Goal: Transaction & Acquisition: Book appointment/travel/reservation

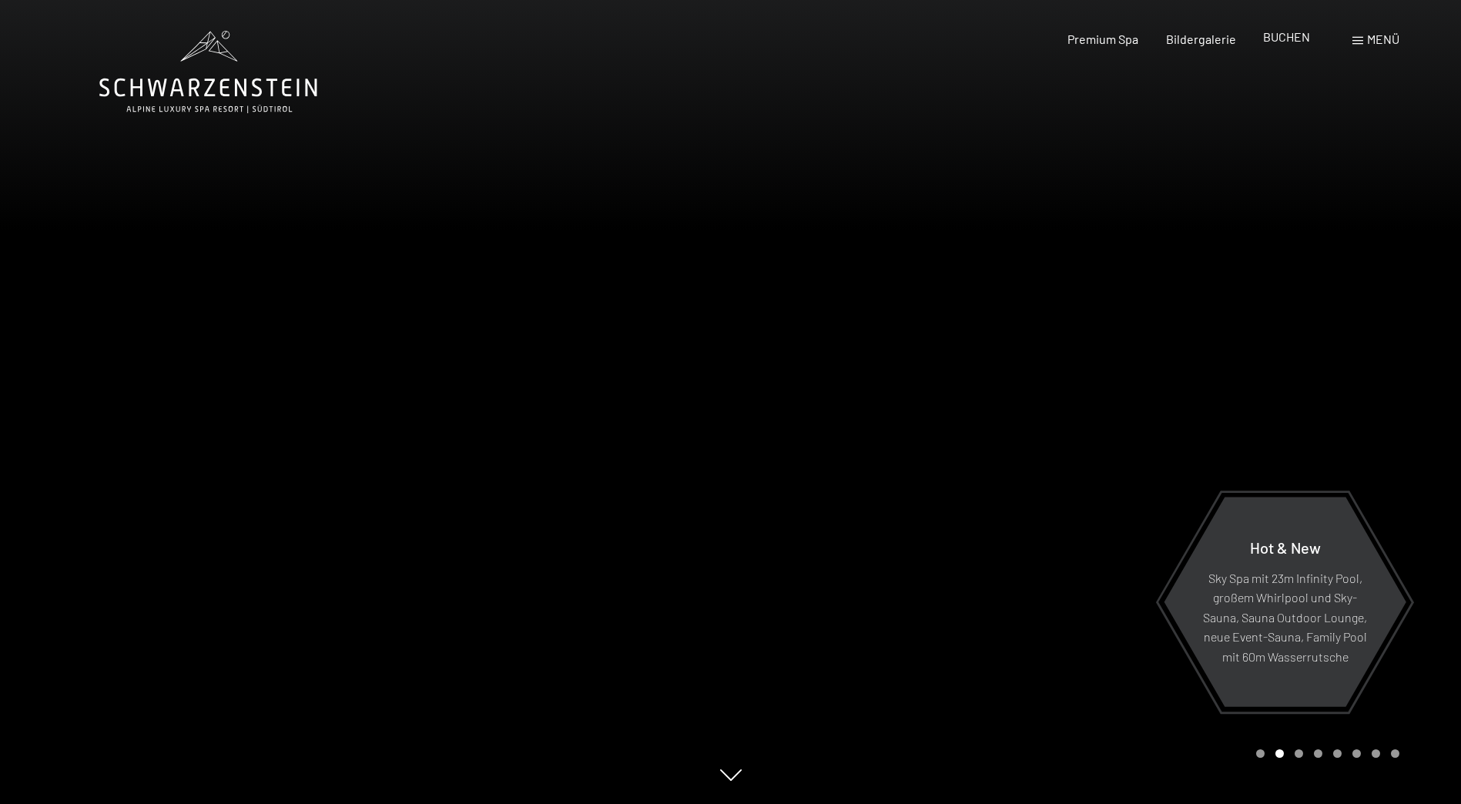
click at [1299, 34] on span "BUCHEN" at bounding box center [1286, 36] width 47 height 15
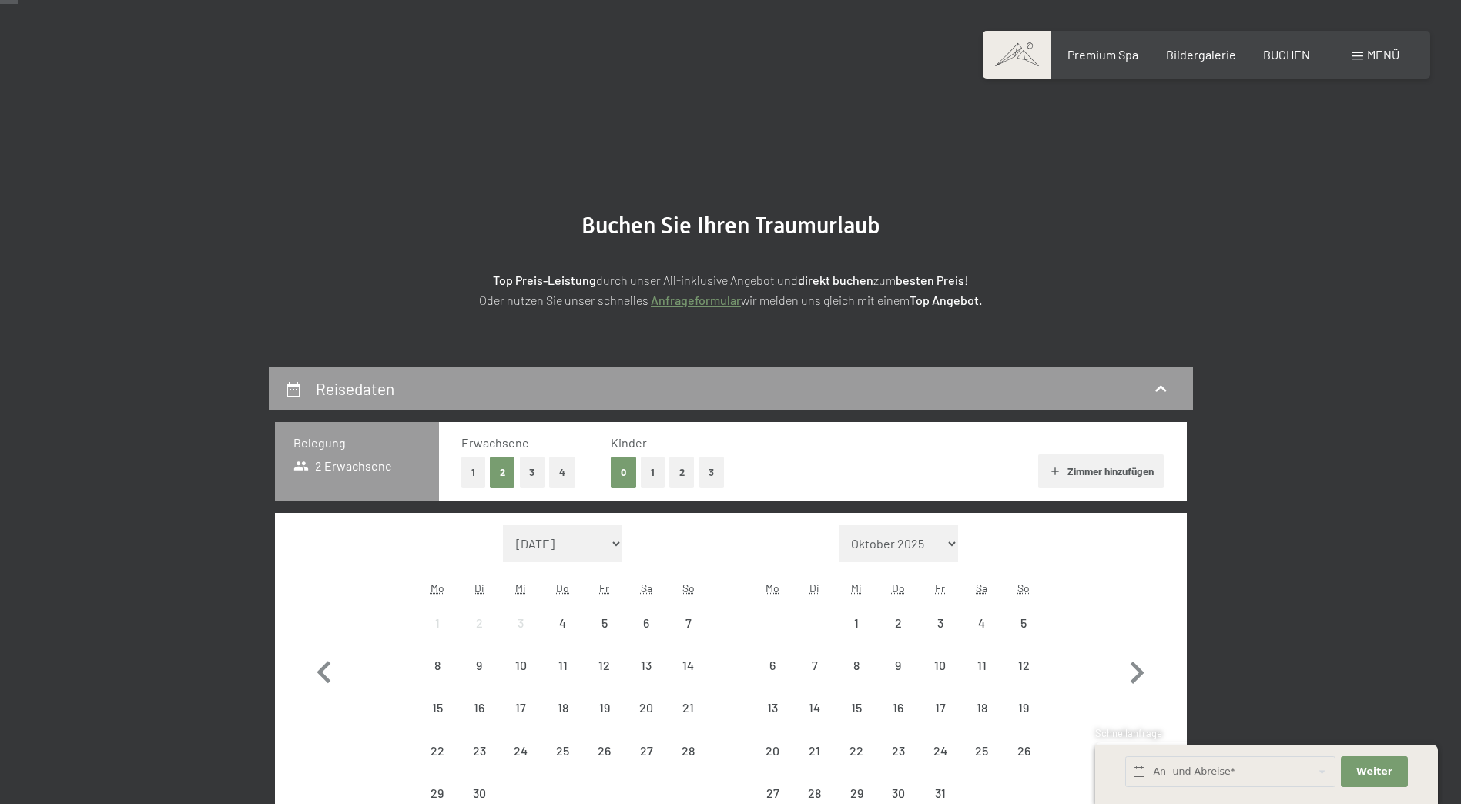
scroll to position [154, 0]
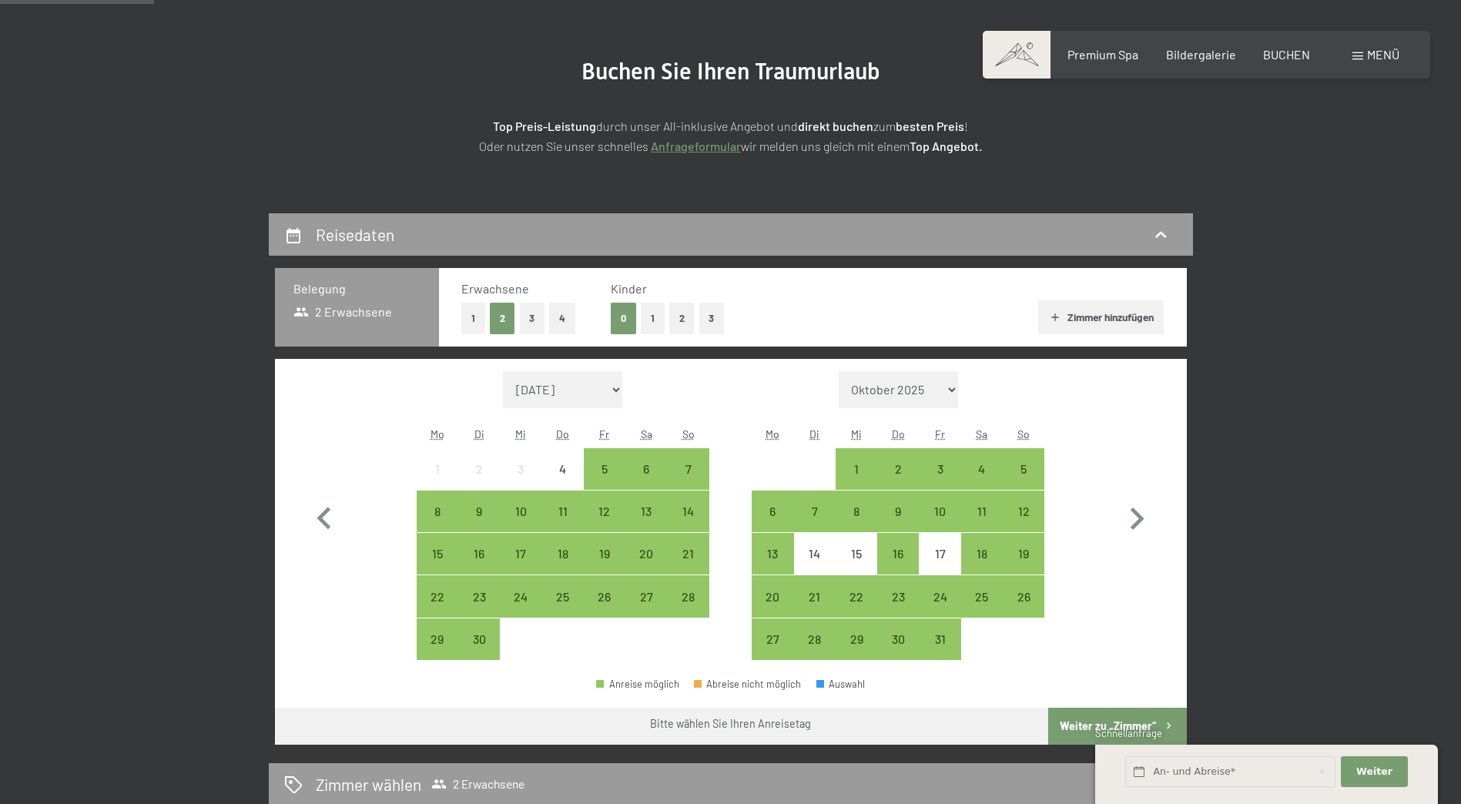
click at [474, 309] on button "1" at bounding box center [473, 319] width 24 height 32
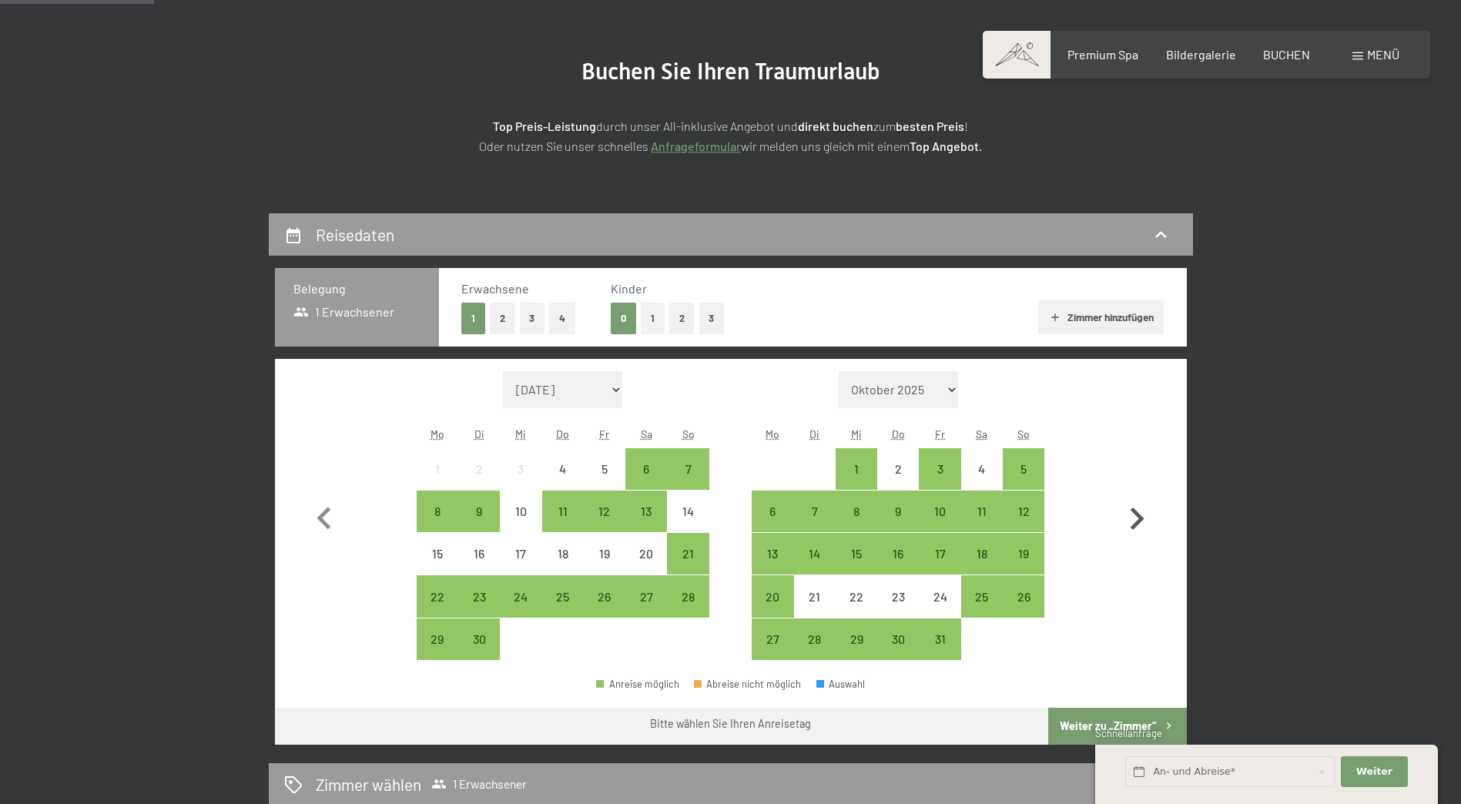
click at [1144, 522] on icon "button" at bounding box center [1136, 519] width 45 height 45
select select "2025-10-01"
select select "2025-11-01"
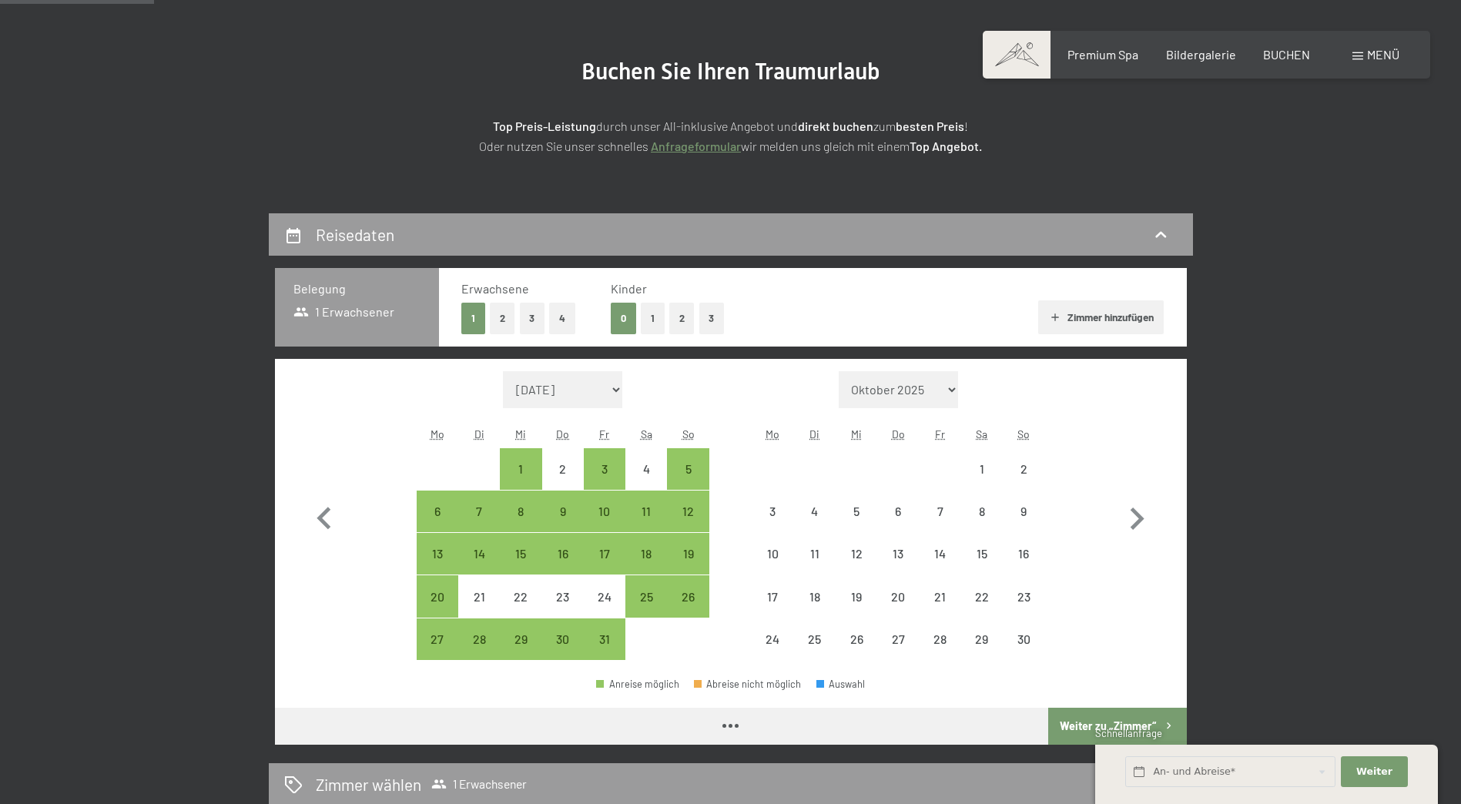
select select "2025-10-01"
select select "2025-11-01"
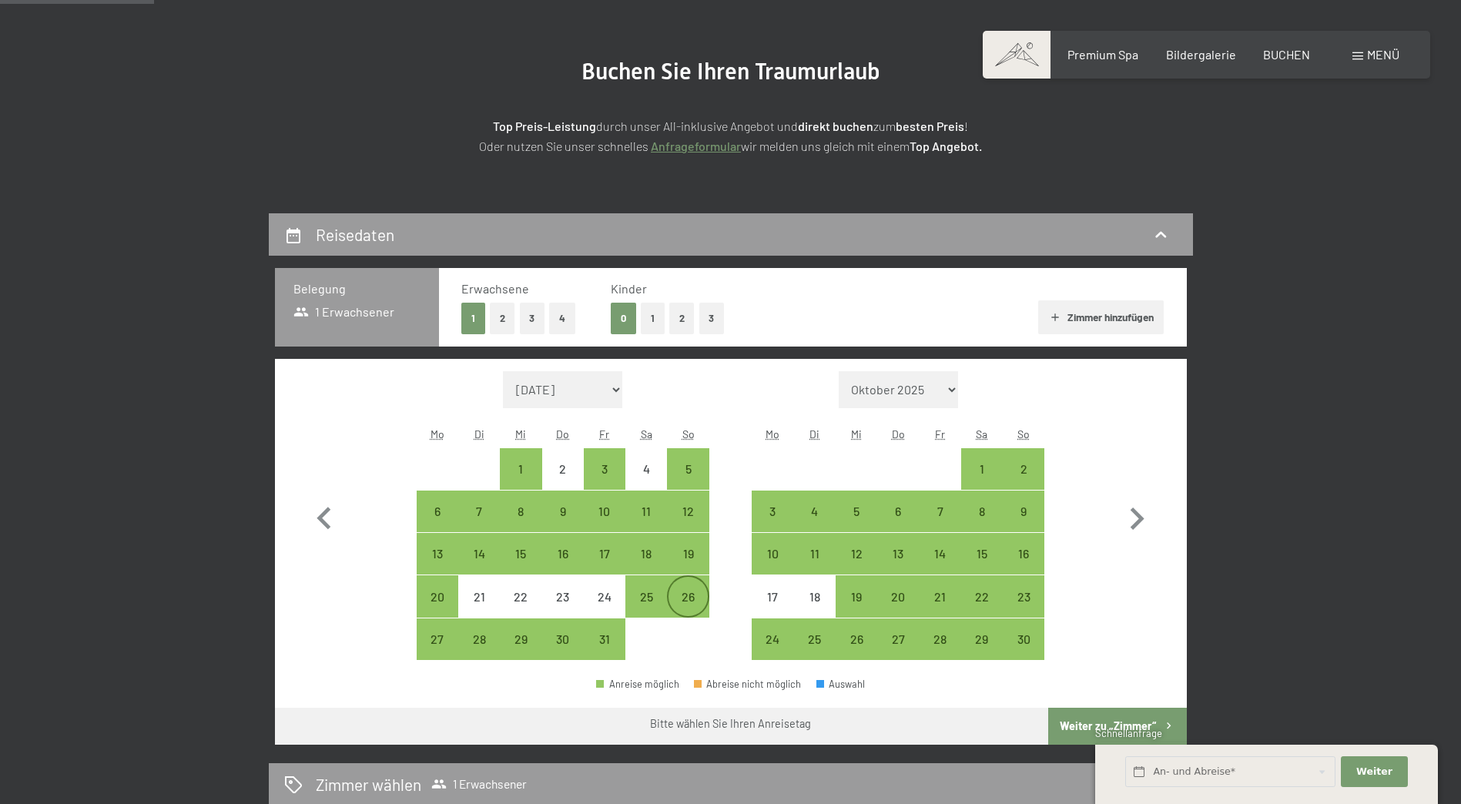
click at [682, 606] on div "26" at bounding box center [687, 610] width 39 height 39
select select "2025-10-01"
select select "2025-11-01"
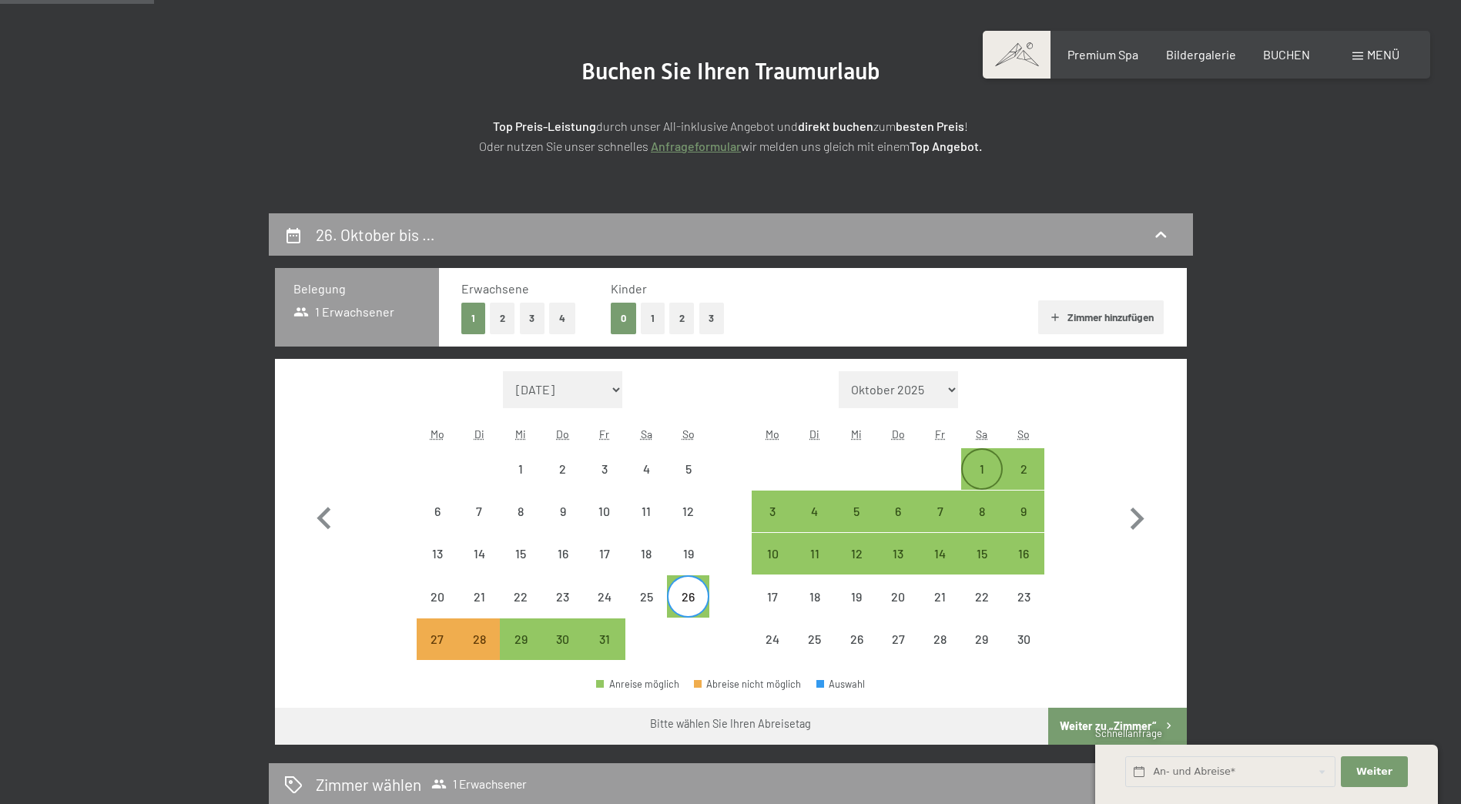
click at [986, 470] on div "1" at bounding box center [982, 482] width 39 height 39
select select "2025-10-01"
select select "2025-11-01"
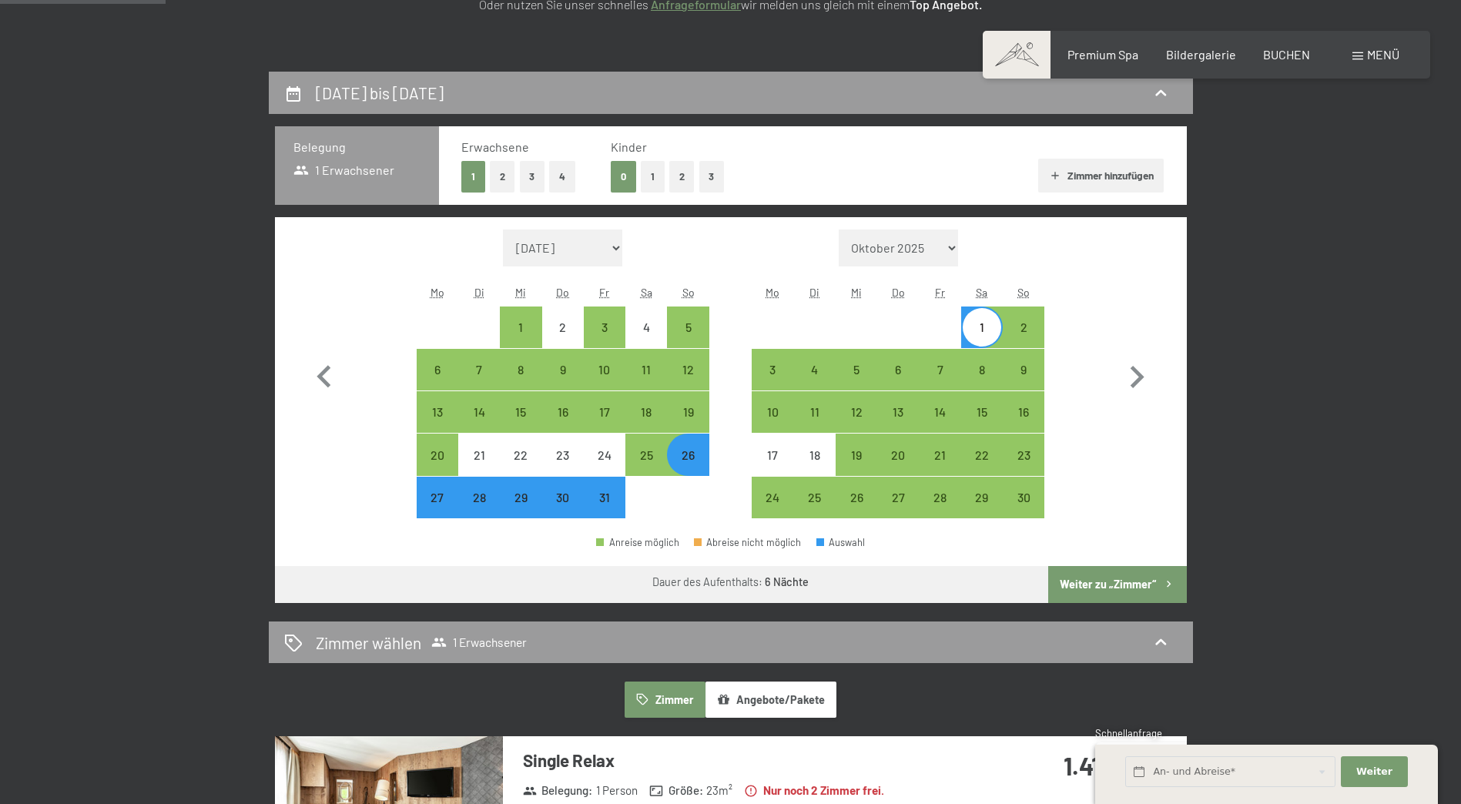
scroll to position [308, 0]
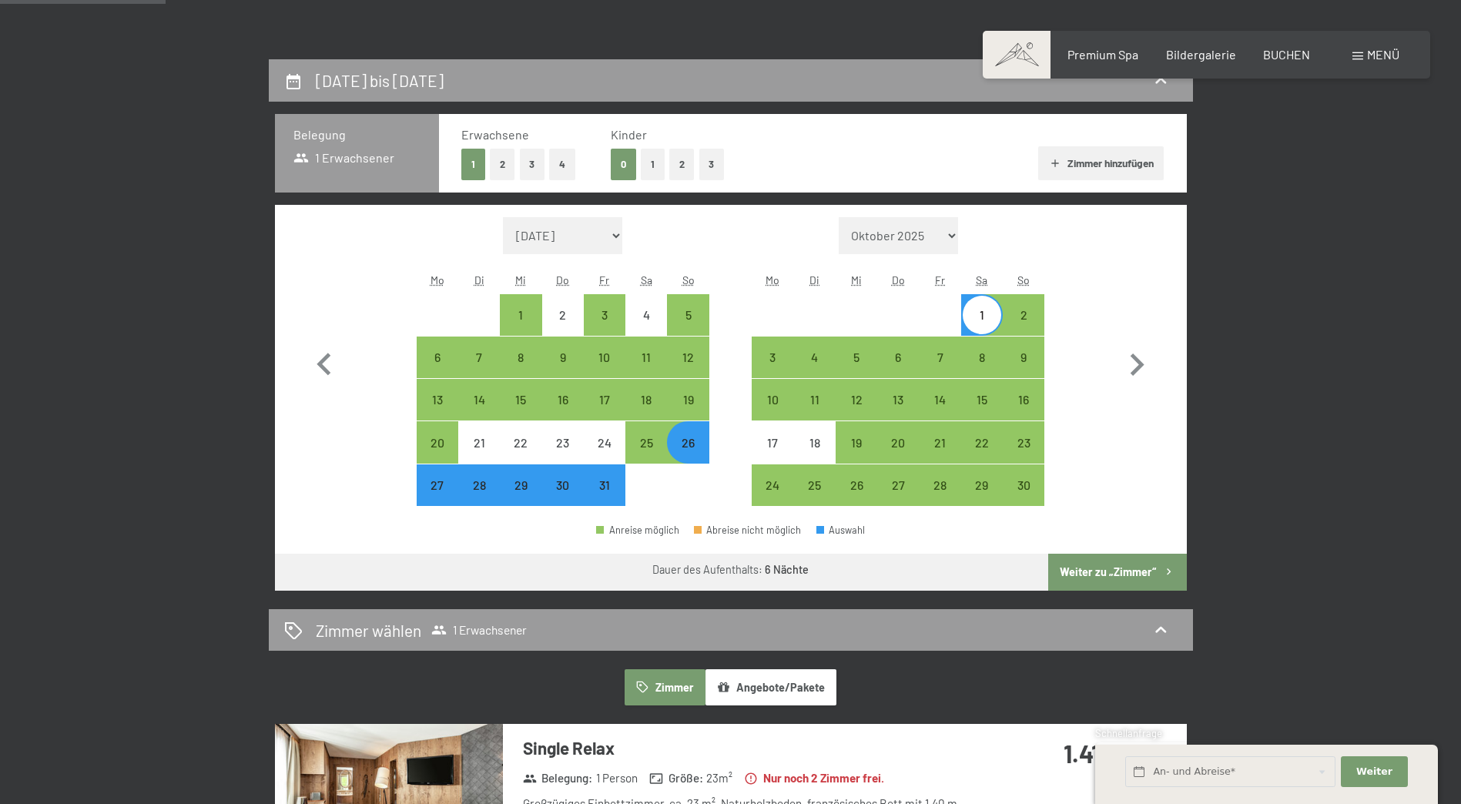
click at [1136, 581] on button "Weiter zu „Zimmer“" at bounding box center [1117, 572] width 138 height 37
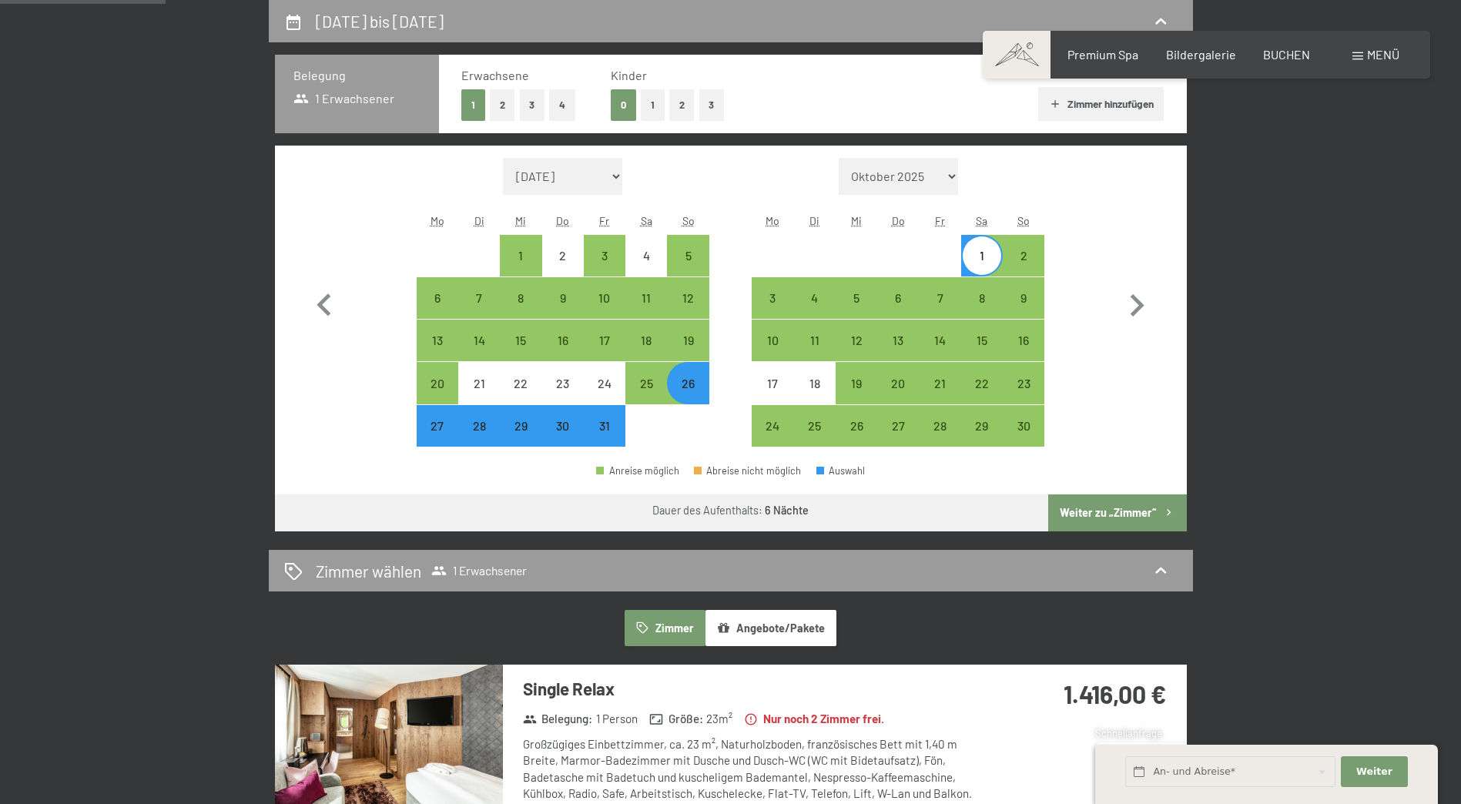
select select "2025-10-01"
select select "2025-11-01"
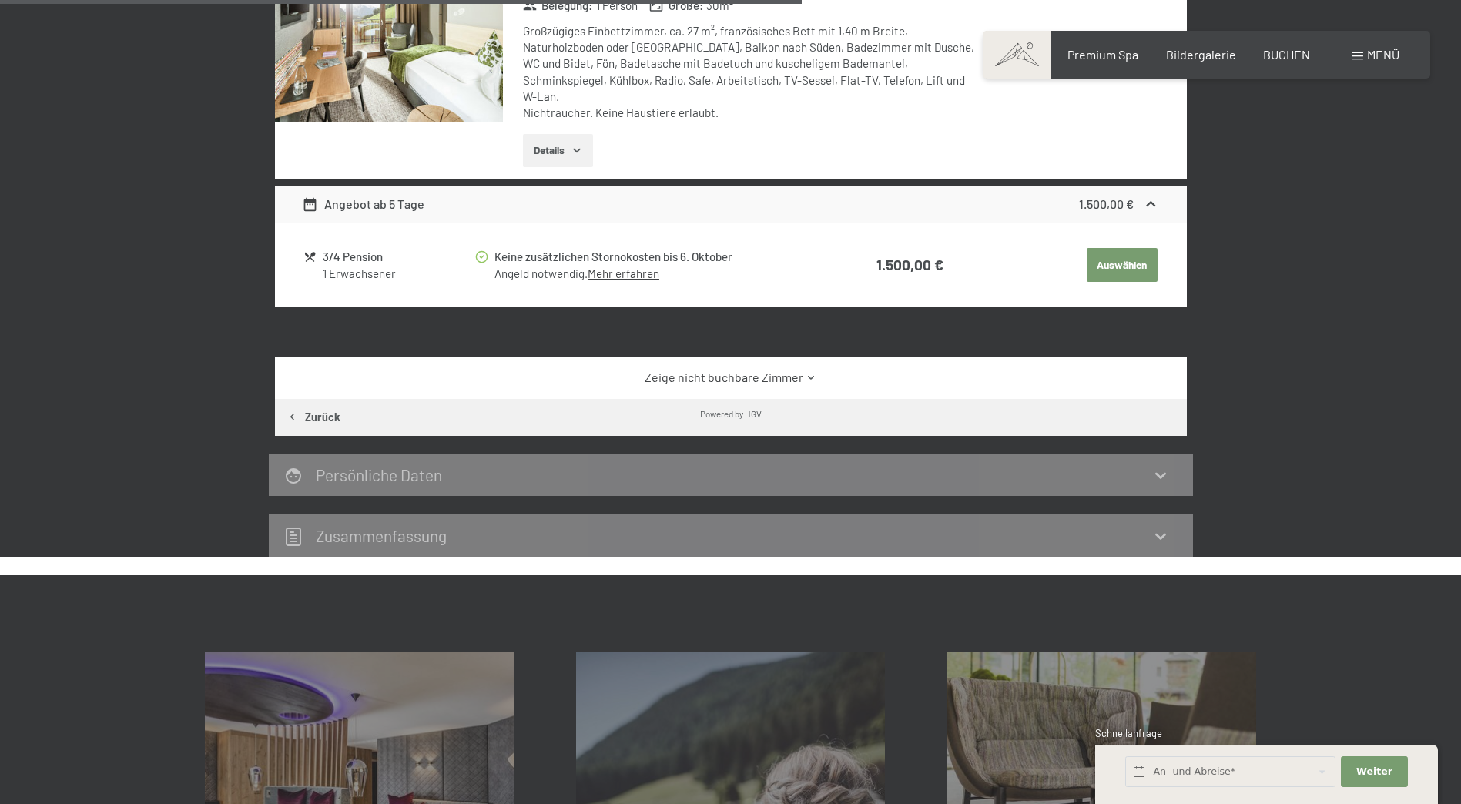
scroll to position [1445, 0]
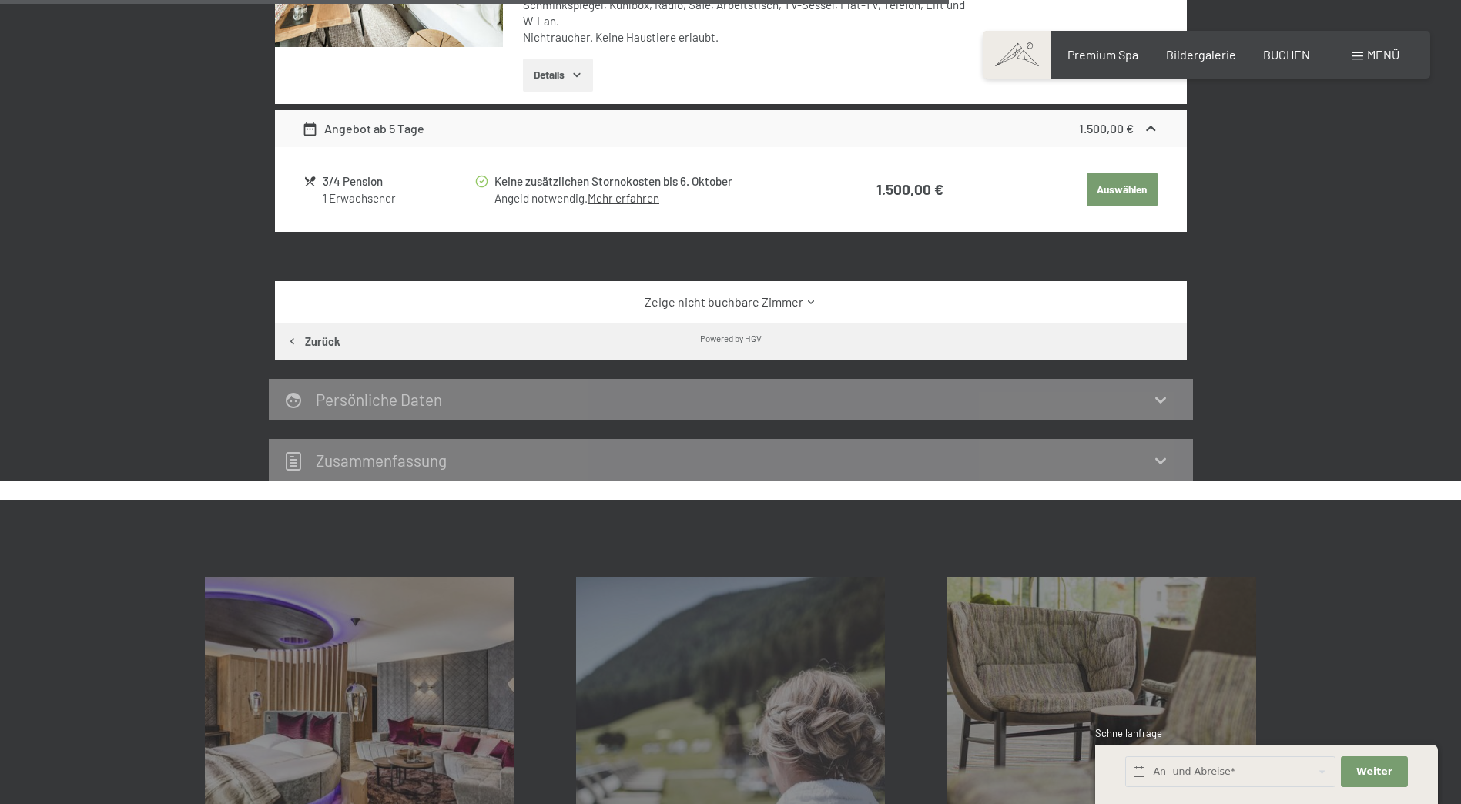
click at [779, 293] on link "Zeige nicht buchbare Zimmer" at bounding box center [730, 301] width 857 height 17
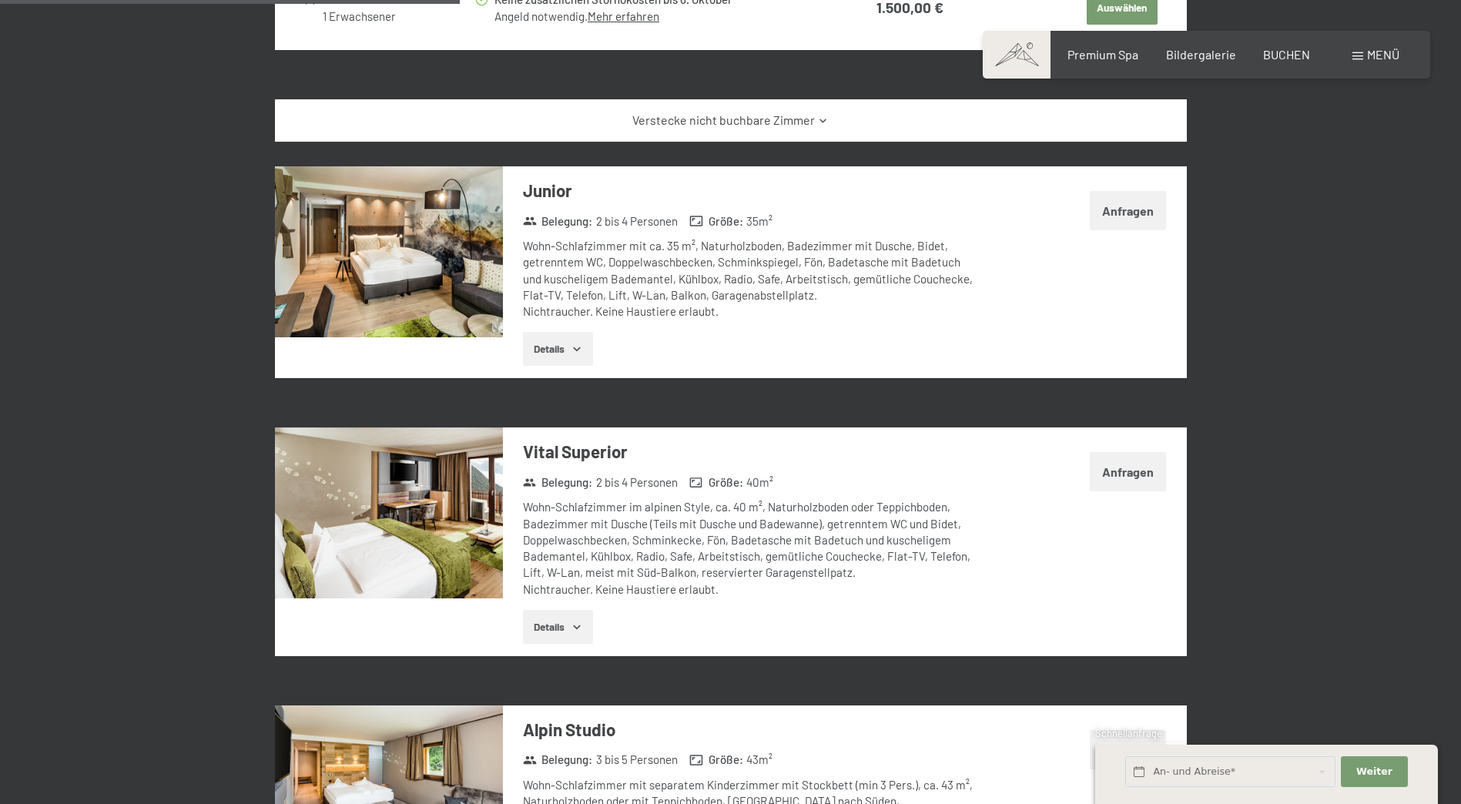
scroll to position [1599, 0]
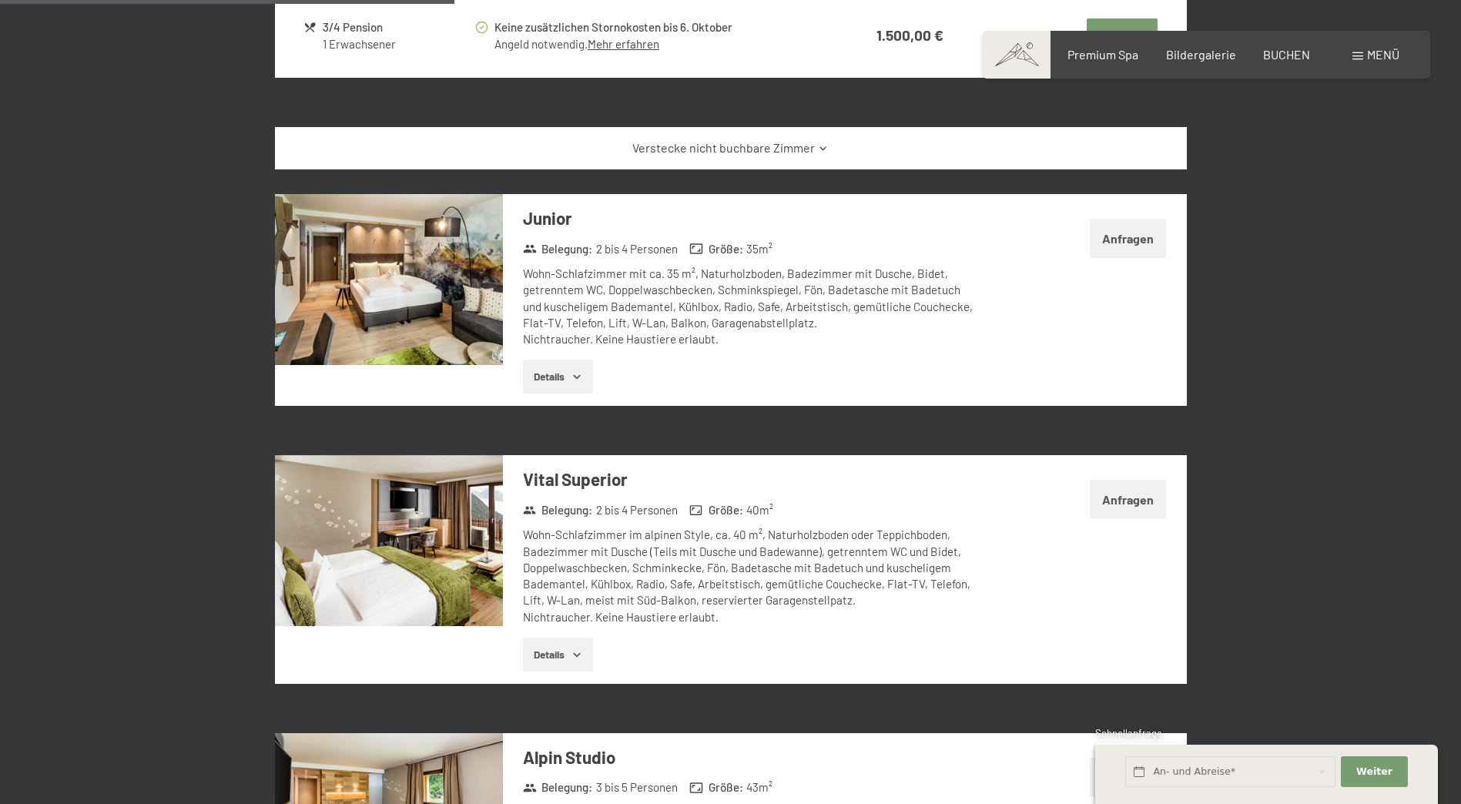
click at [578, 638] on button "Details" at bounding box center [558, 655] width 70 height 34
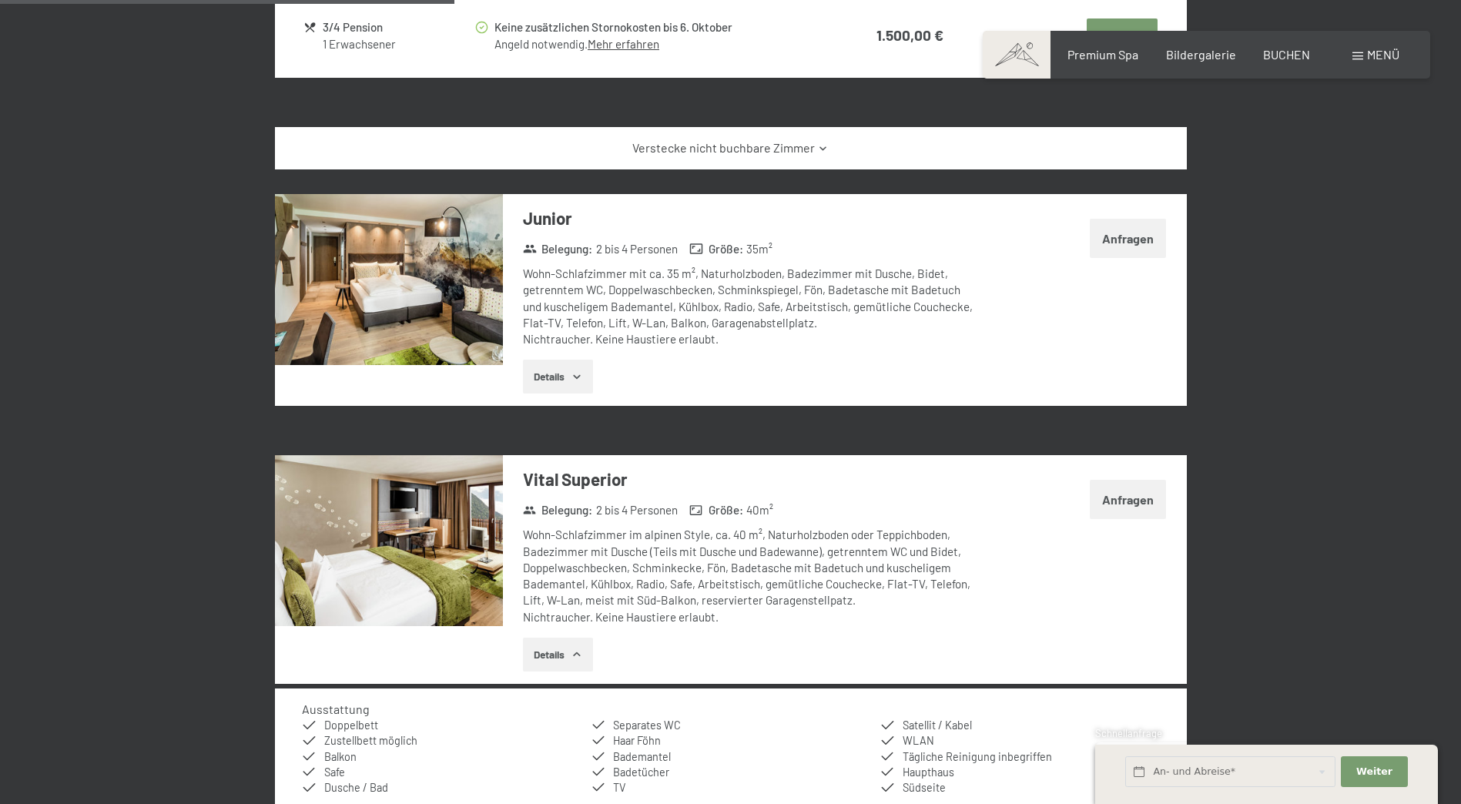
click at [576, 638] on button "Details" at bounding box center [558, 655] width 70 height 34
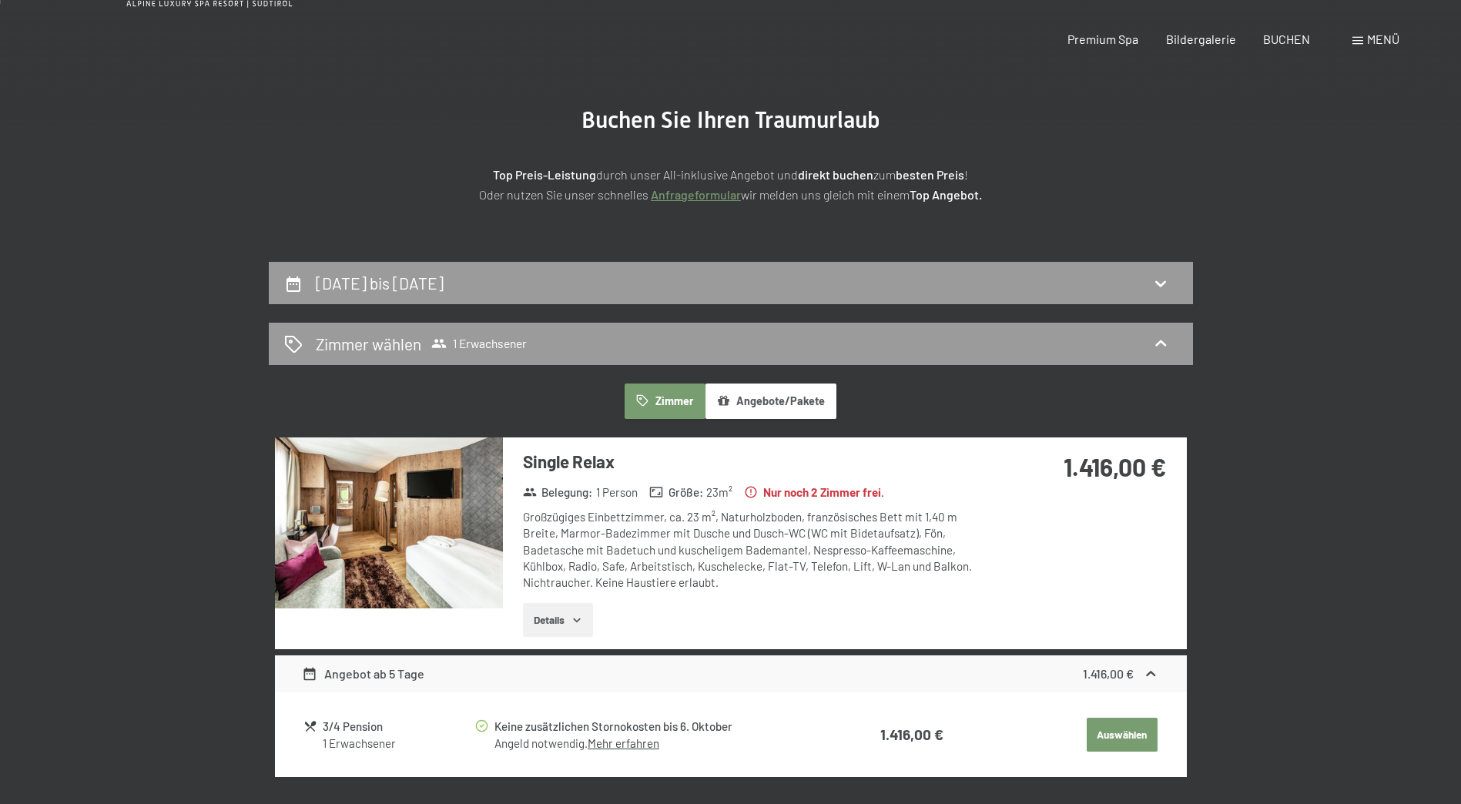
scroll to position [0, 0]
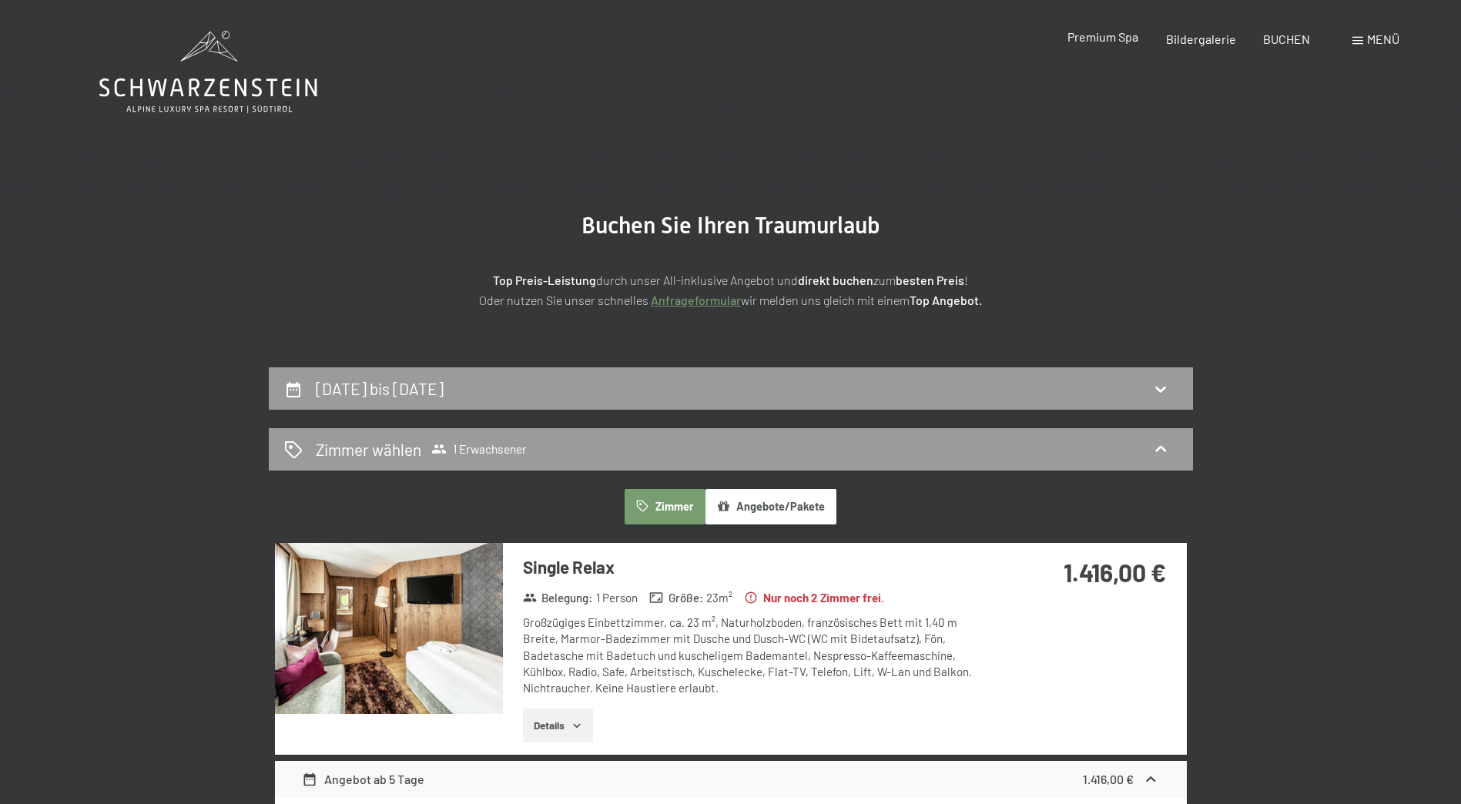
click at [1087, 45] on div "Premium Spa" at bounding box center [1102, 36] width 71 height 17
click at [1094, 39] on span "Premium Spa" at bounding box center [1102, 36] width 71 height 15
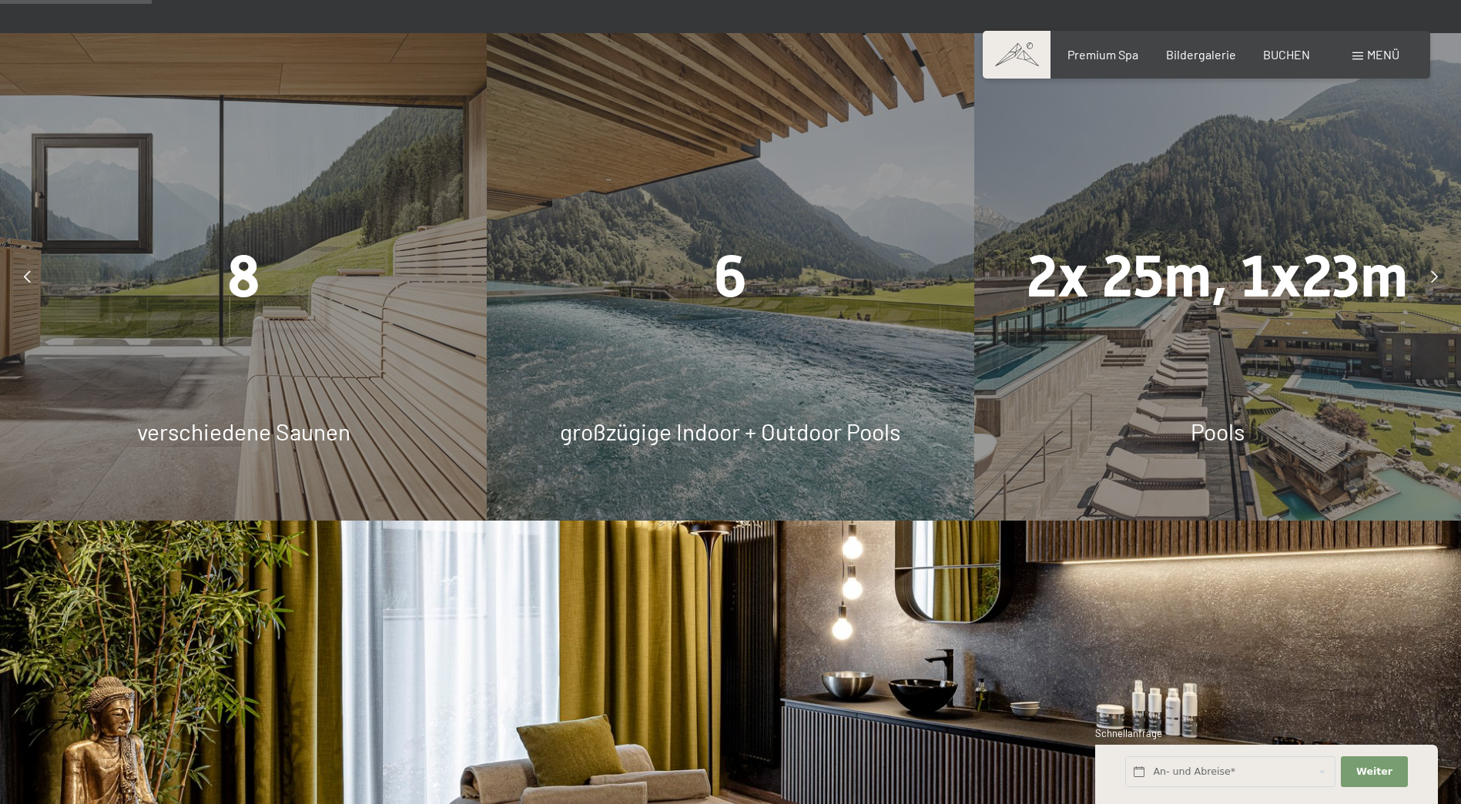
scroll to position [1232, 0]
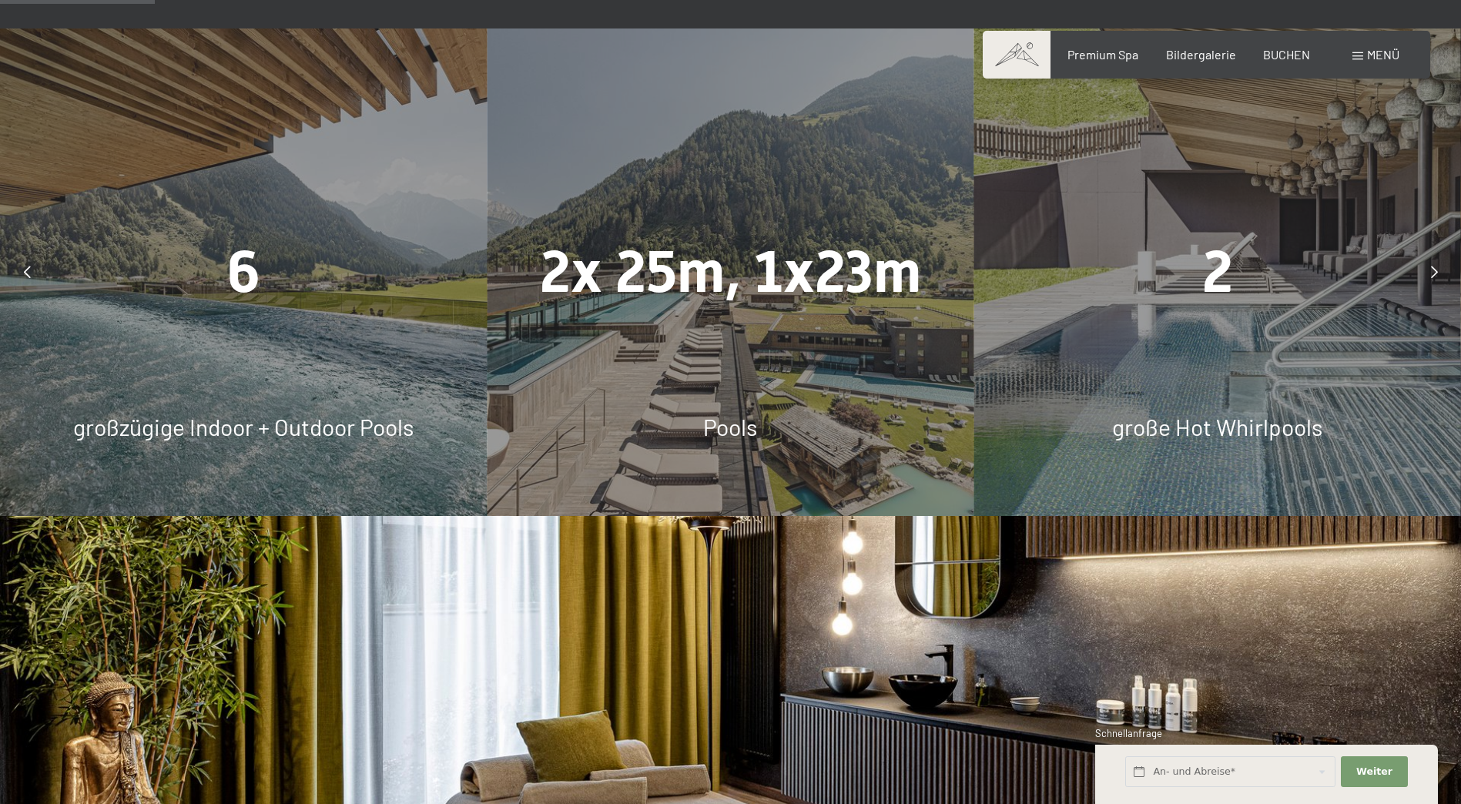
click at [745, 419] on span "Pools" at bounding box center [730, 427] width 54 height 28
click at [746, 276] on span "2x 25m, 1x23m" at bounding box center [730, 272] width 381 height 68
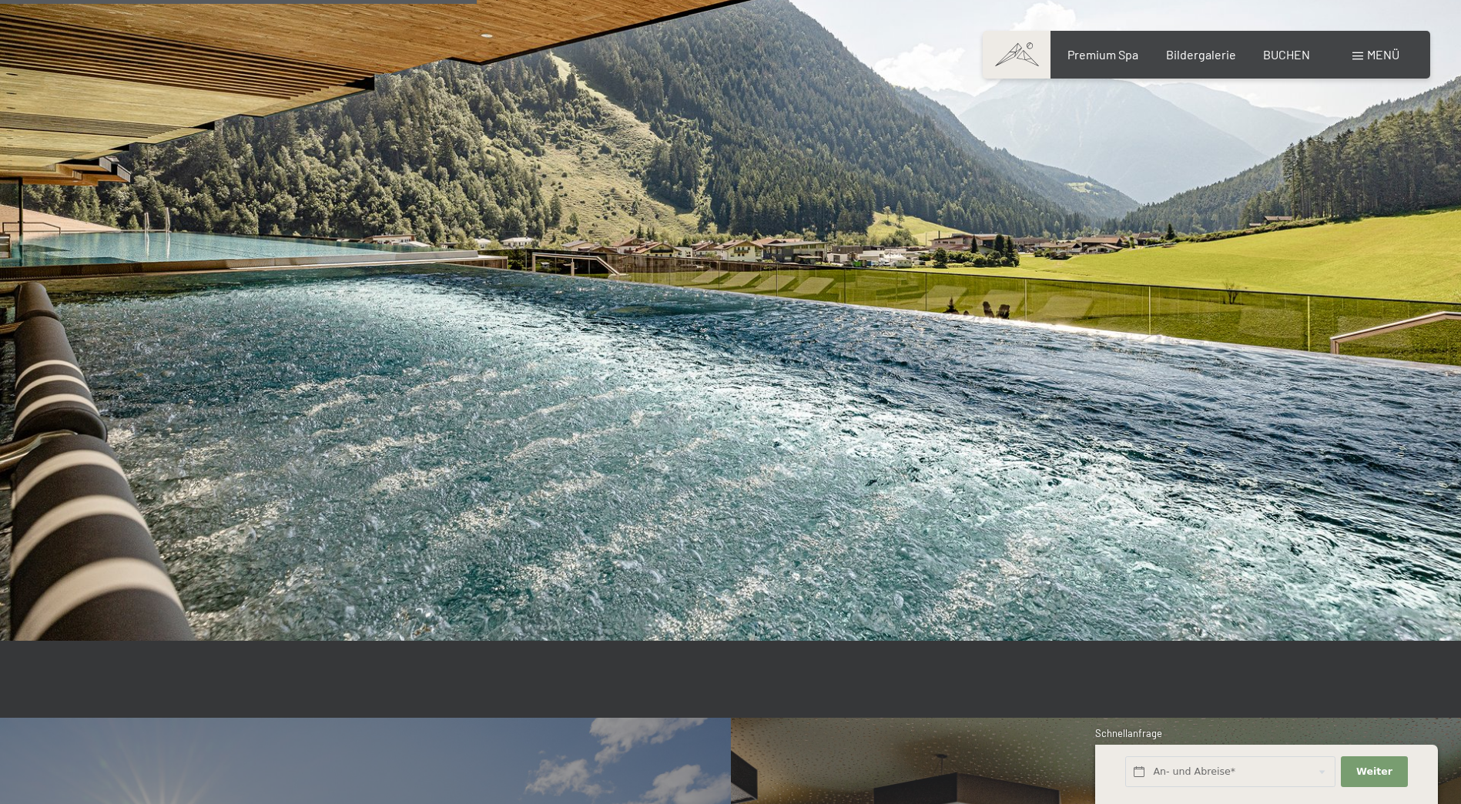
scroll to position [2618, 0]
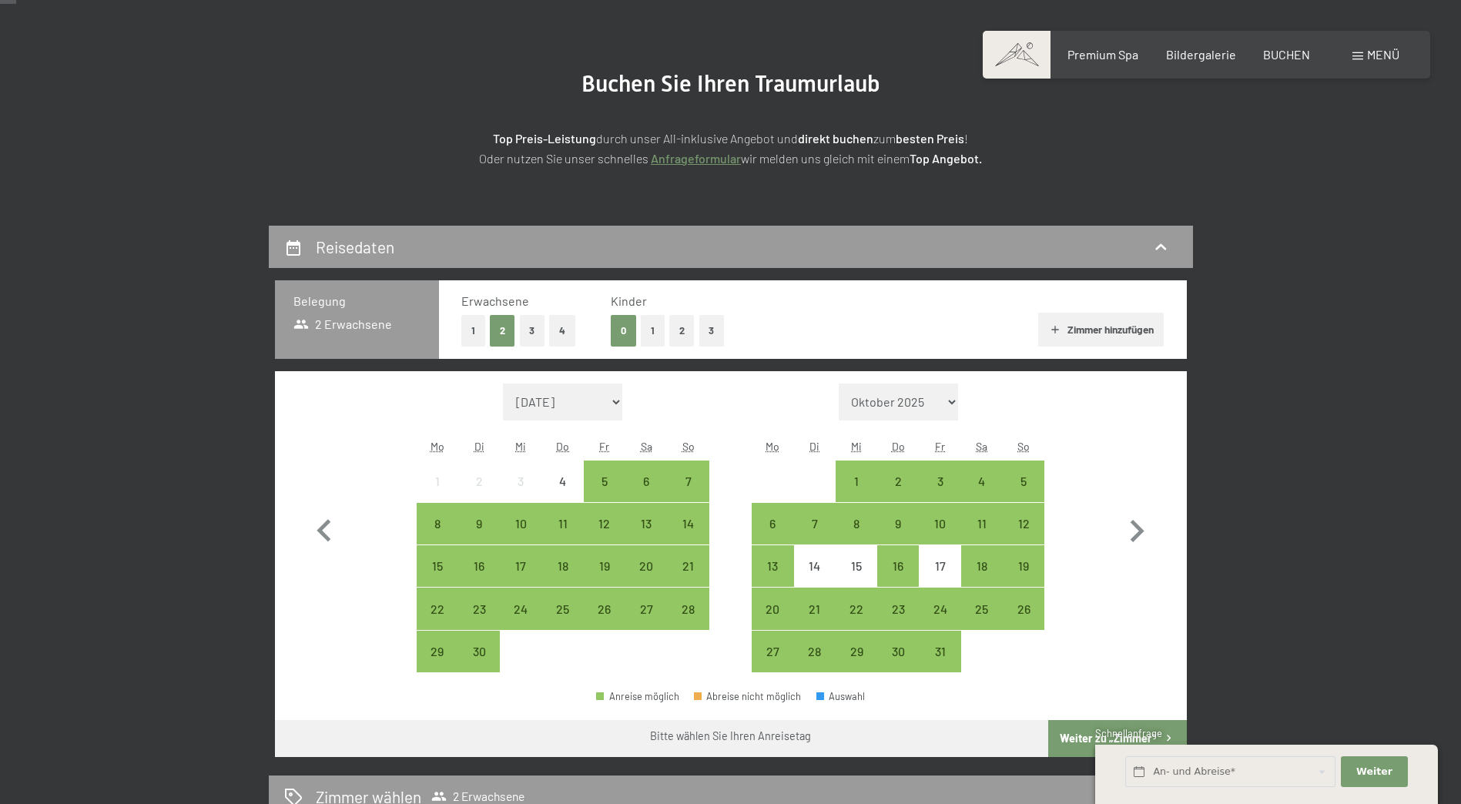
scroll to position [385, 0]
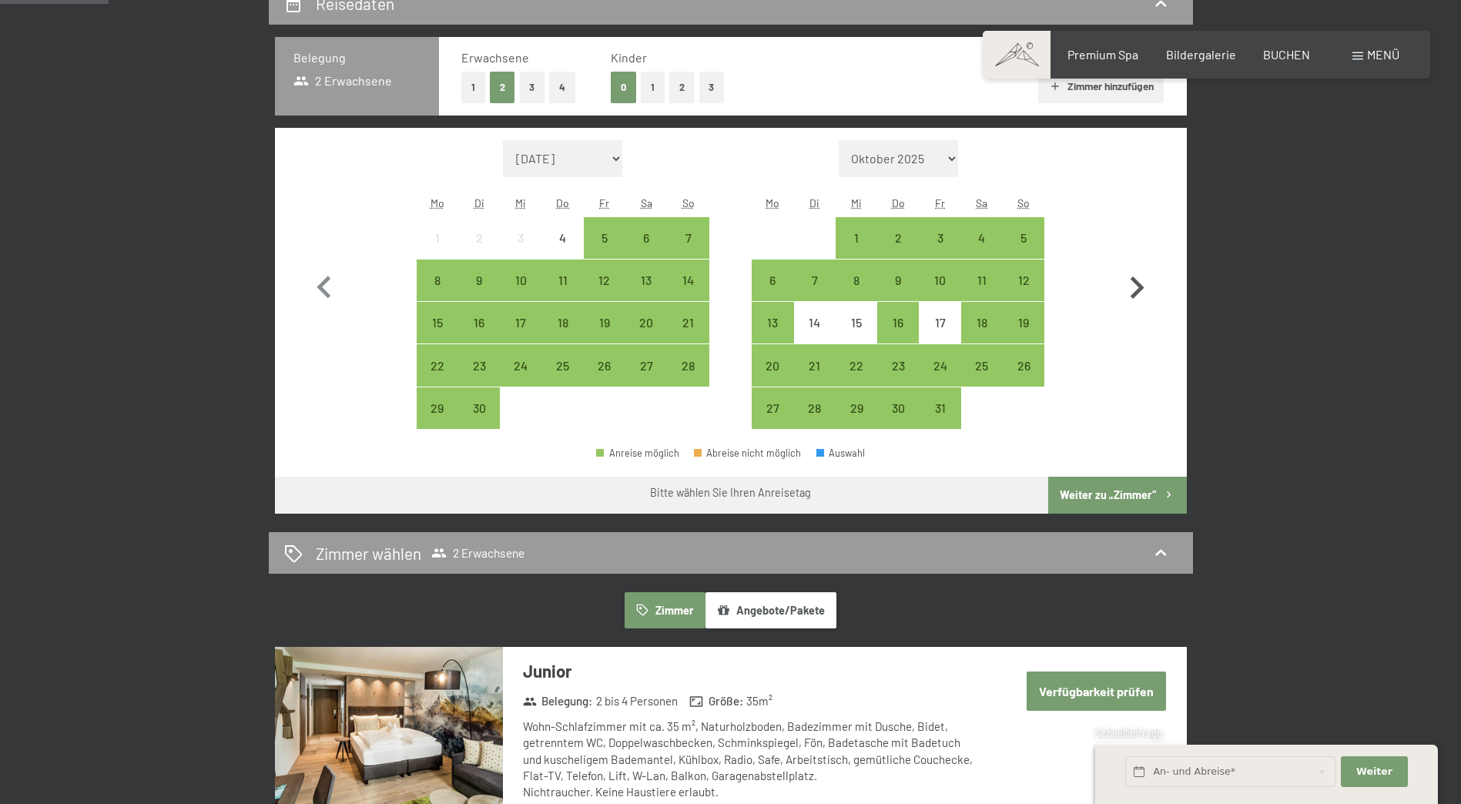
click at [1134, 283] on icon "button" at bounding box center [1136, 288] width 45 height 45
select select "[DATE]"
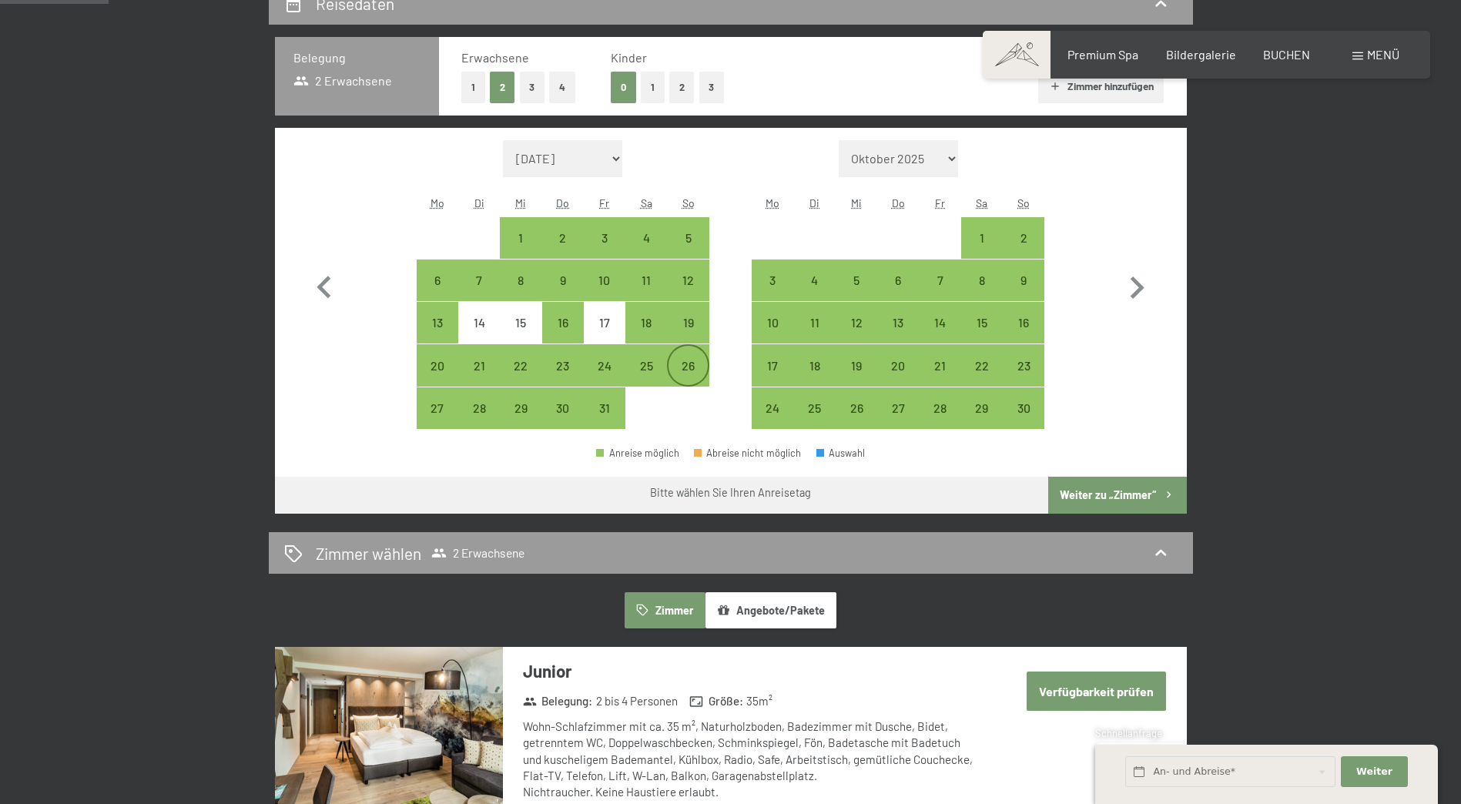
click at [695, 367] on div "26" at bounding box center [687, 379] width 39 height 39
select select "[DATE]"
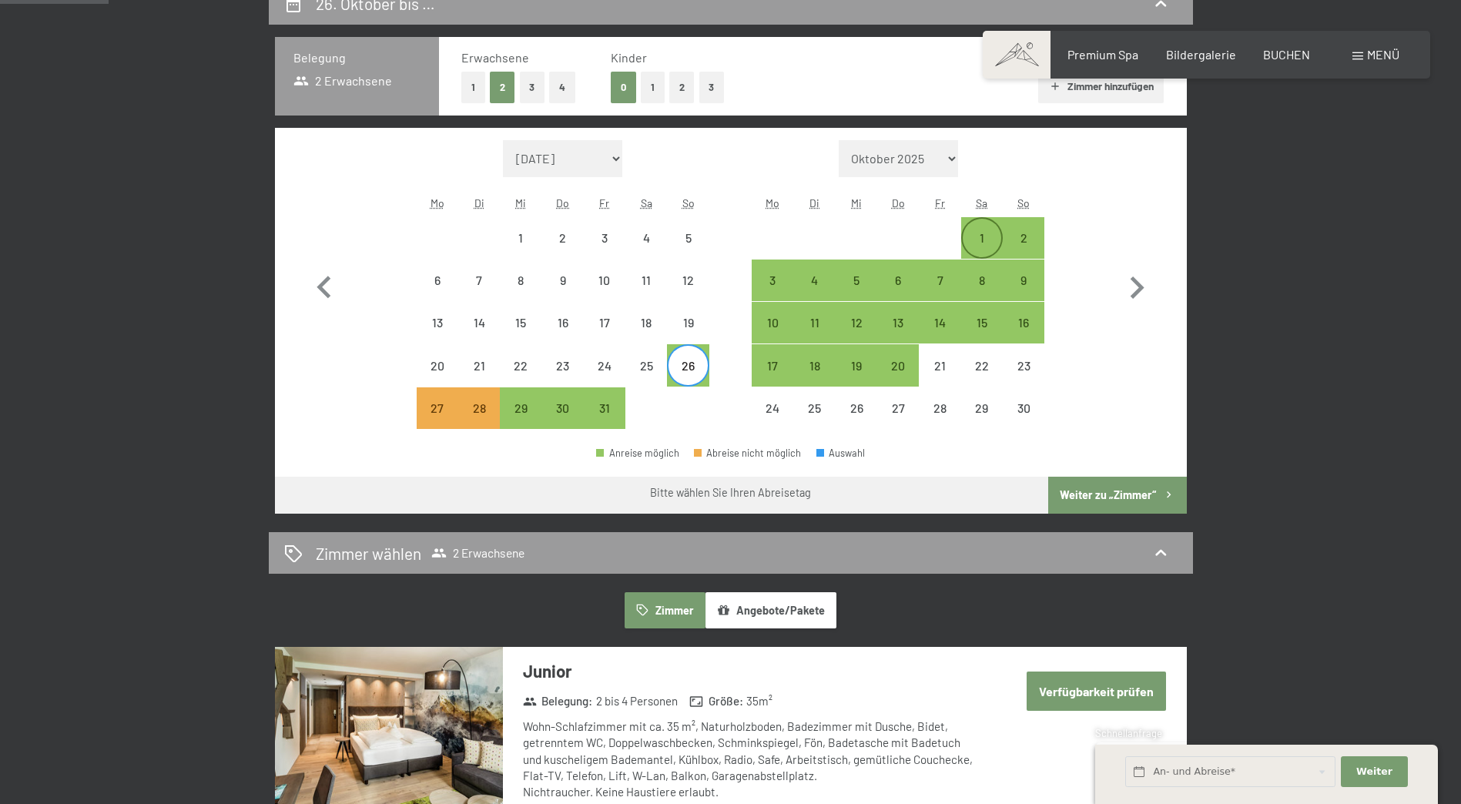
click at [977, 241] on div "1" at bounding box center [982, 251] width 39 height 39
select select "2025-10-01"
select select "2025-11-01"
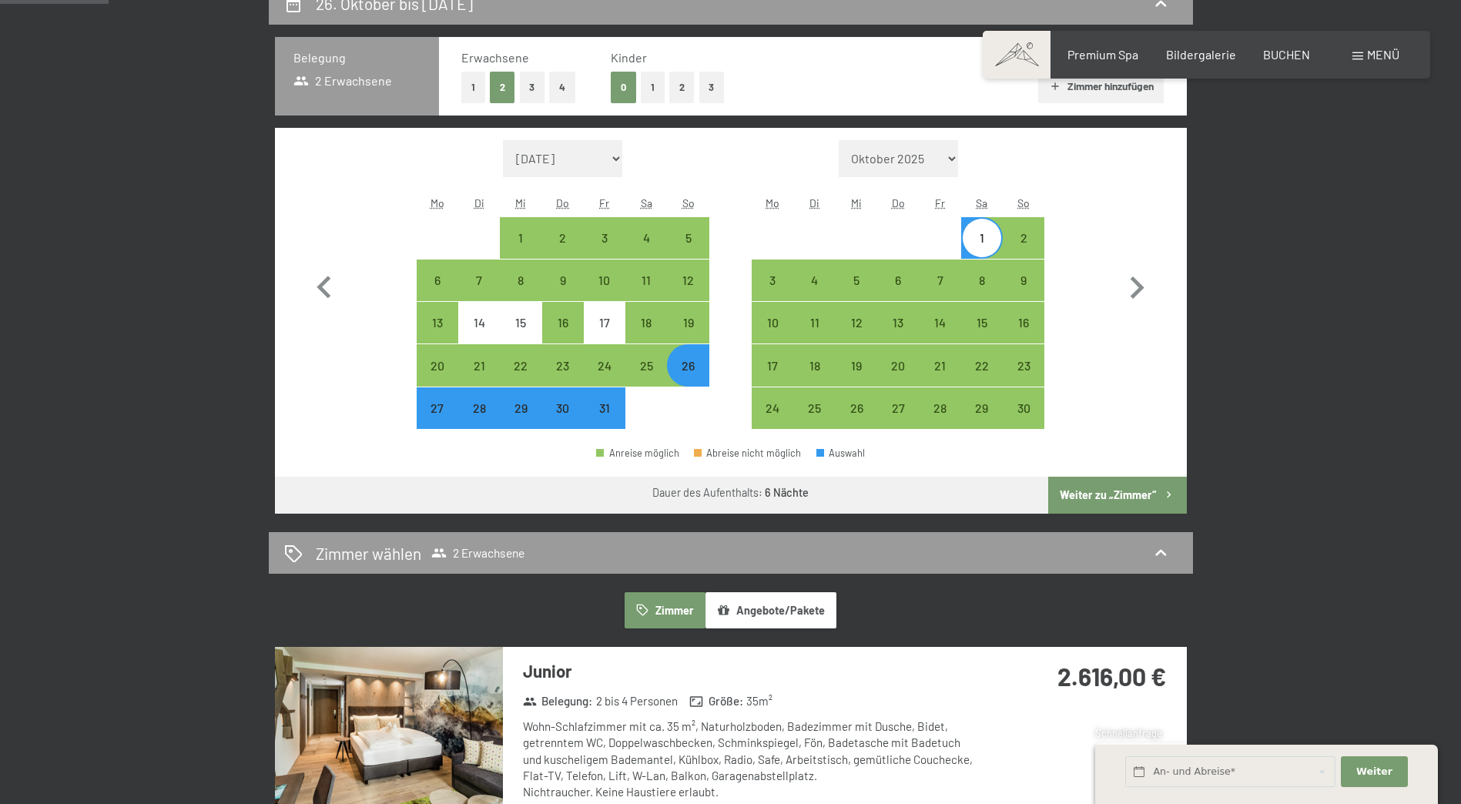
click at [1147, 499] on button "Weiter zu „Zimmer“" at bounding box center [1117, 495] width 138 height 37
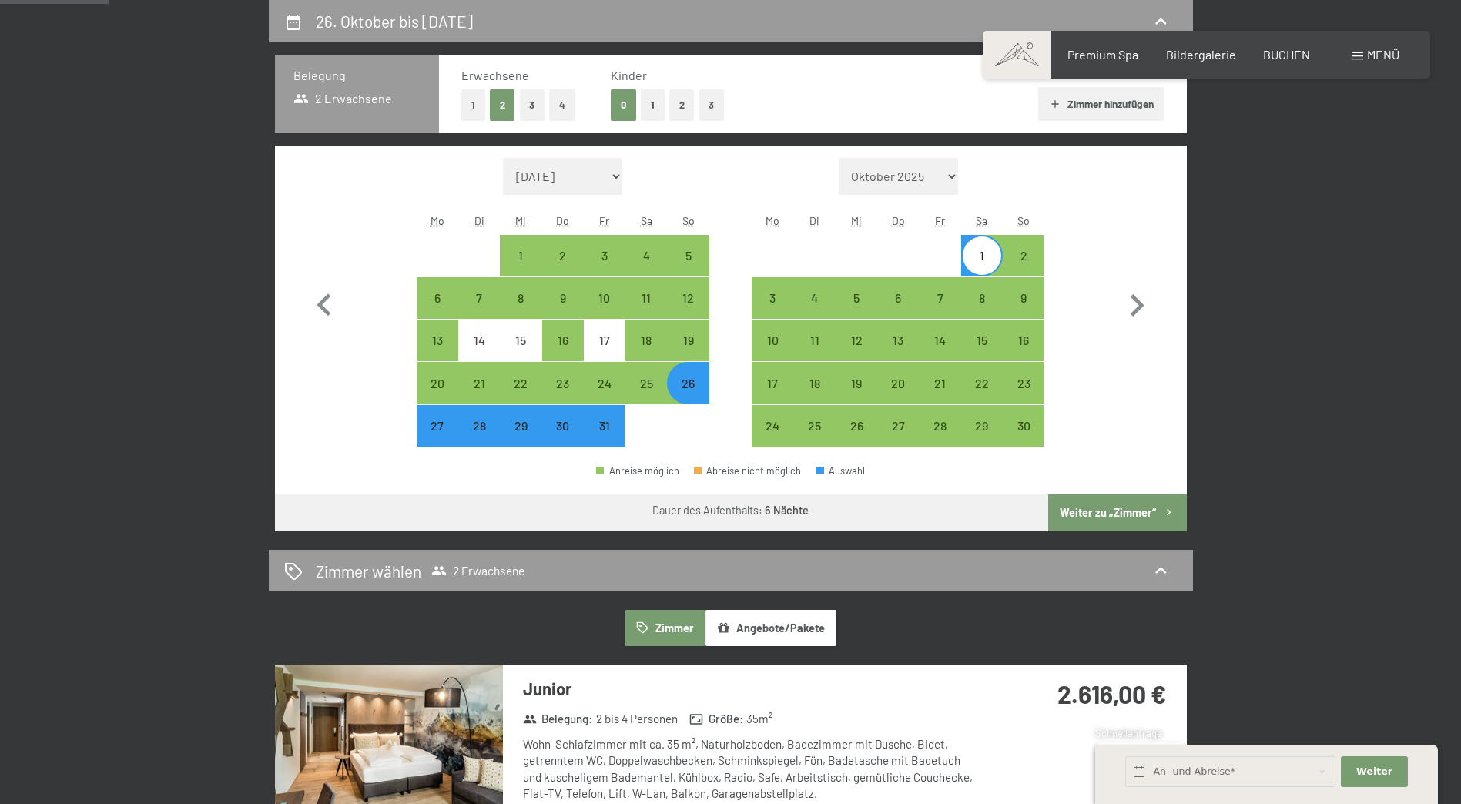
select select "2025-10-01"
select select "2025-11-01"
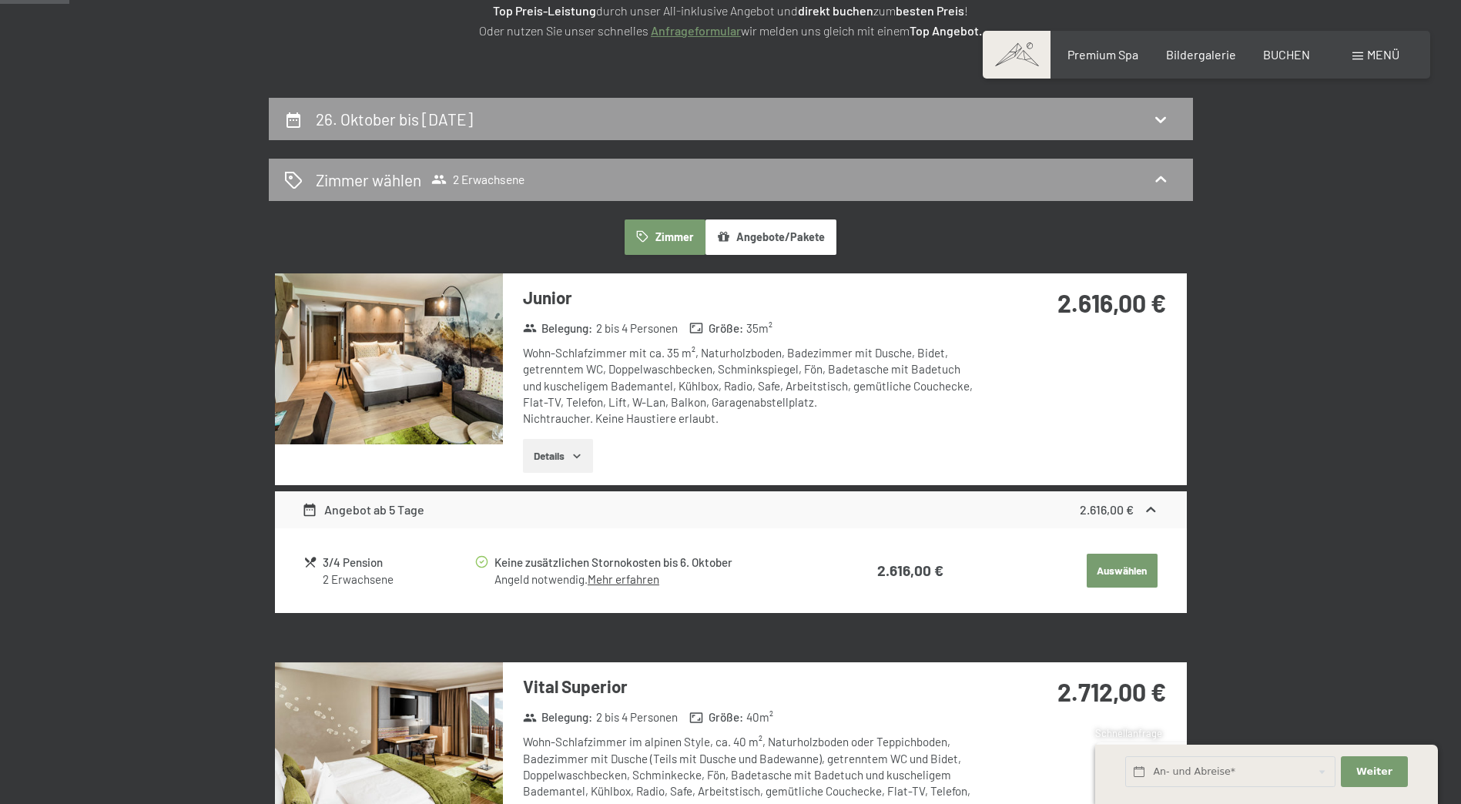
scroll to position [59, 0]
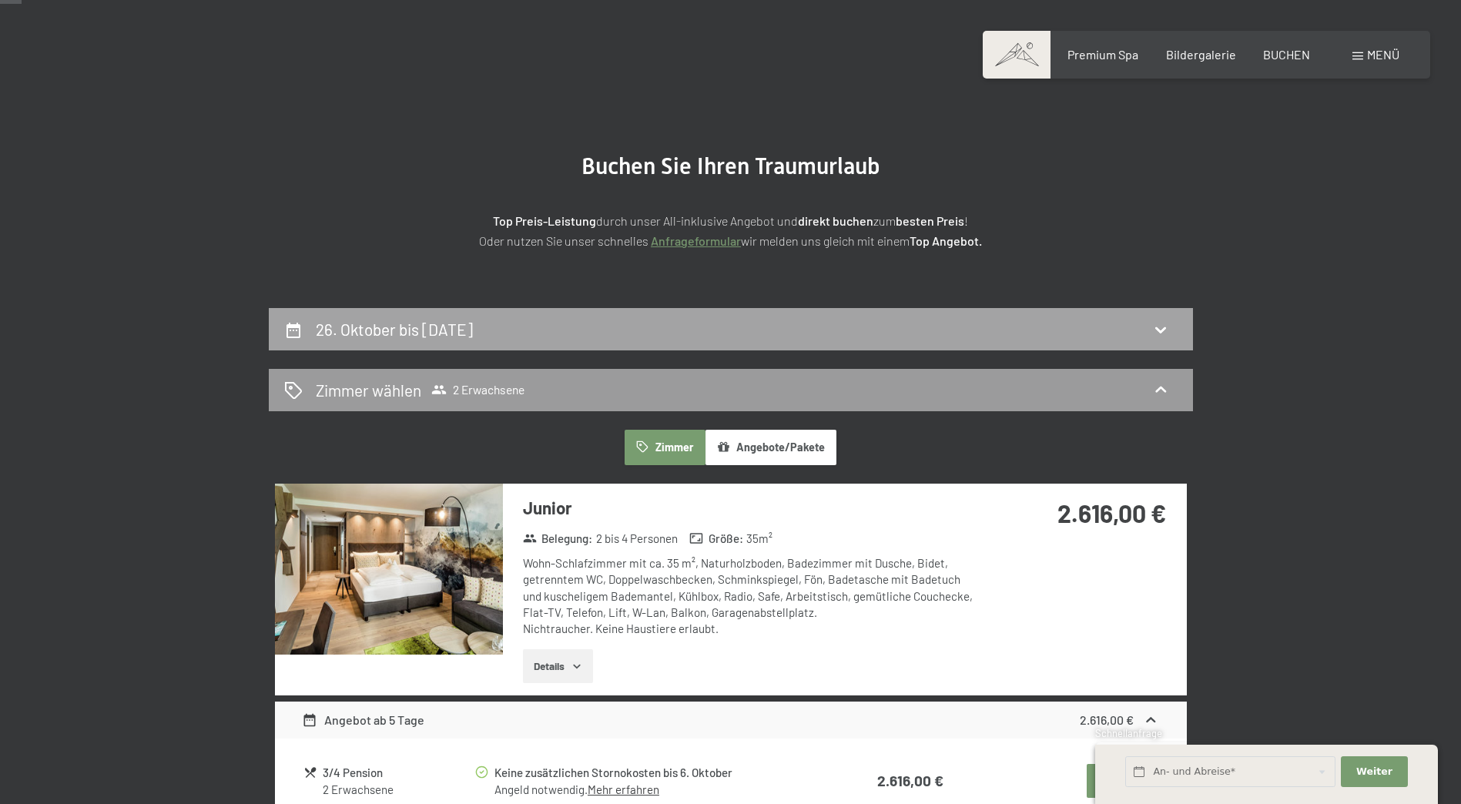
click at [1157, 340] on div "26. Oktober bis 1. November 2025" at bounding box center [730, 329] width 893 height 22
select select "2025-10-01"
select select "2025-11-01"
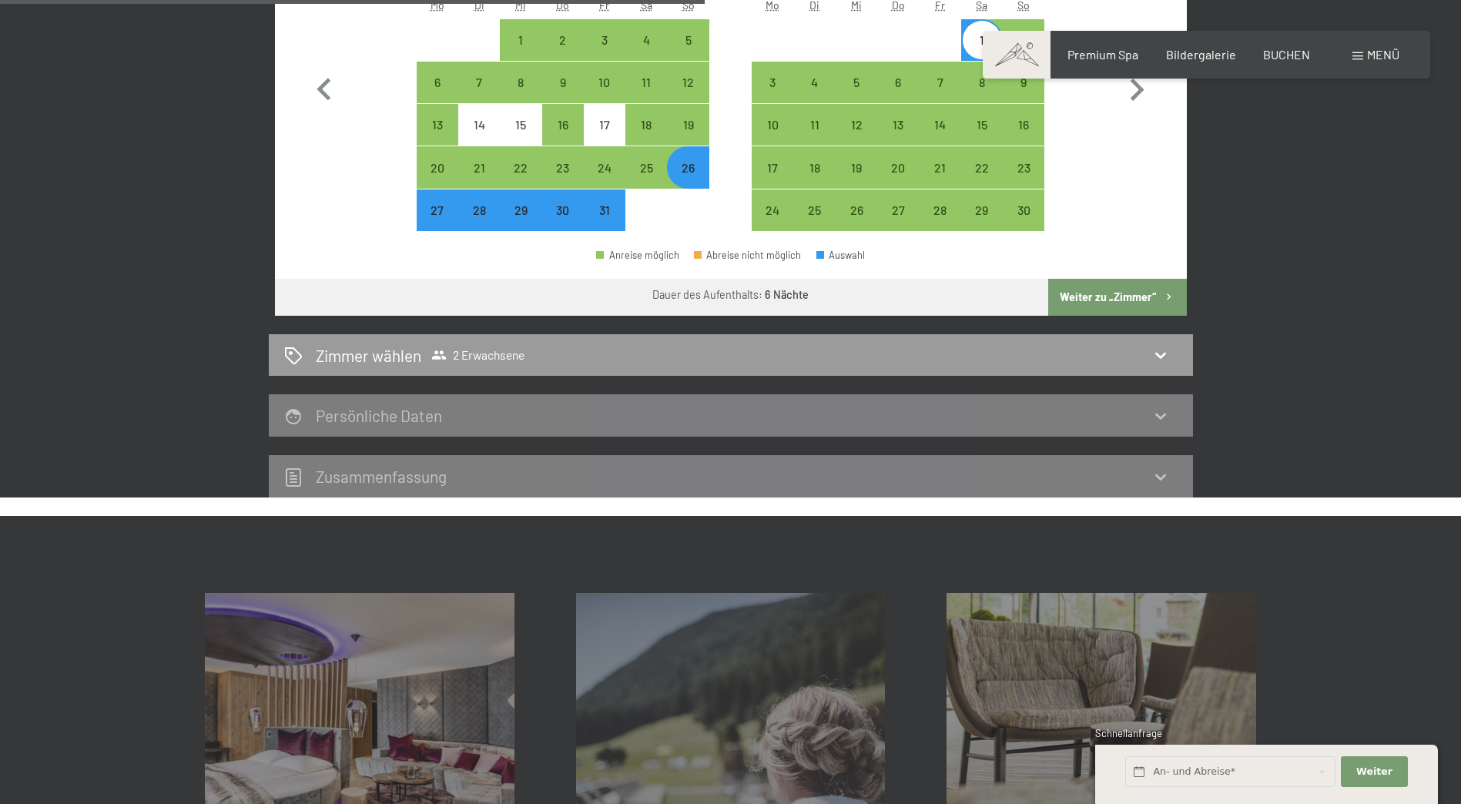
scroll to position [521, 0]
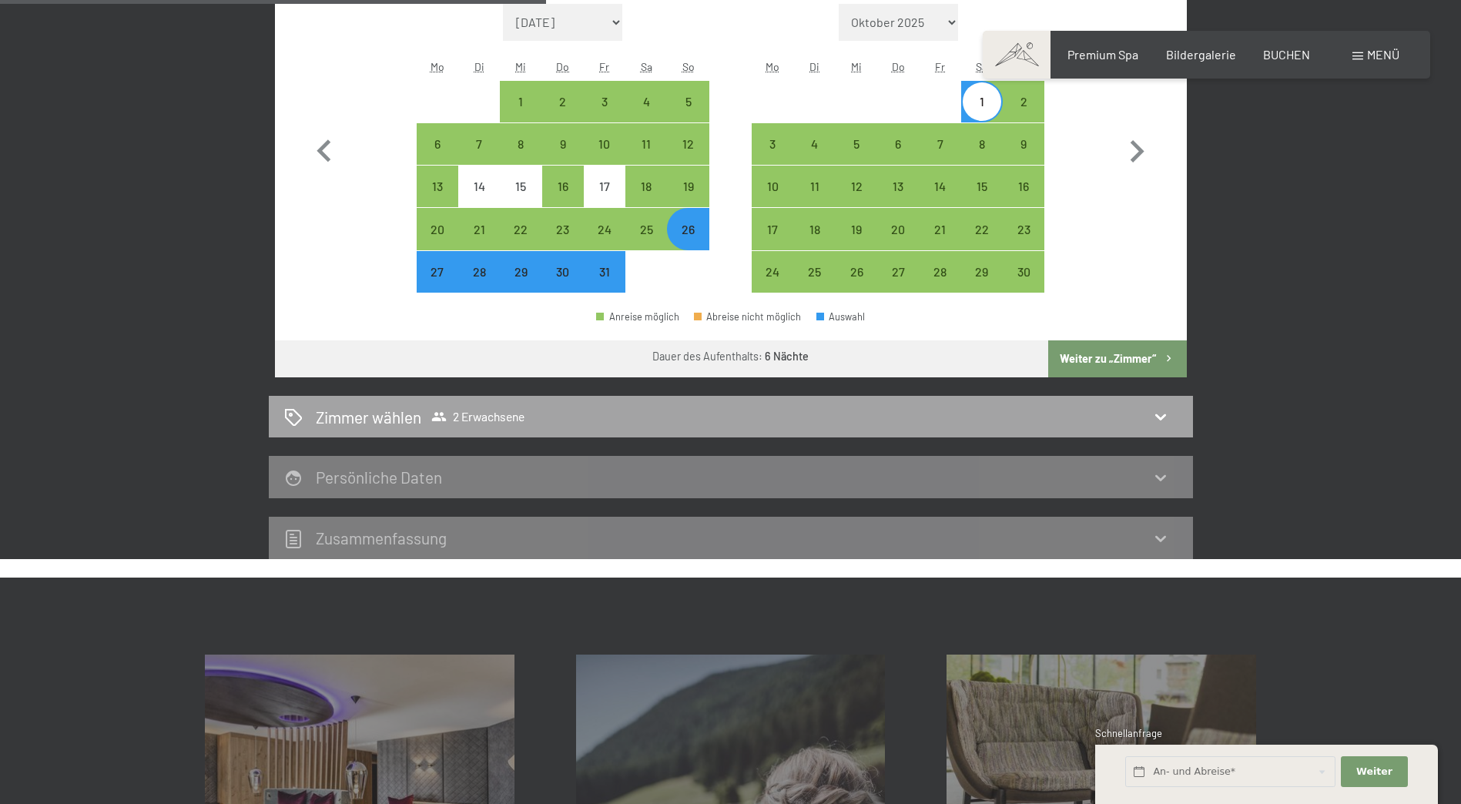
click at [1164, 421] on icon at bounding box center [1160, 416] width 18 height 18
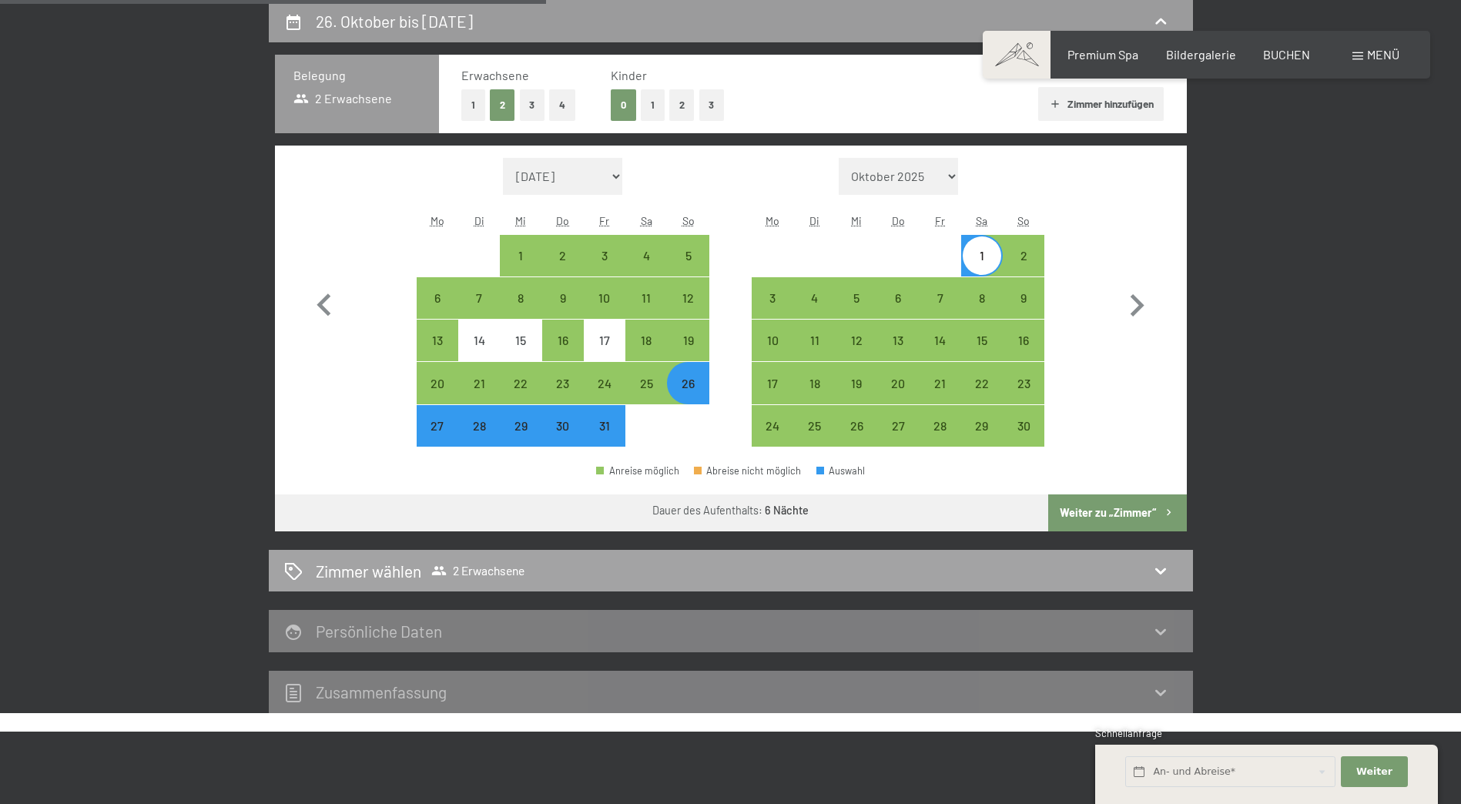
select select "2025-10-01"
select select "2025-11-01"
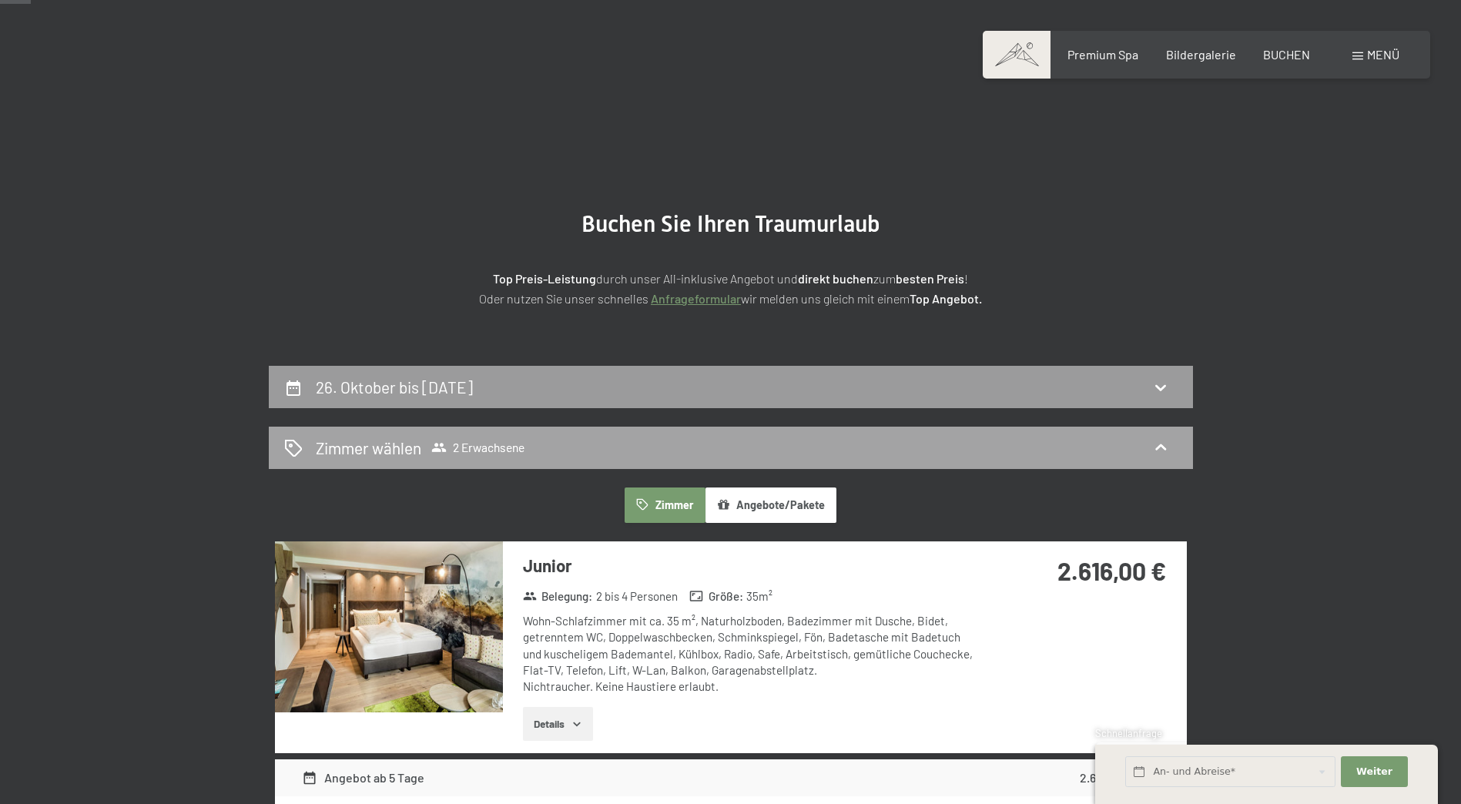
scroll to position [0, 0]
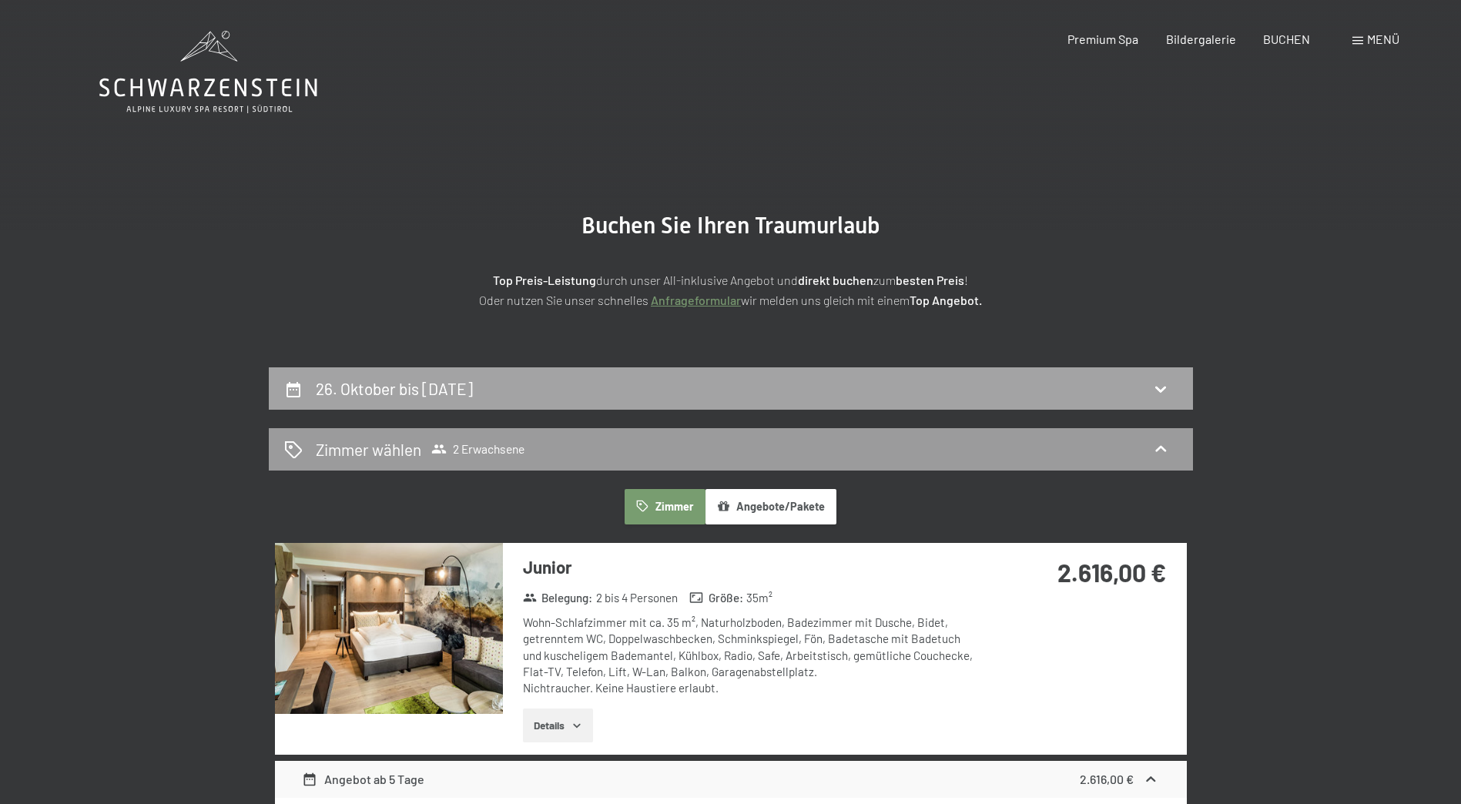
click at [1154, 393] on icon at bounding box center [1160, 389] width 18 height 18
select select "2025-10-01"
select select "2025-11-01"
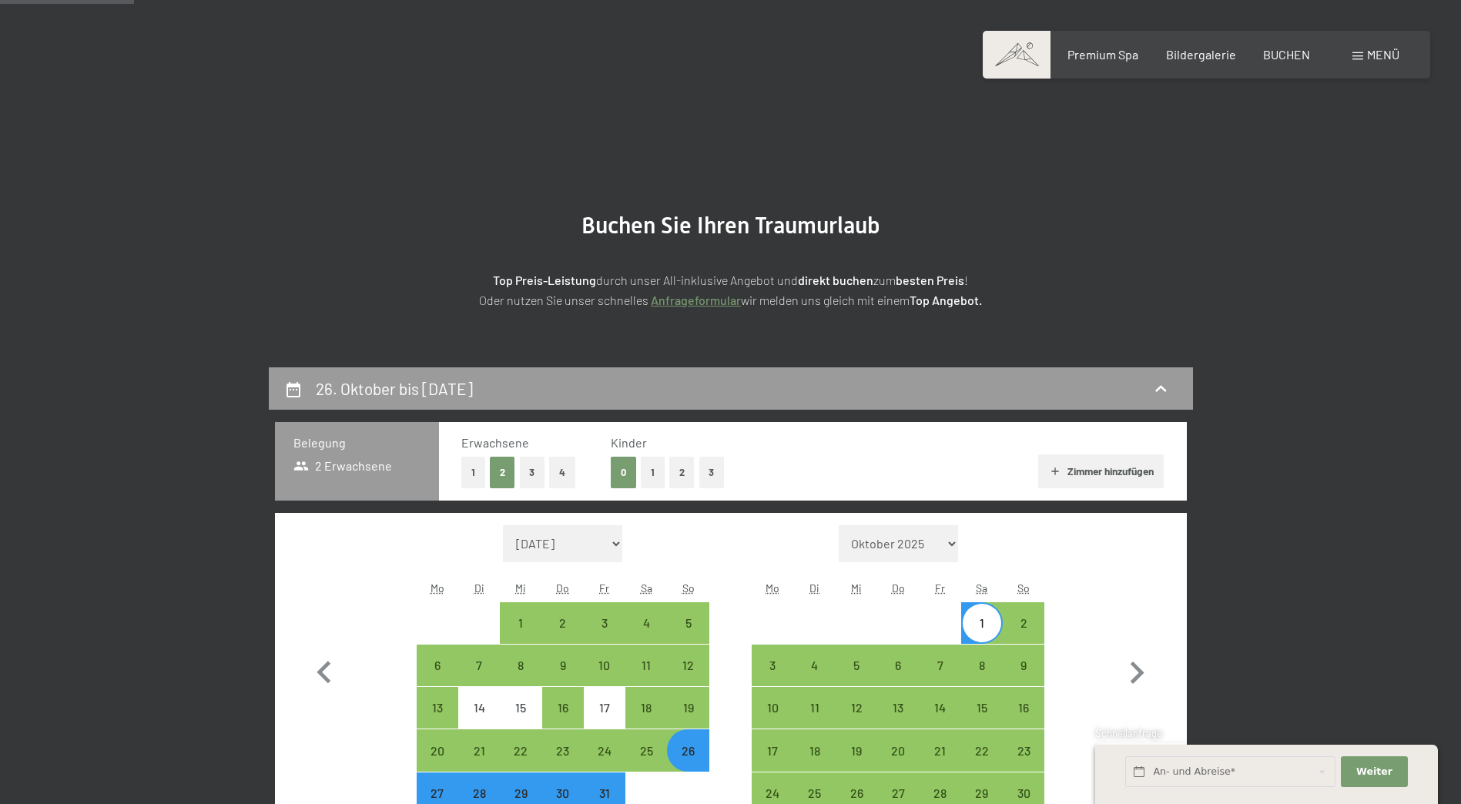
scroll to position [367, 0]
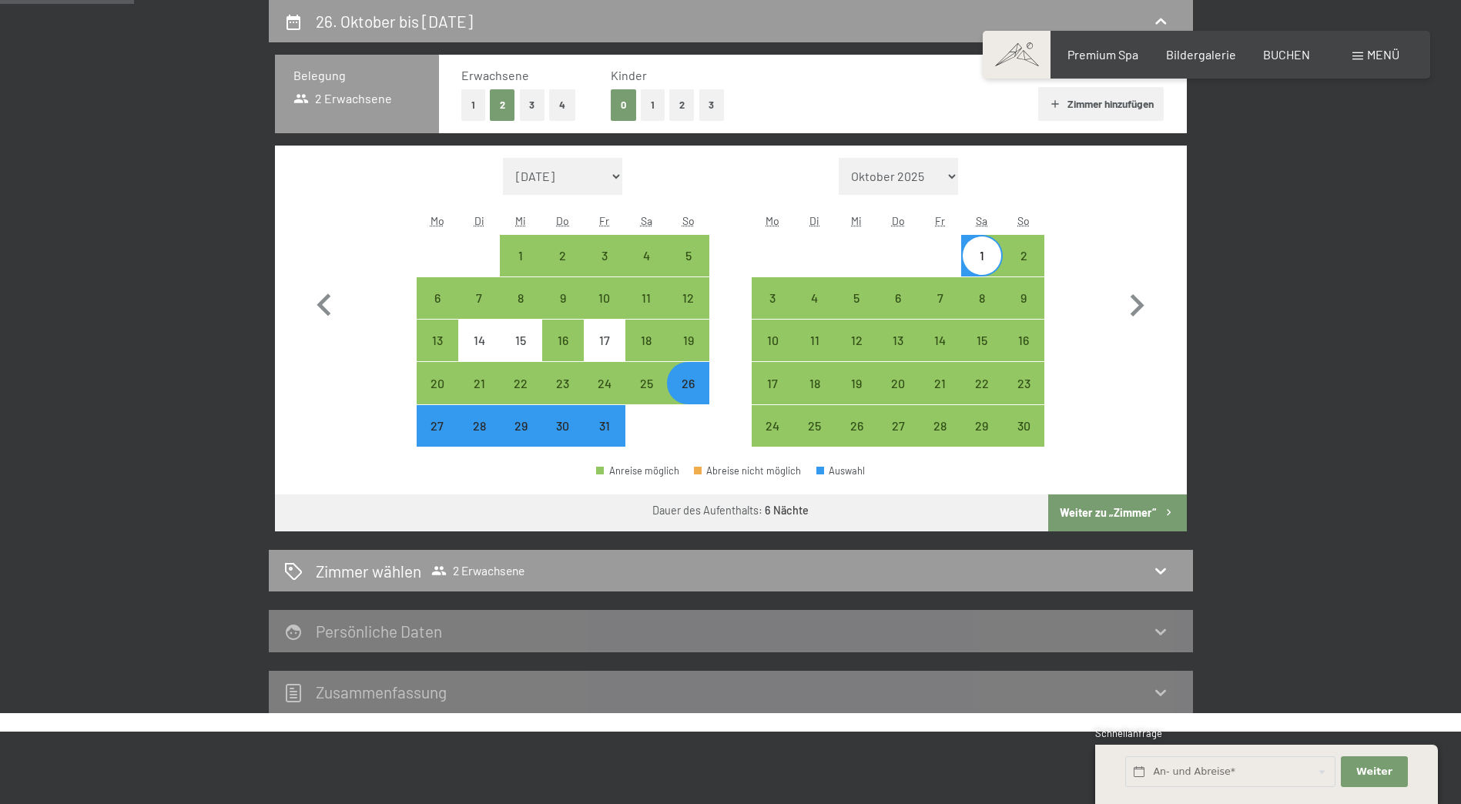
click at [476, 109] on button "1" at bounding box center [473, 105] width 24 height 32
select select "2025-10-01"
select select "2025-11-01"
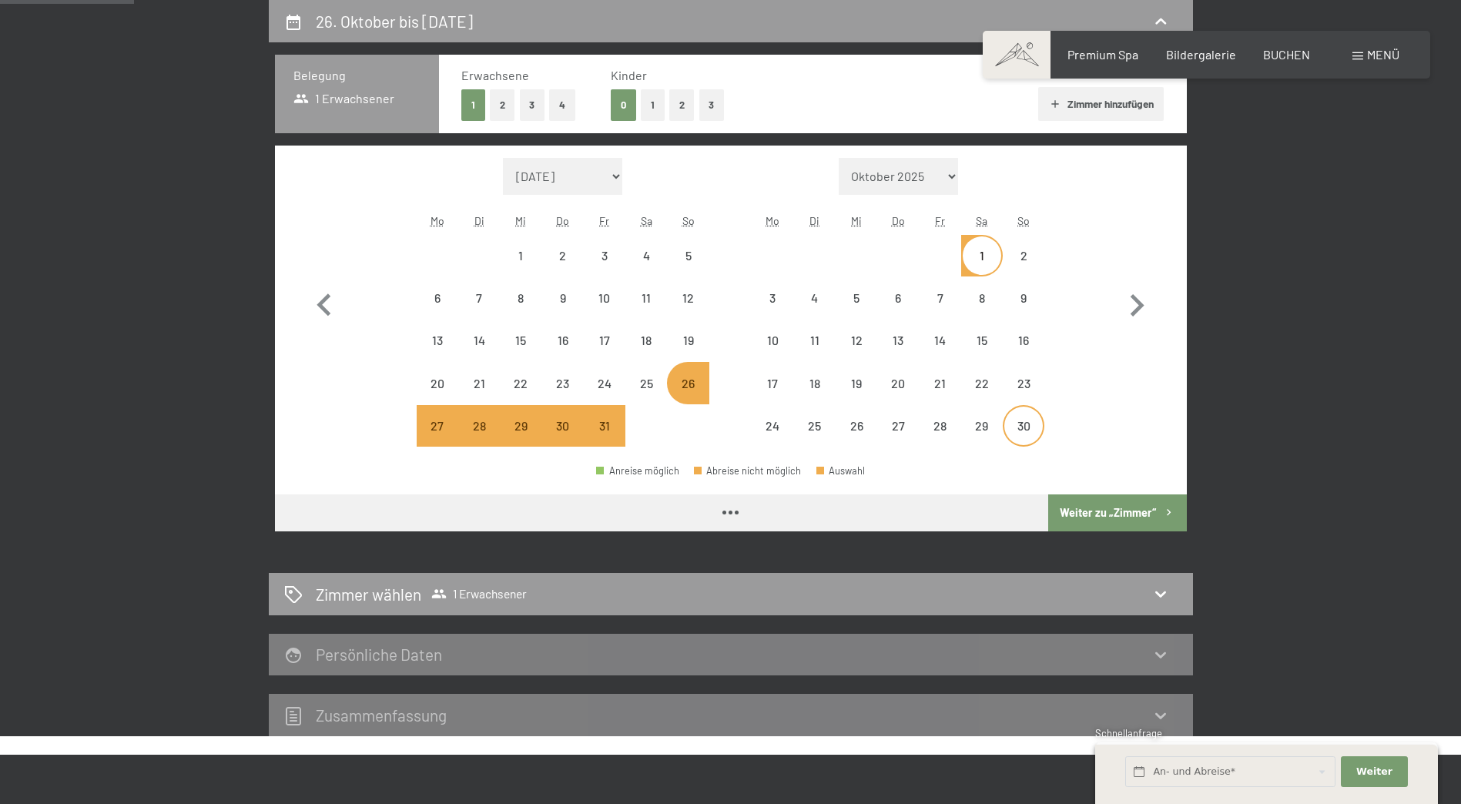
select select "2025-10-01"
select select "2025-11-01"
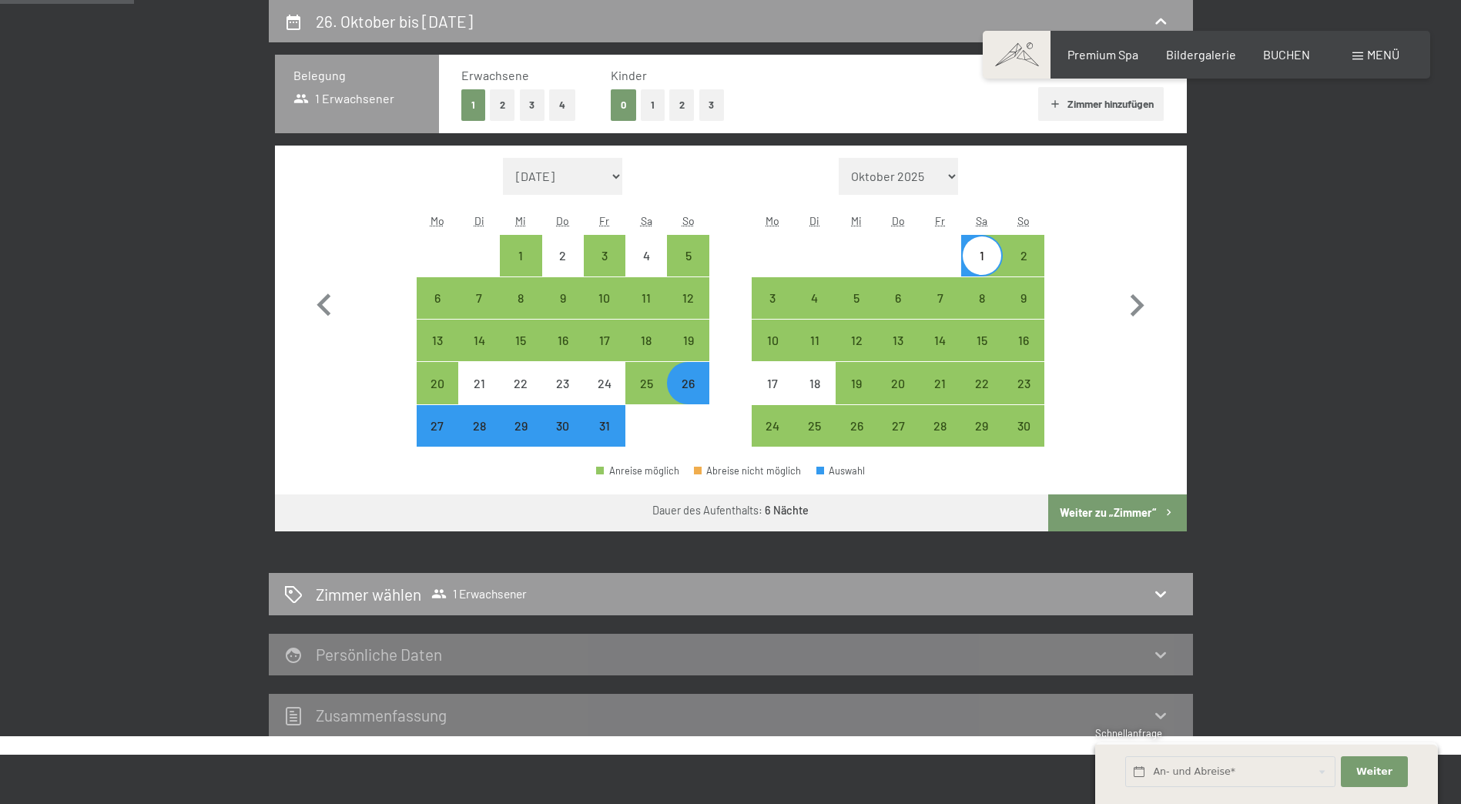
click at [1153, 505] on button "Weiter zu „Zimmer“" at bounding box center [1117, 512] width 138 height 37
select select "2025-10-01"
select select "2025-11-01"
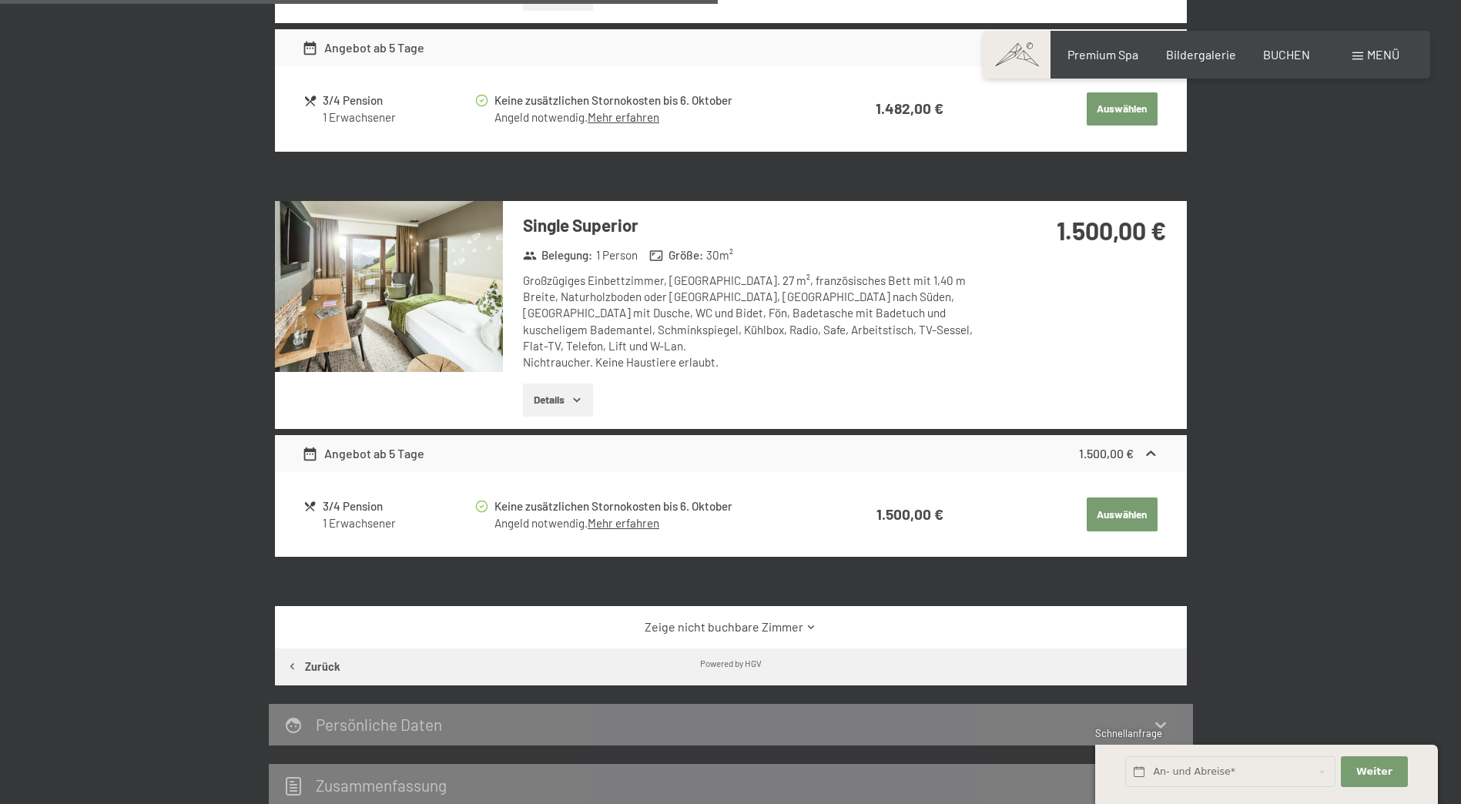
scroll to position [1137, 0]
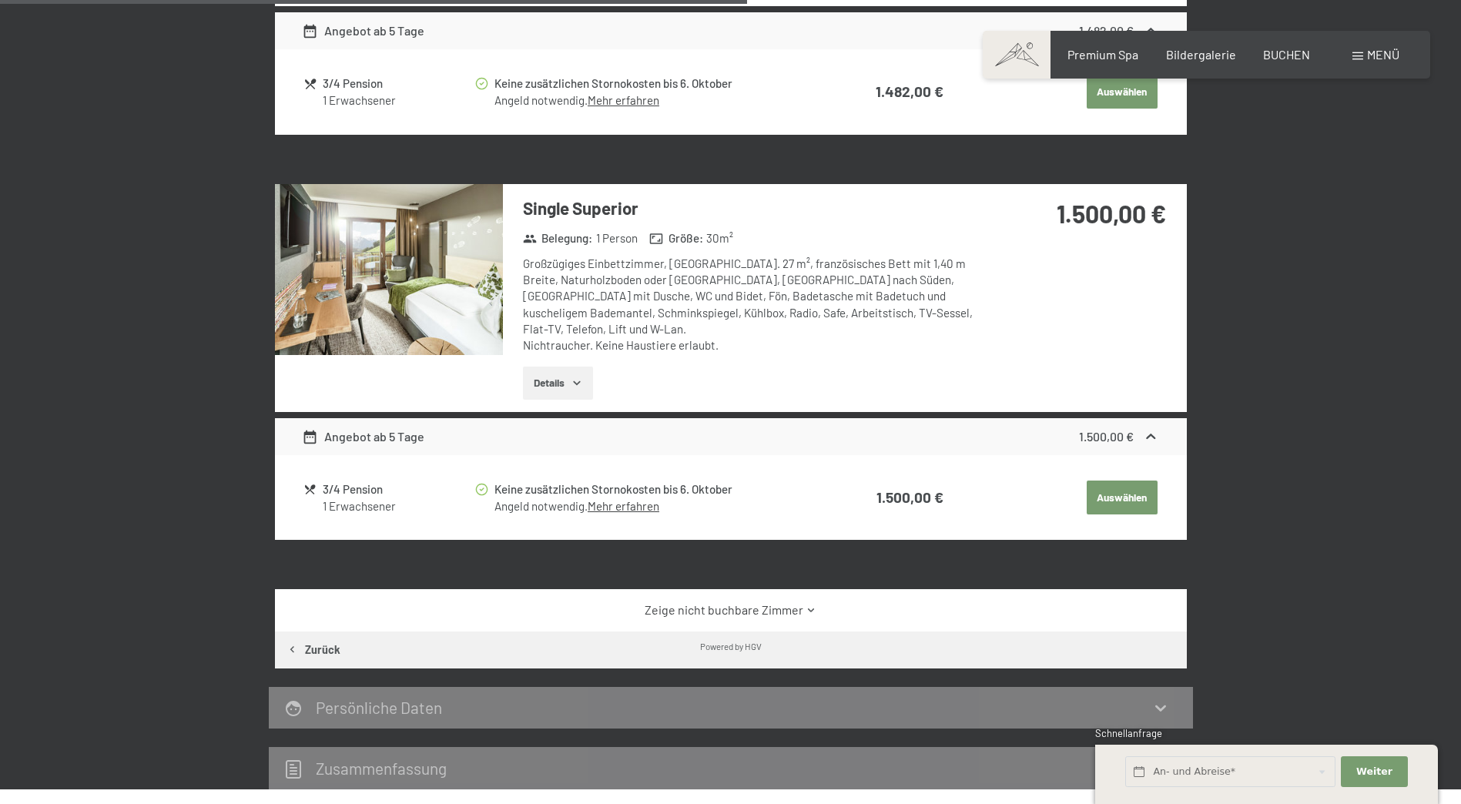
drag, startPoint x: 752, startPoint y: 589, endPoint x: 927, endPoint y: 570, distance: 175.9
click at [752, 601] on link "Zeige nicht buchbare Zimmer" at bounding box center [730, 609] width 857 height 17
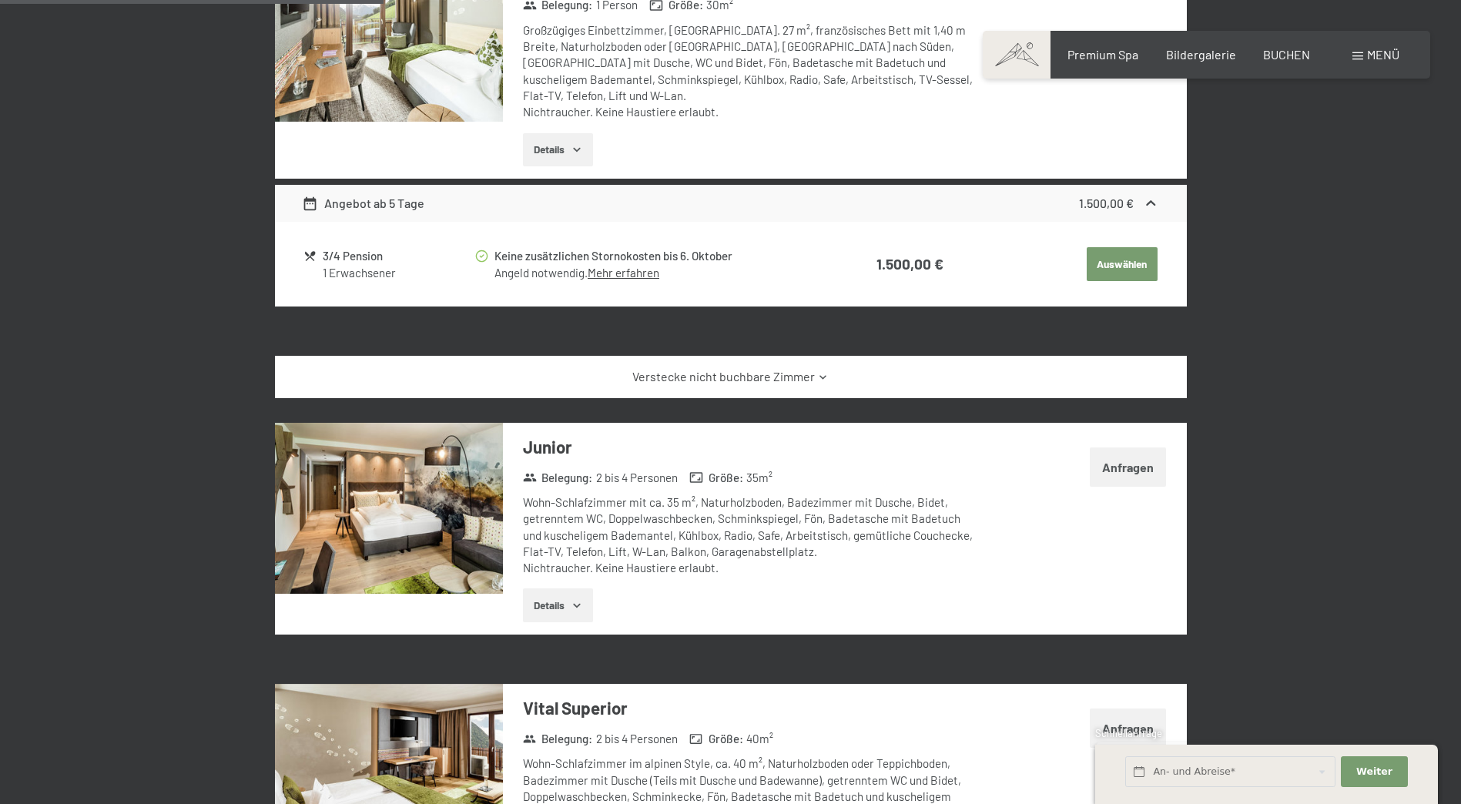
scroll to position [1386, 0]
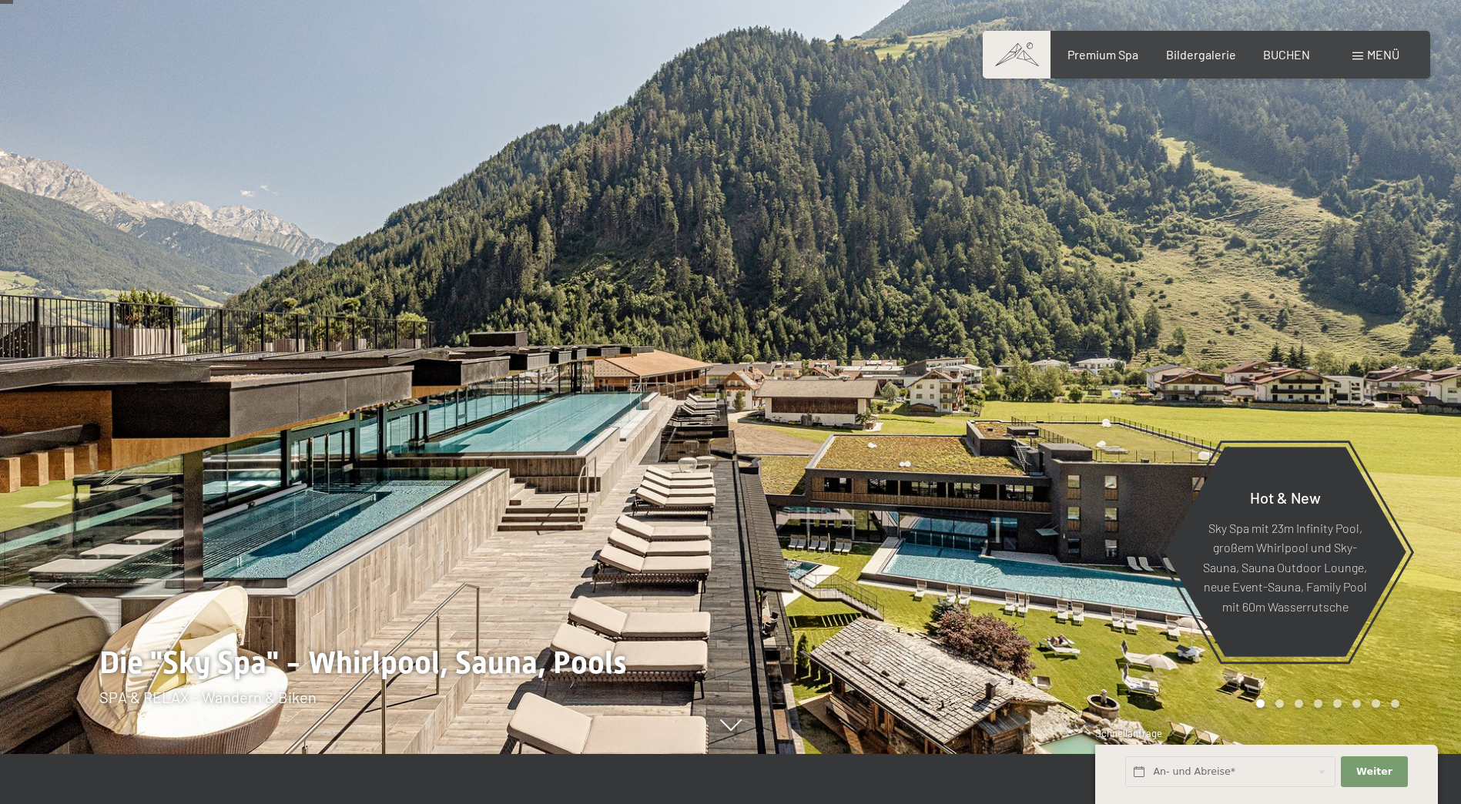
scroll to position [77, 0]
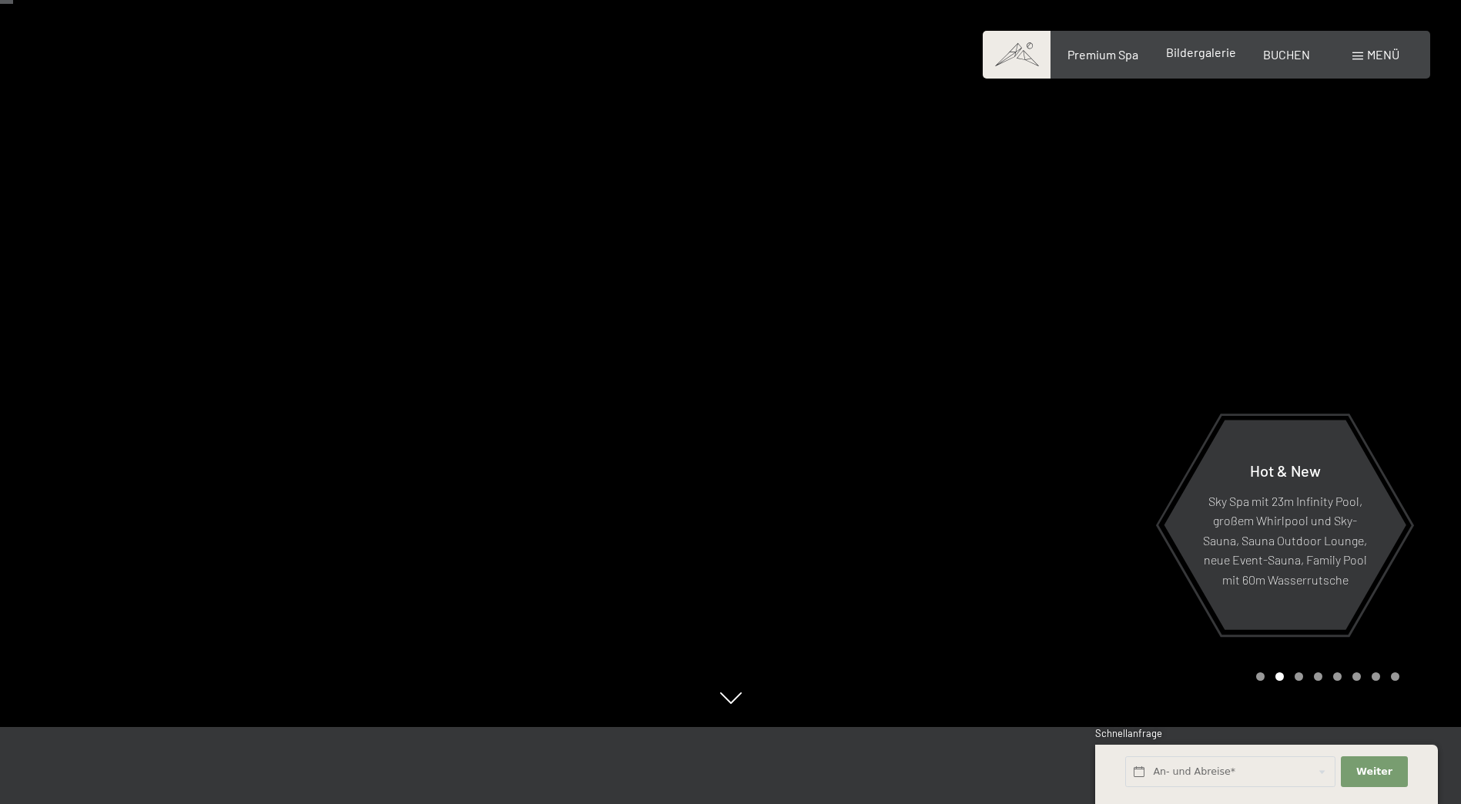
click at [1176, 54] on span "Bildergalerie" at bounding box center [1201, 52] width 70 height 15
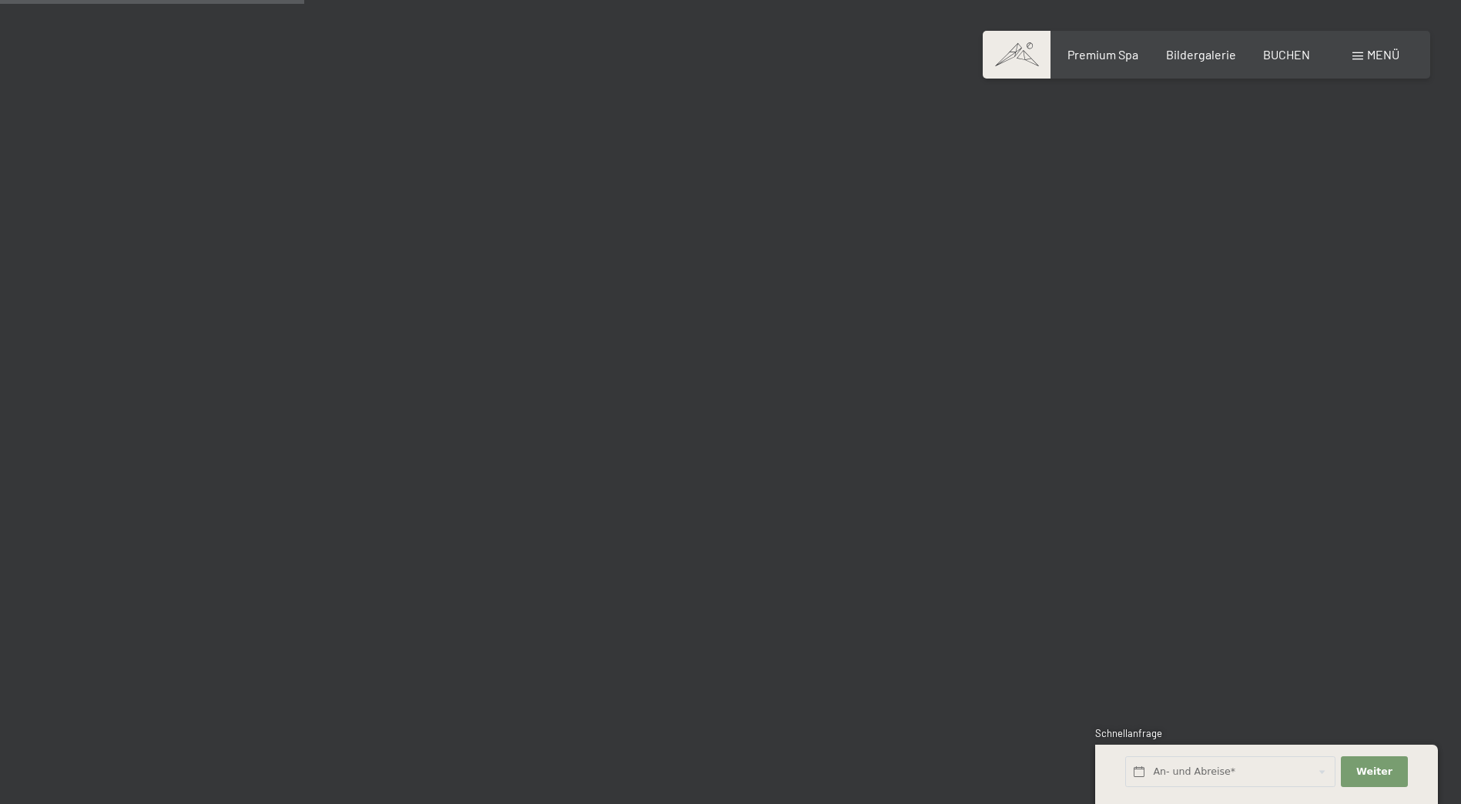
scroll to position [4081, 0]
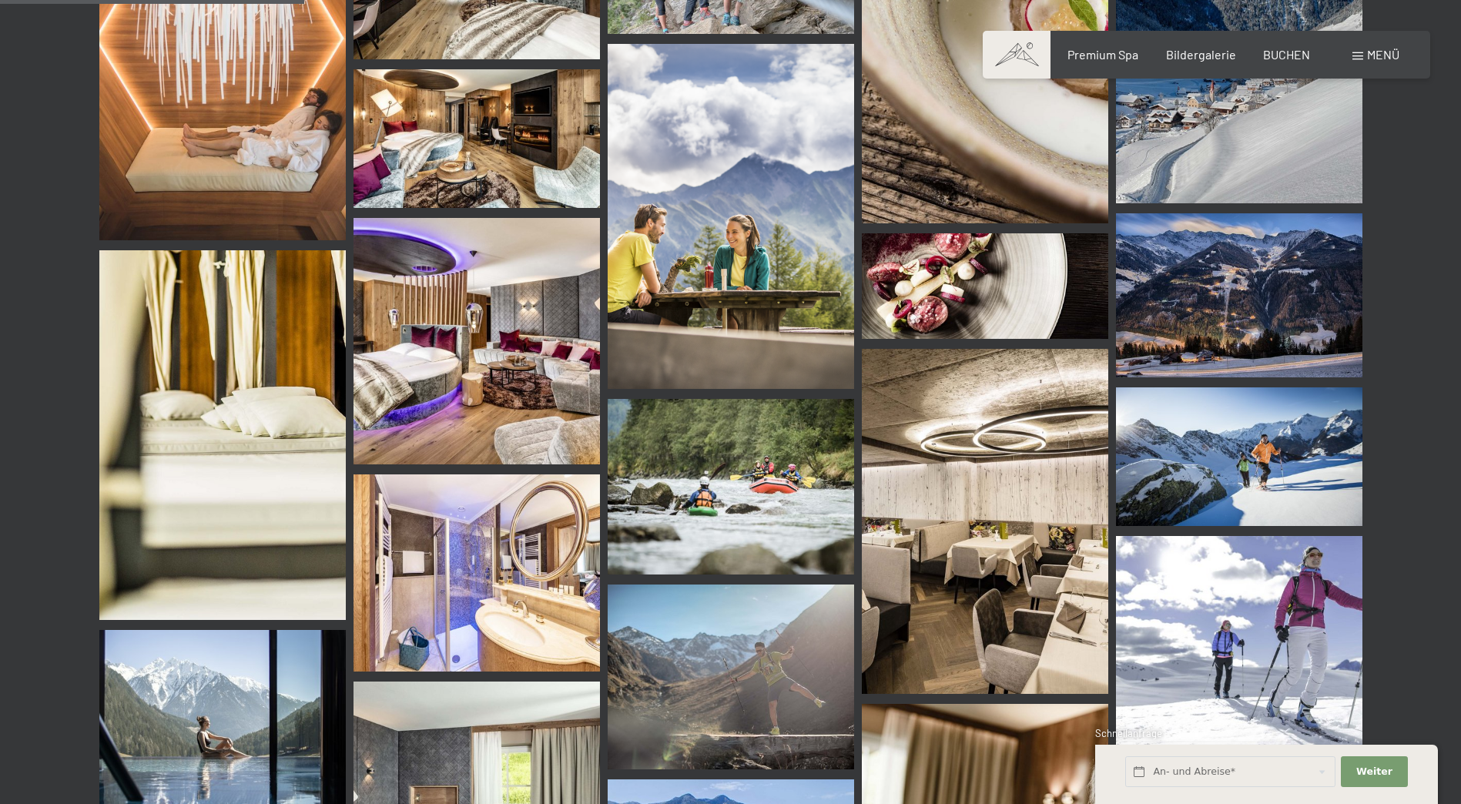
click at [487, 322] on img at bounding box center [476, 341] width 246 height 246
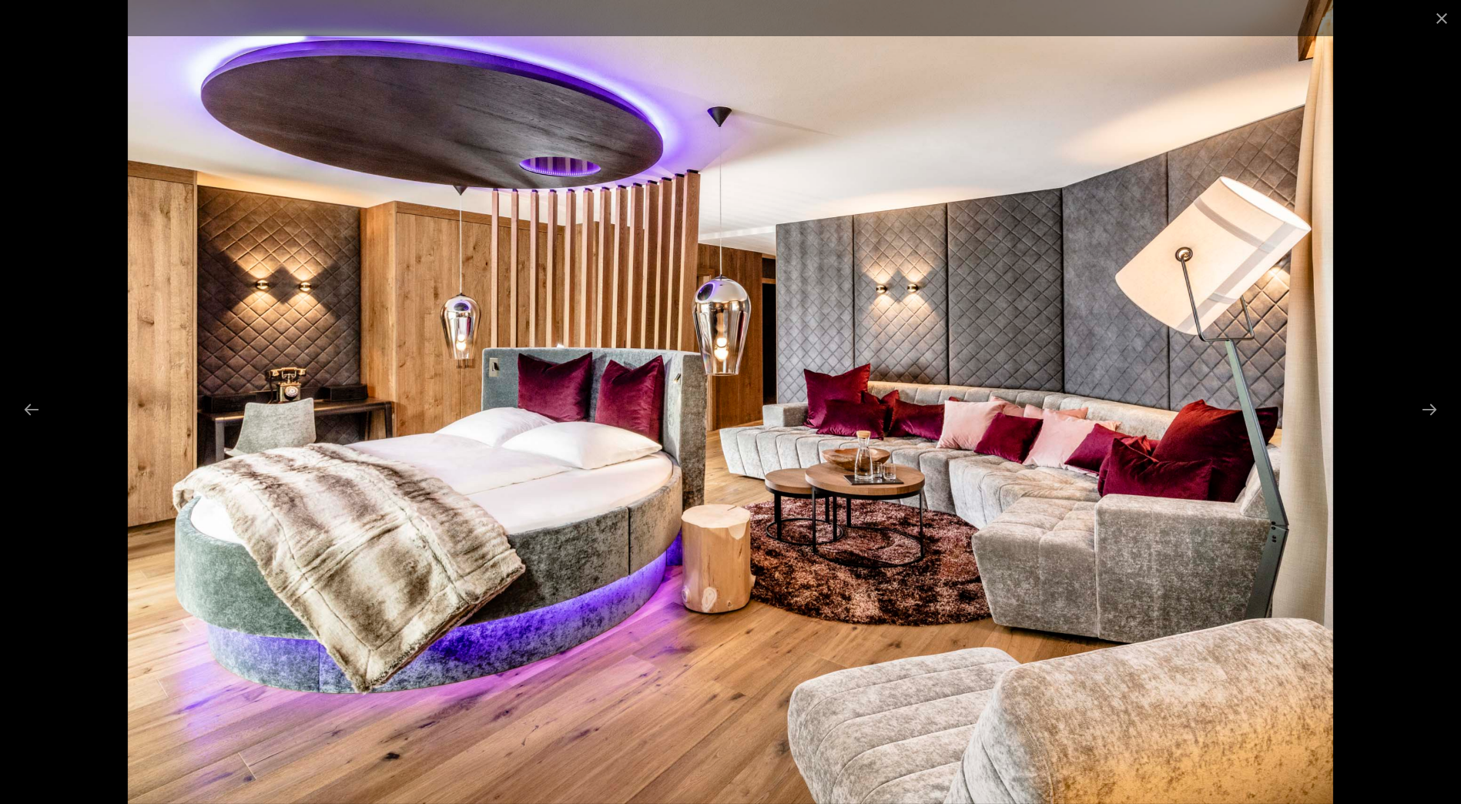
scroll to position [4004, 0]
click at [1439, 20] on button "Close gallery" at bounding box center [1441, 18] width 39 height 36
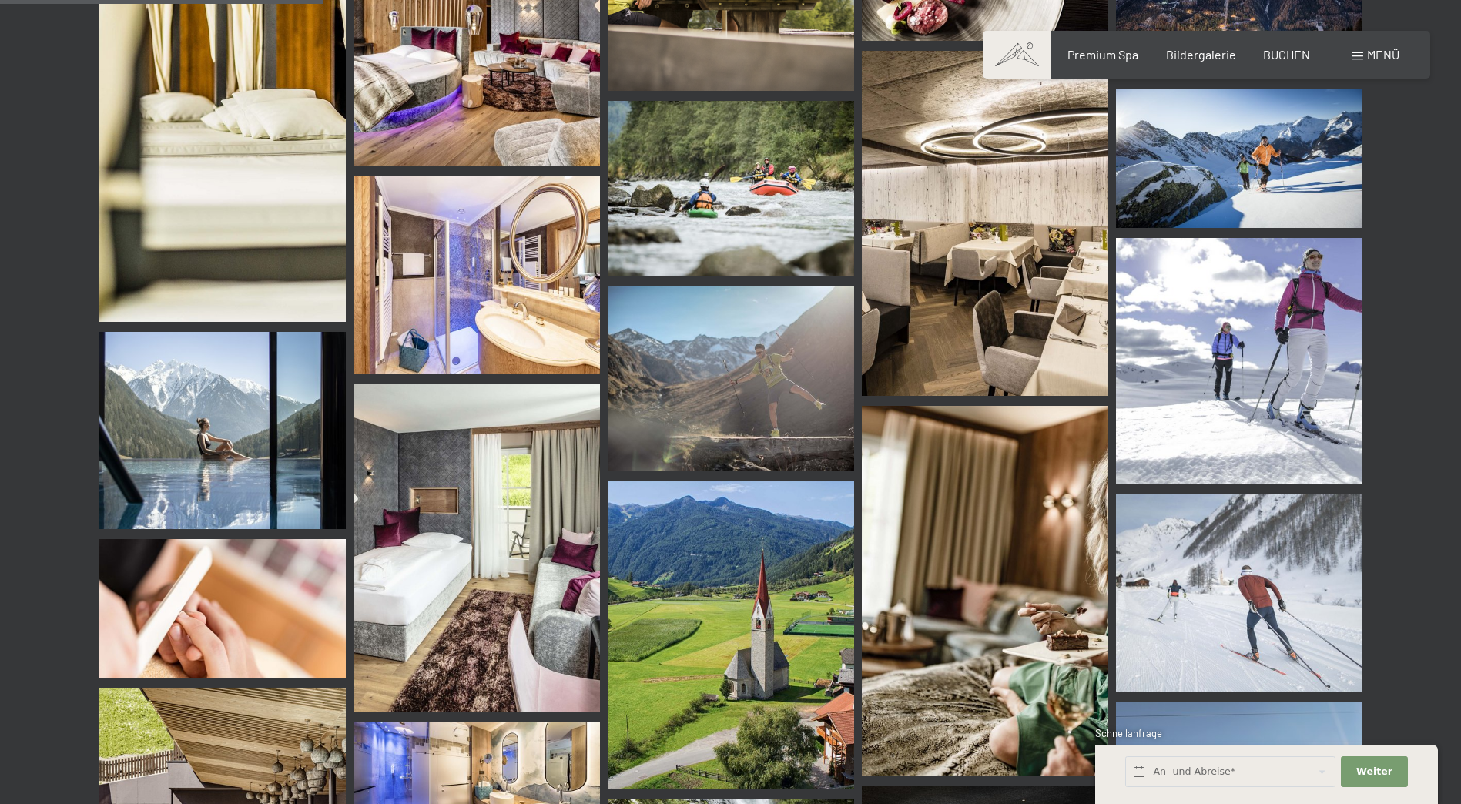
scroll to position [4235, 0]
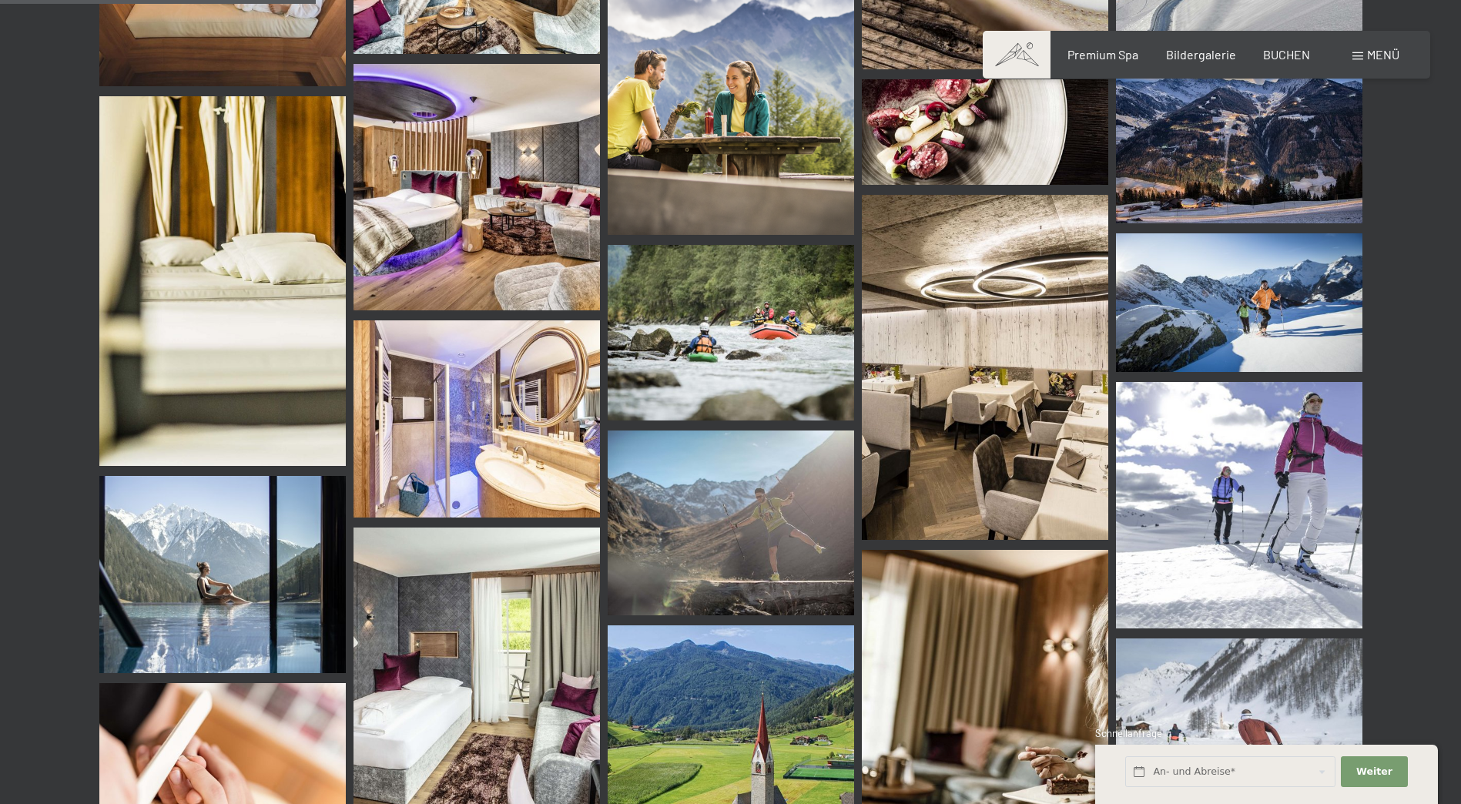
click at [548, 185] on img at bounding box center [476, 187] width 246 height 246
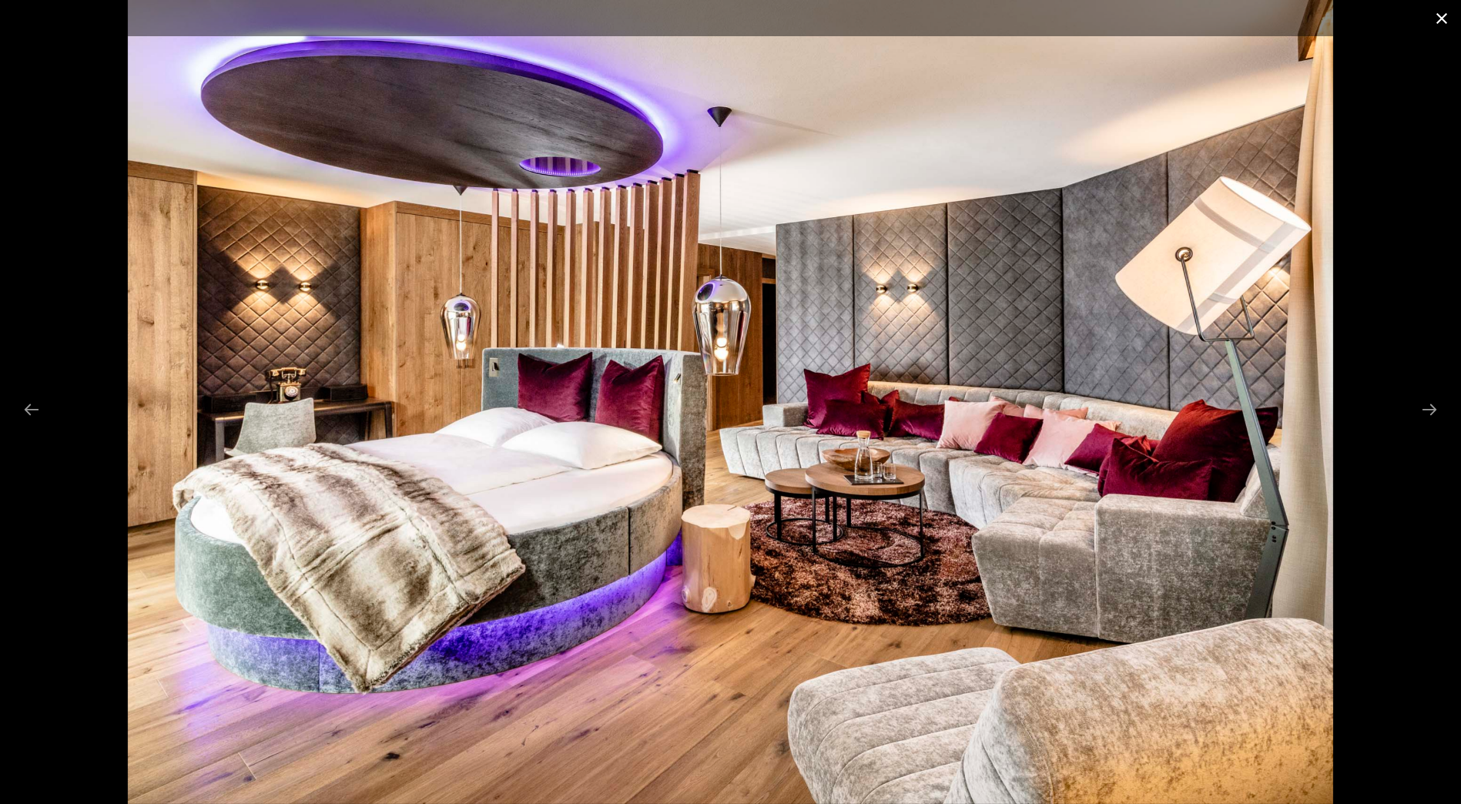
click at [1442, 21] on button "Close gallery" at bounding box center [1441, 18] width 39 height 36
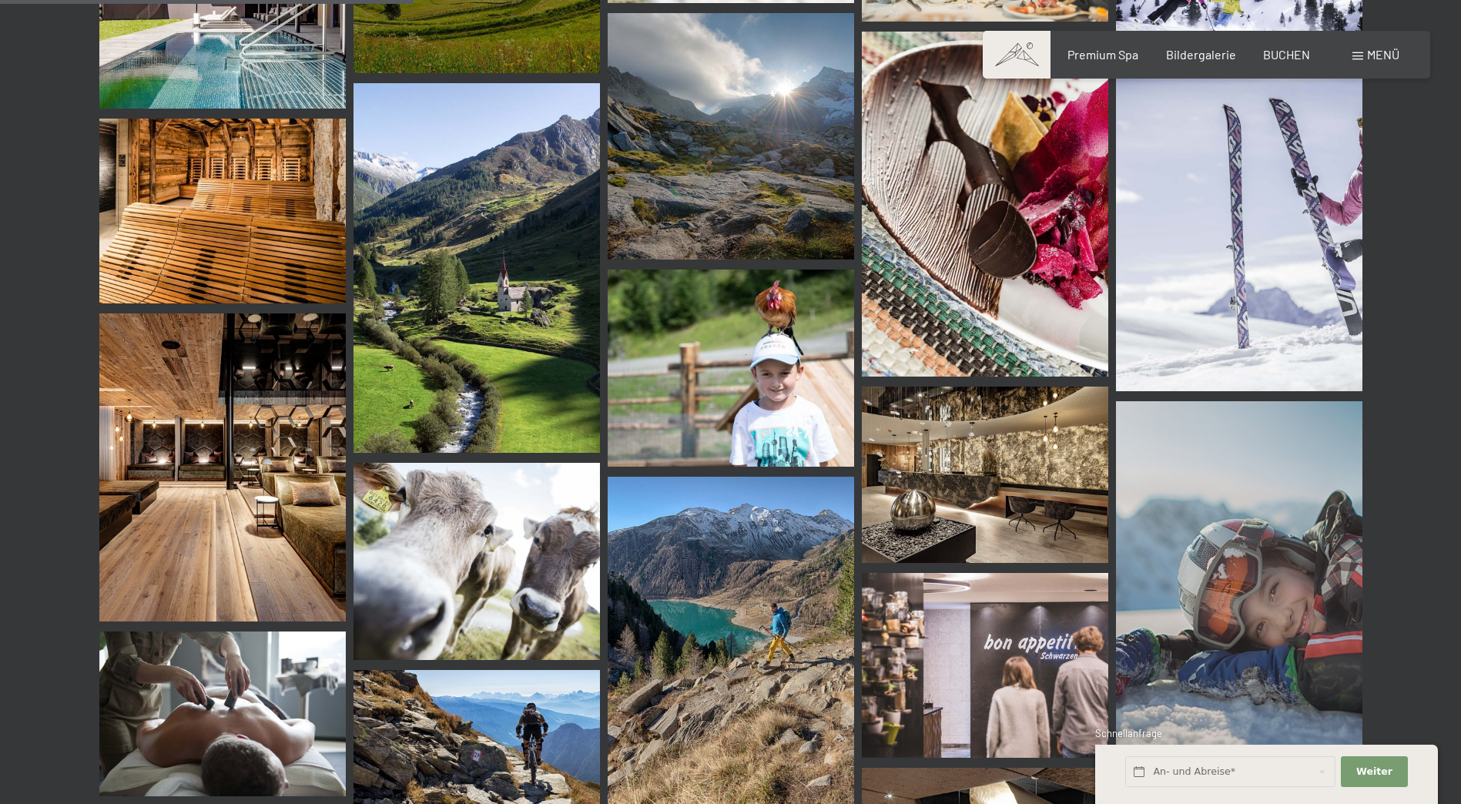
scroll to position [5468, 0]
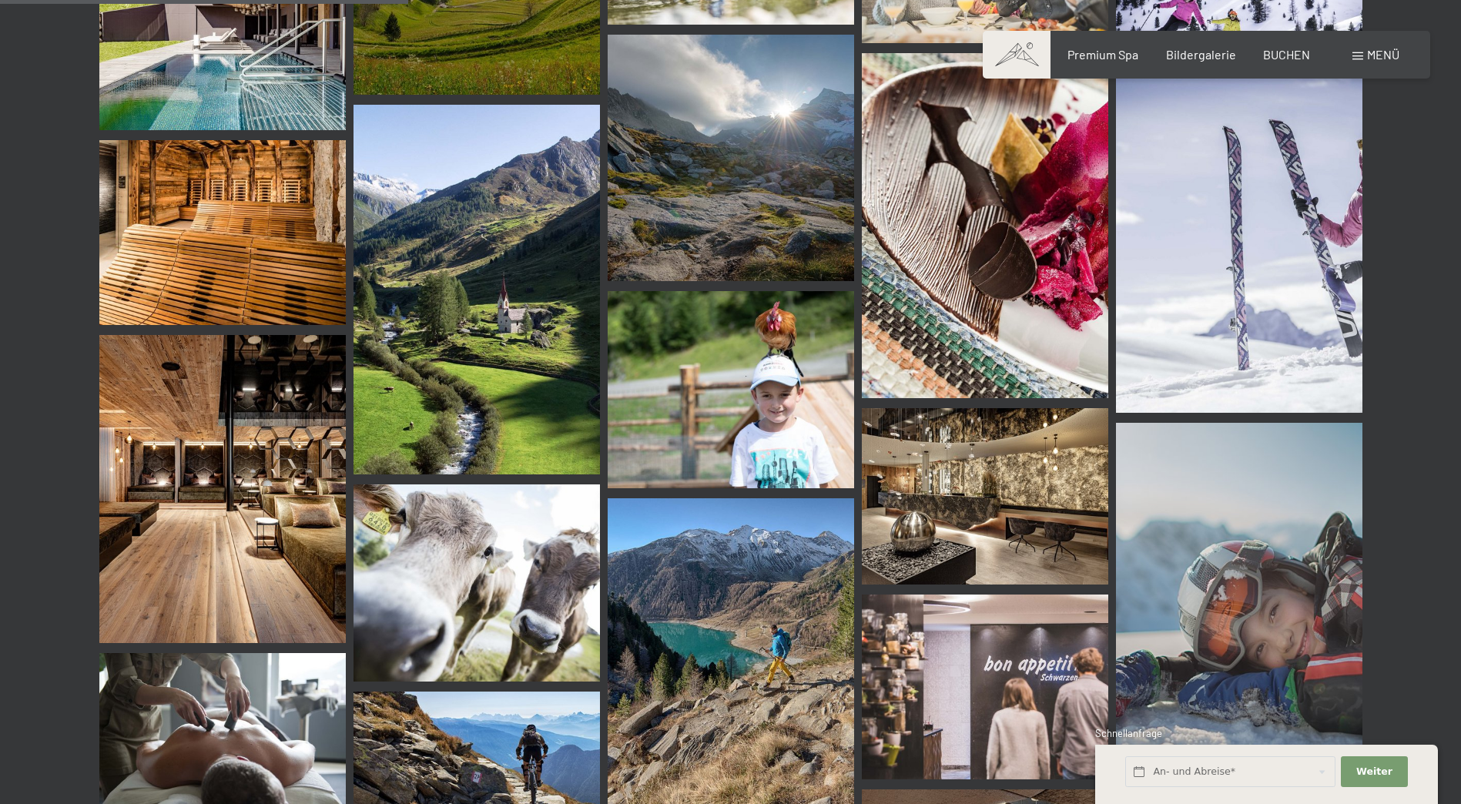
click at [578, 509] on img at bounding box center [476, 582] width 246 height 197
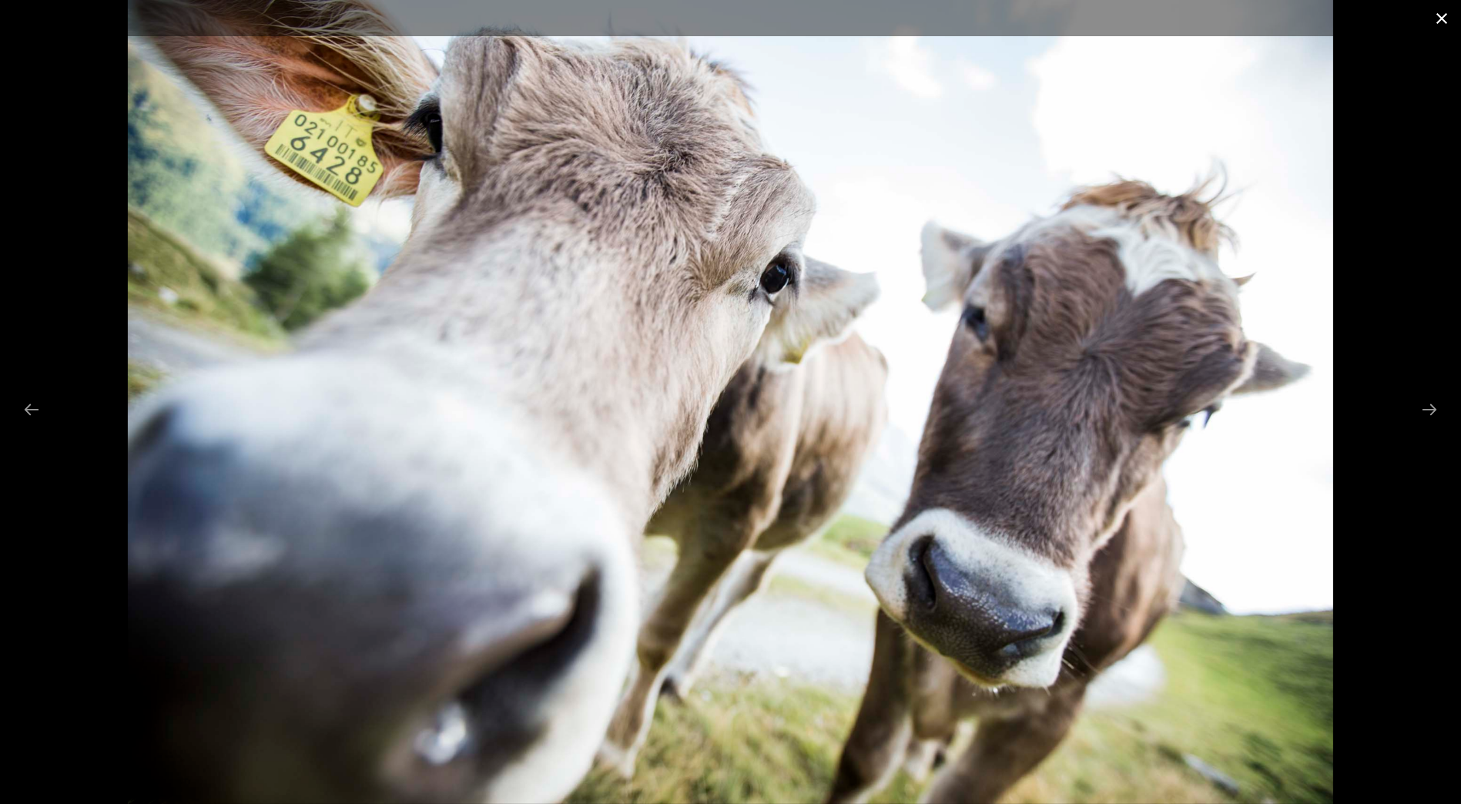
click at [1443, 15] on button "Close gallery" at bounding box center [1441, 18] width 39 height 36
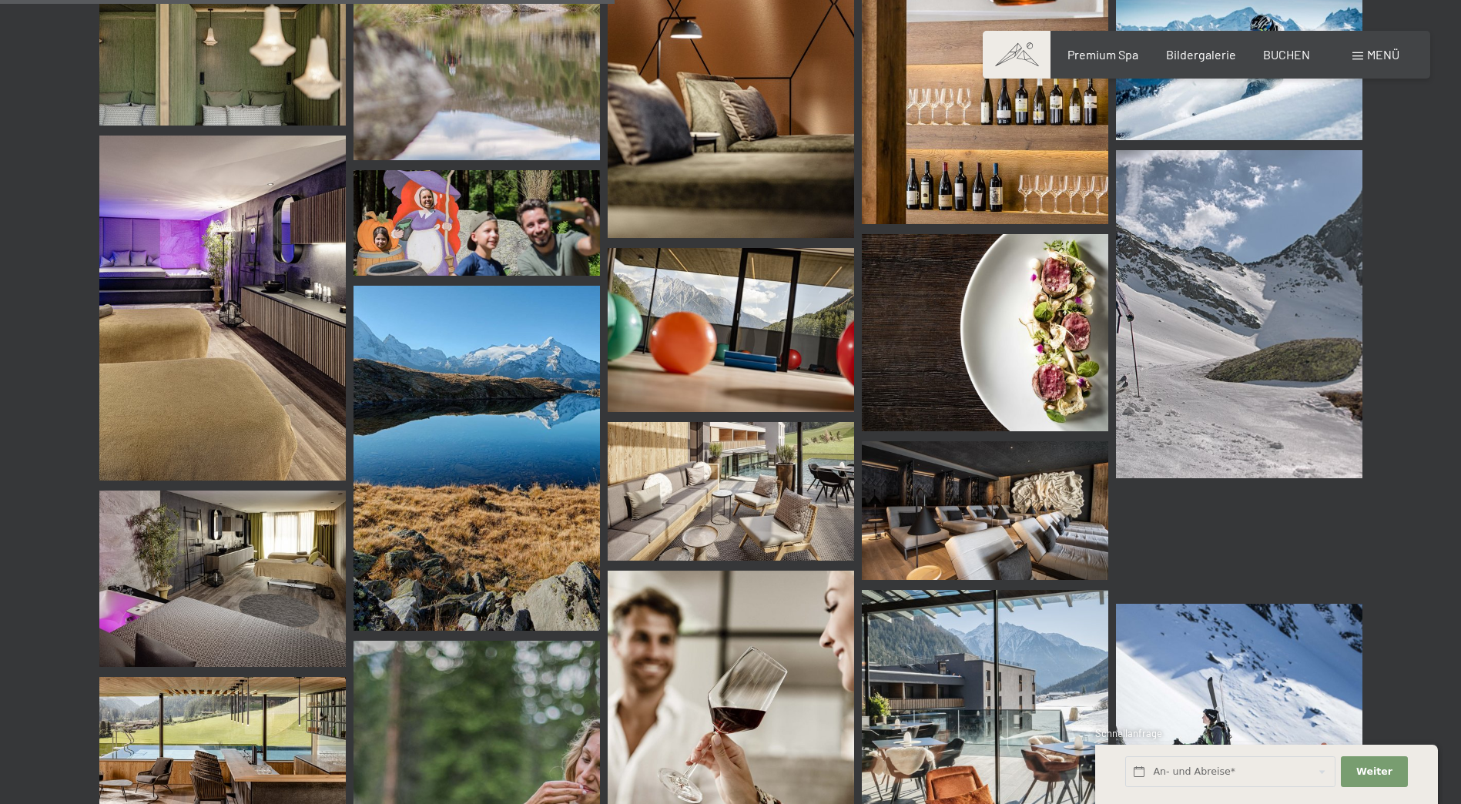
scroll to position [8548, 0]
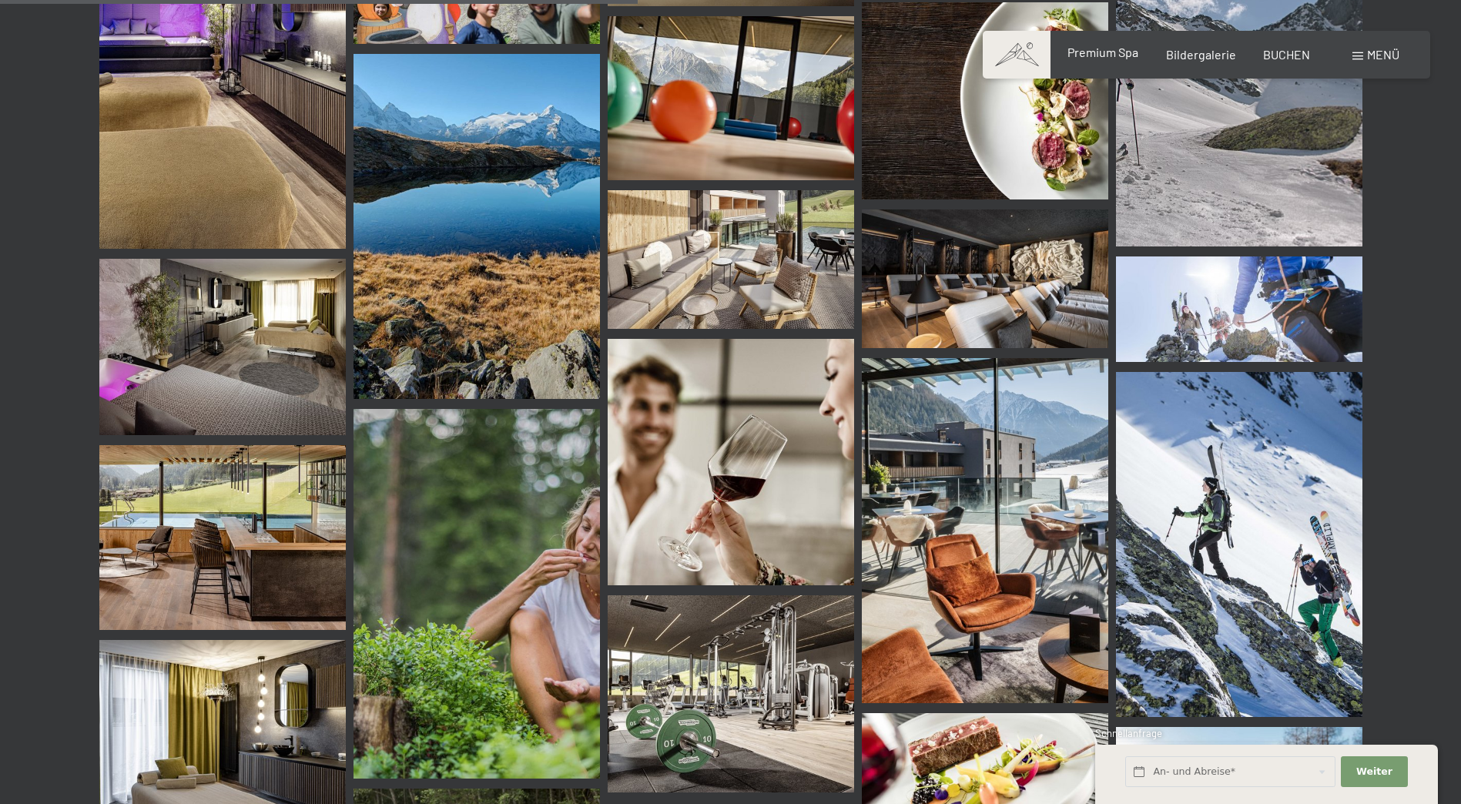
click at [1098, 52] on span "Premium Spa" at bounding box center [1102, 52] width 71 height 15
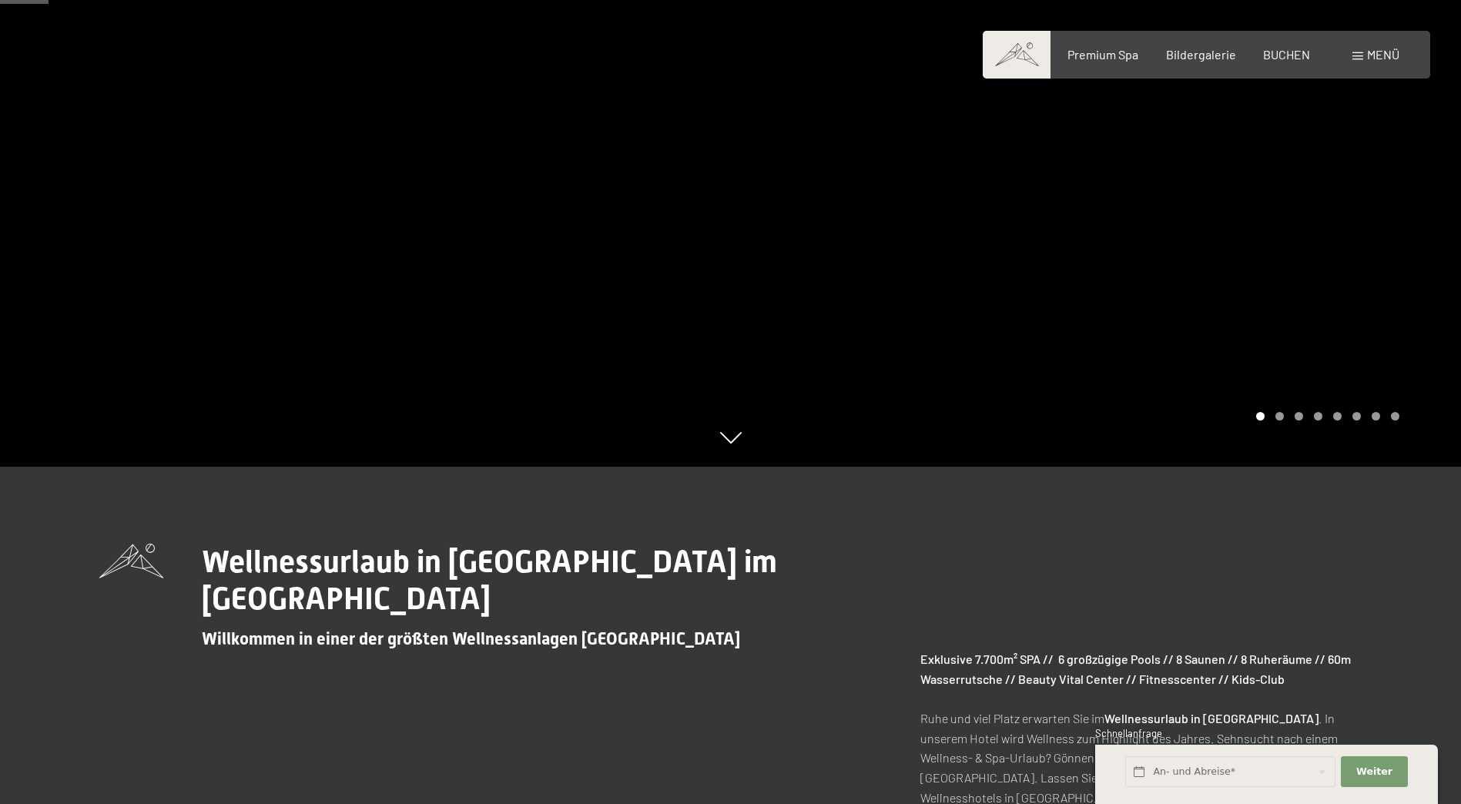
scroll to position [385, 0]
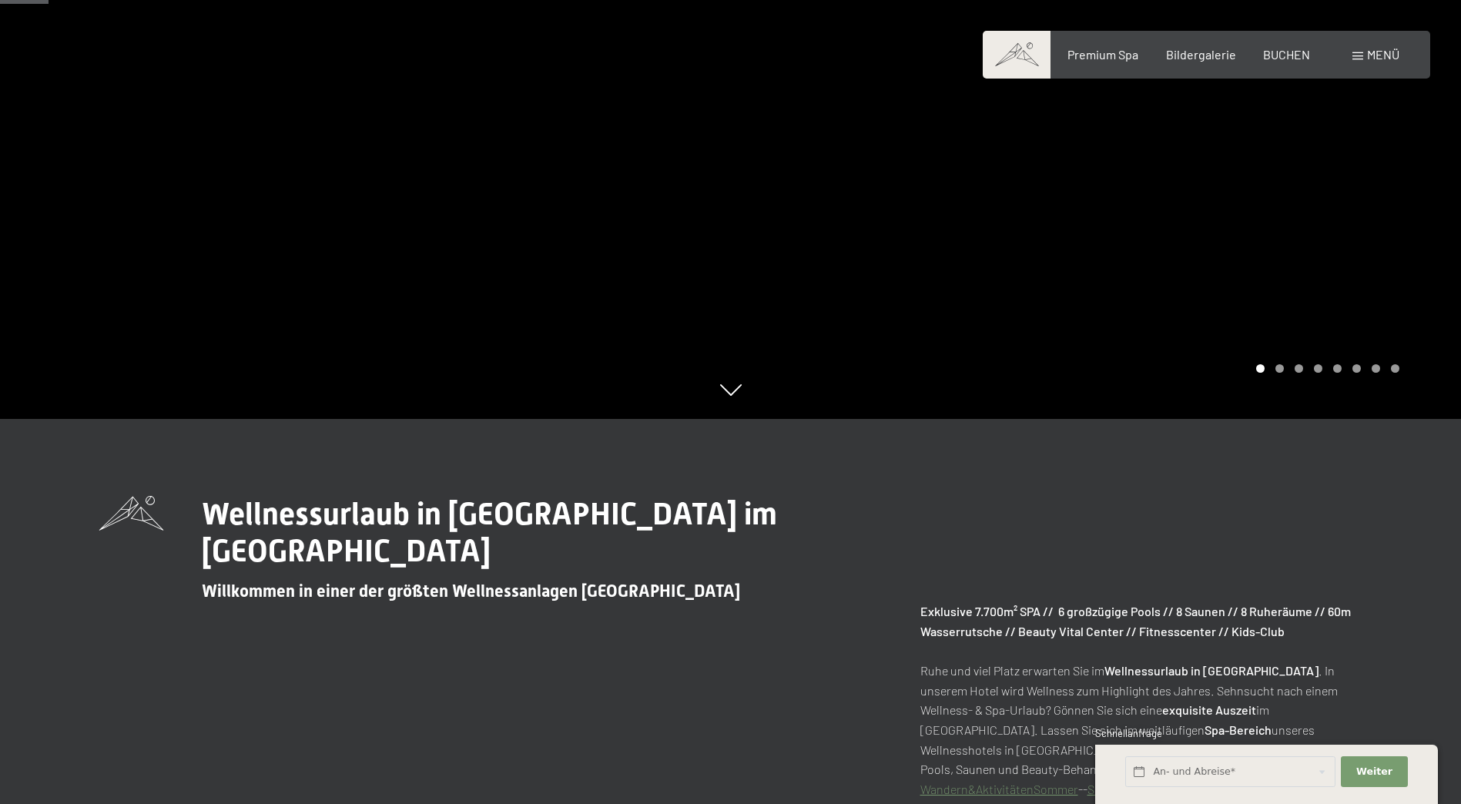
click at [1408, 203] on div at bounding box center [1096, 17] width 731 height 804
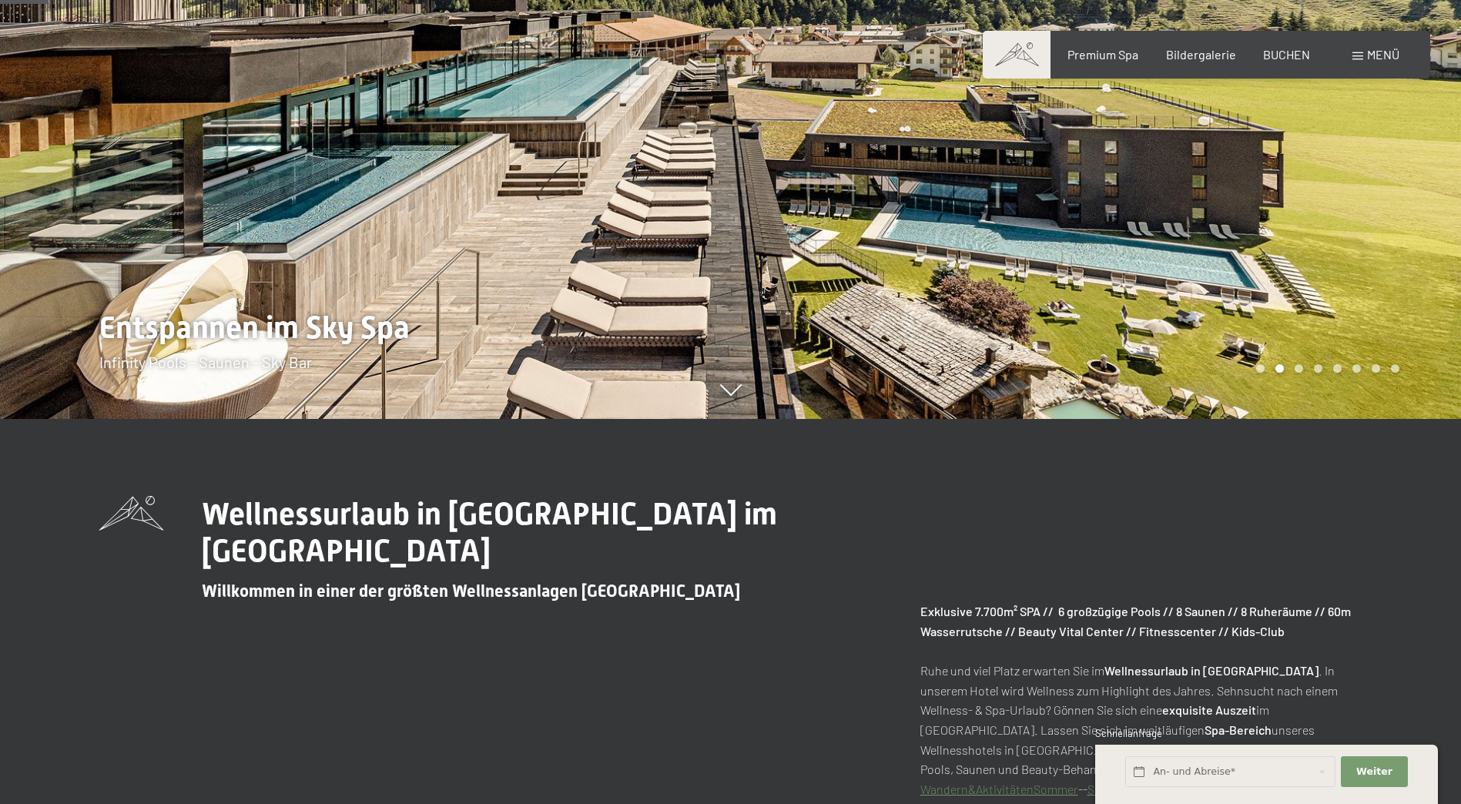
click at [1408, 203] on div at bounding box center [1096, 17] width 731 height 804
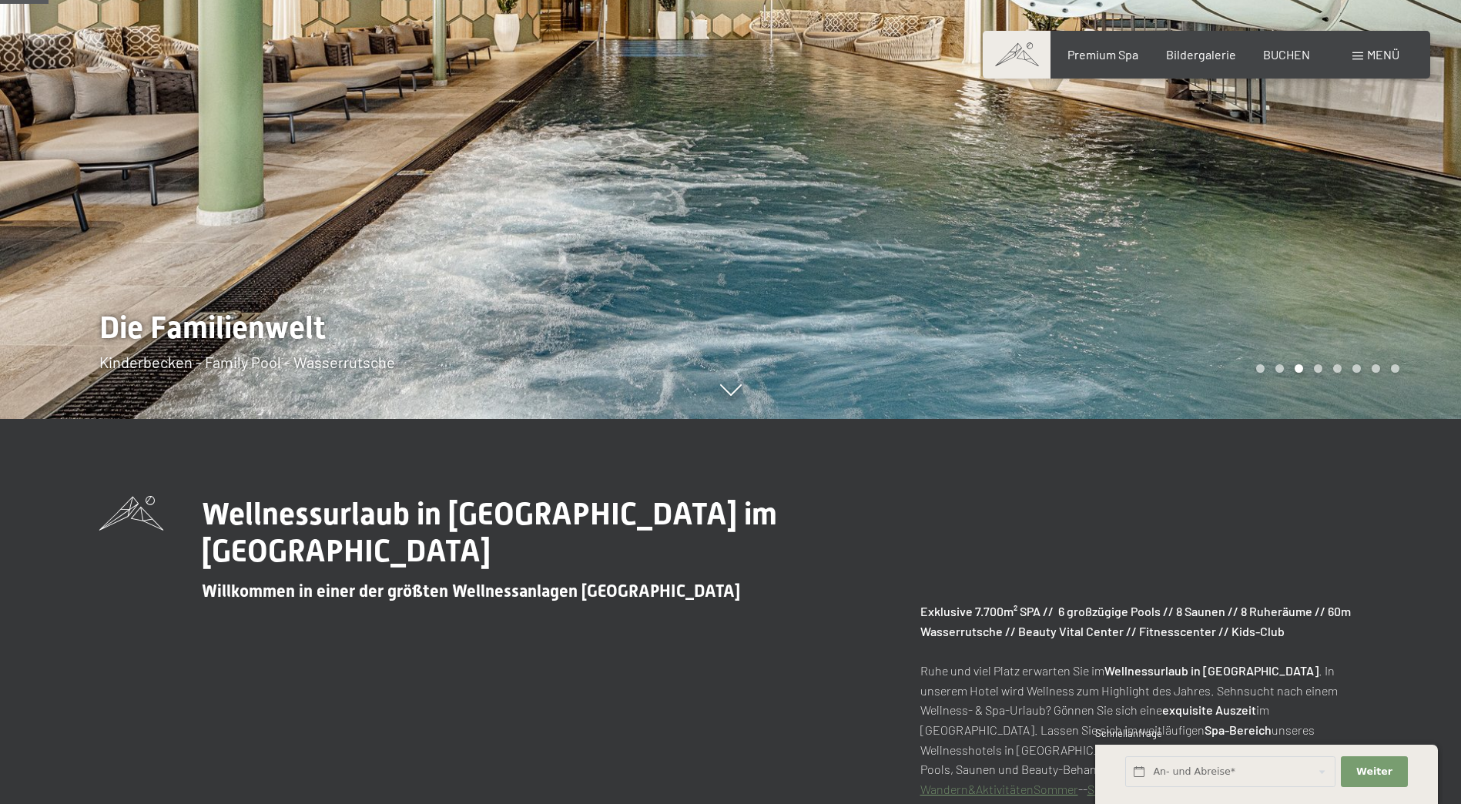
click at [1408, 203] on div at bounding box center [1096, 17] width 731 height 804
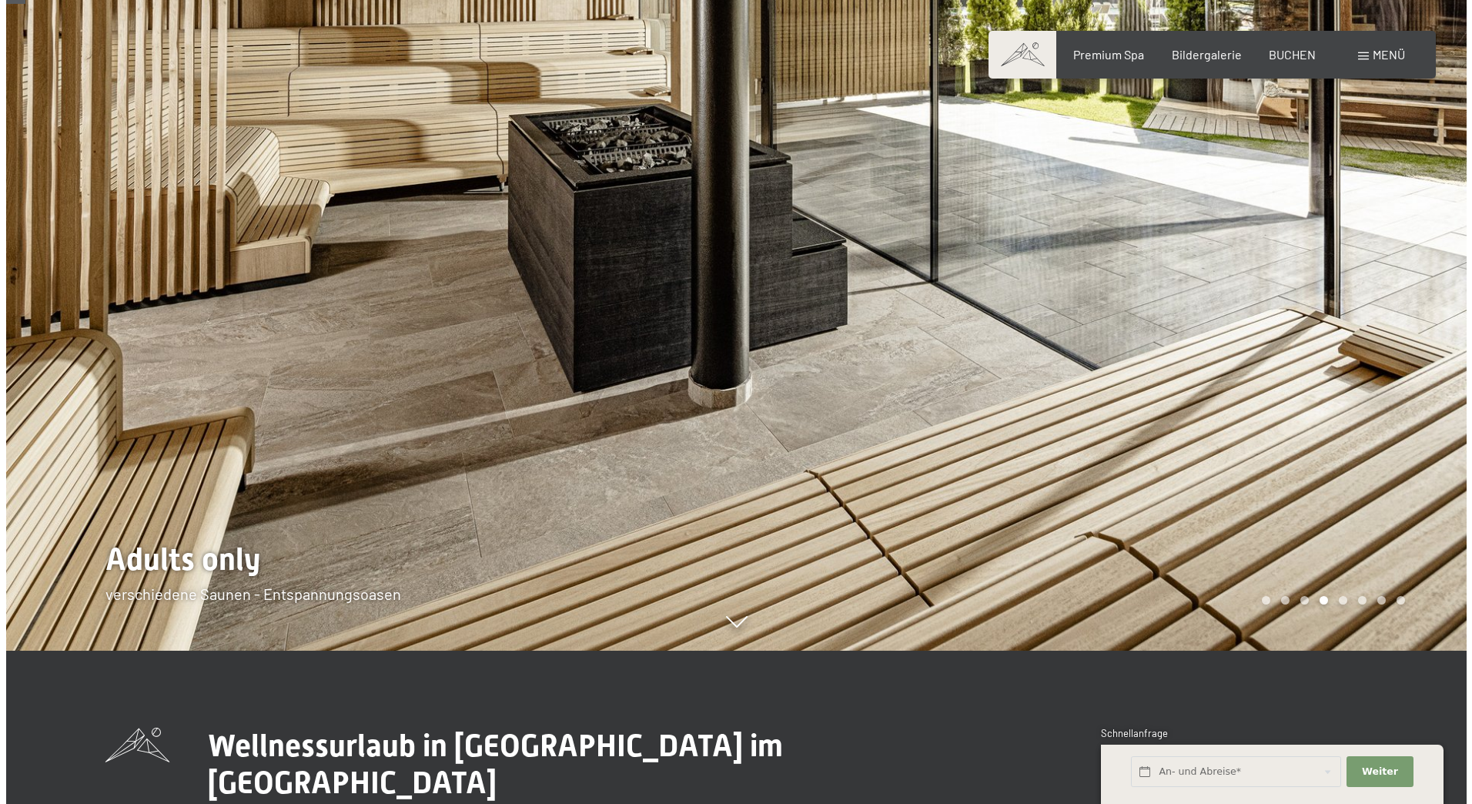
scroll to position [0, 0]
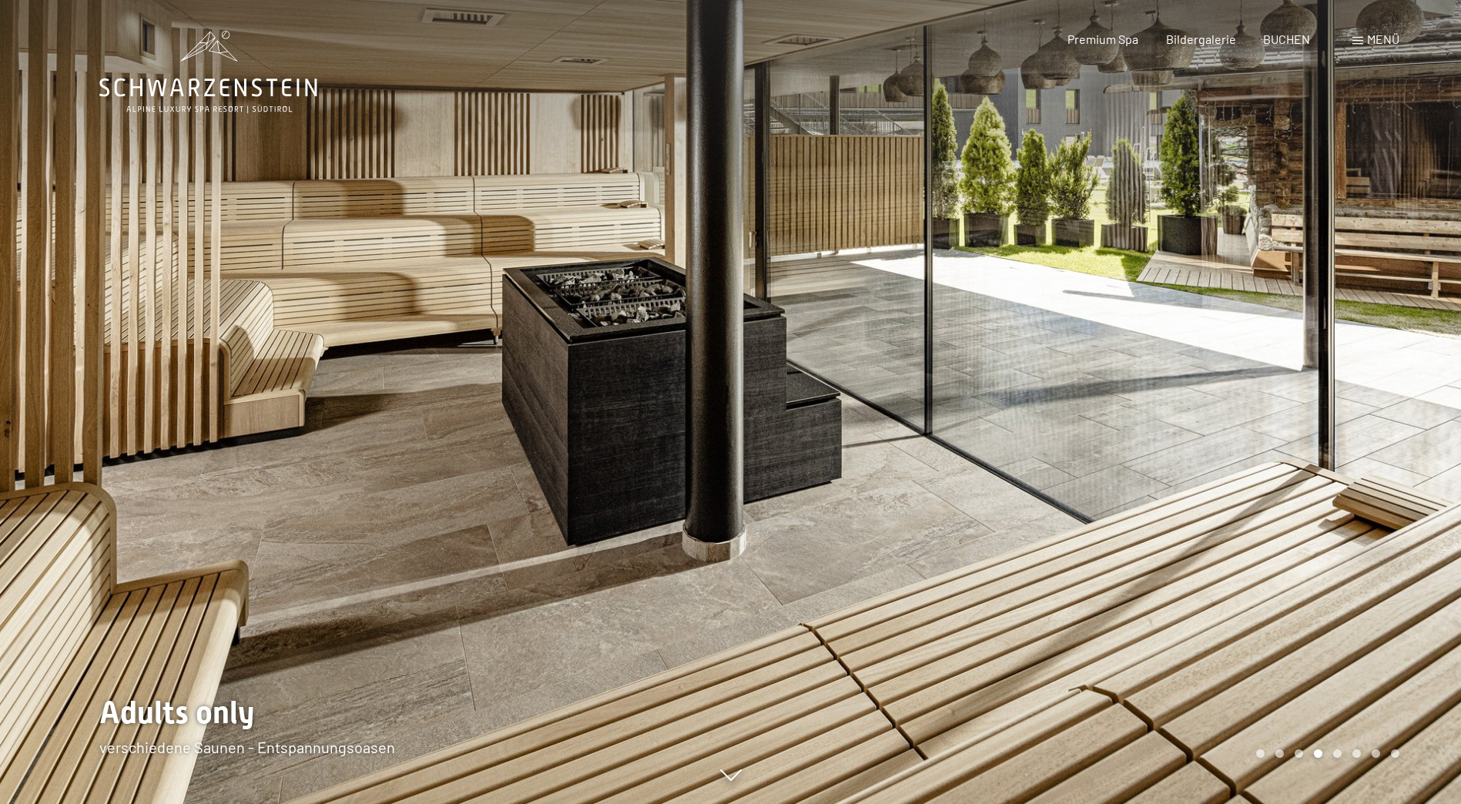
click at [1364, 41] on div "Menü" at bounding box center [1375, 39] width 47 height 17
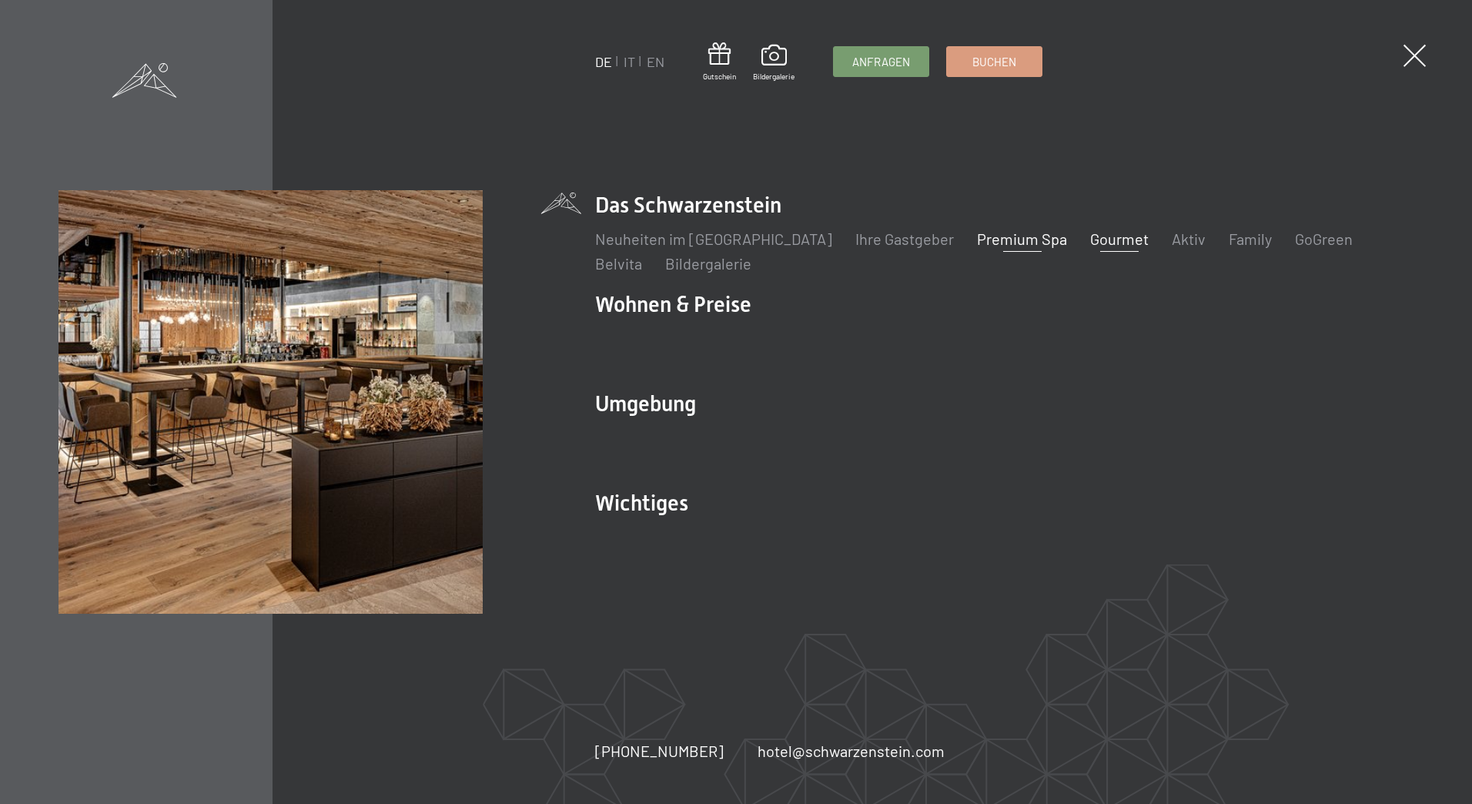
click at [1090, 239] on link "Gourmet" at bounding box center [1119, 238] width 59 height 18
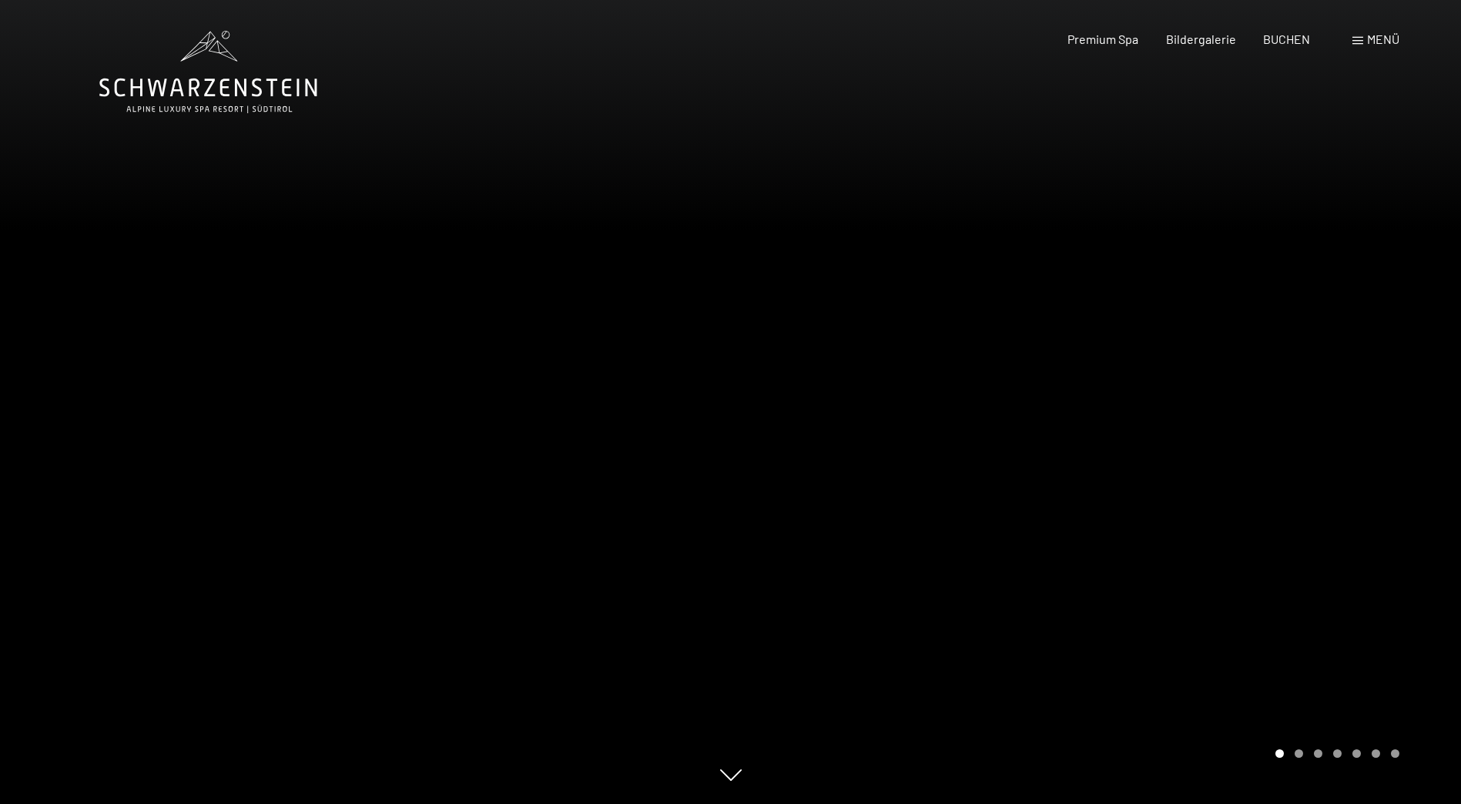
click at [1311, 333] on div at bounding box center [1096, 402] width 731 height 804
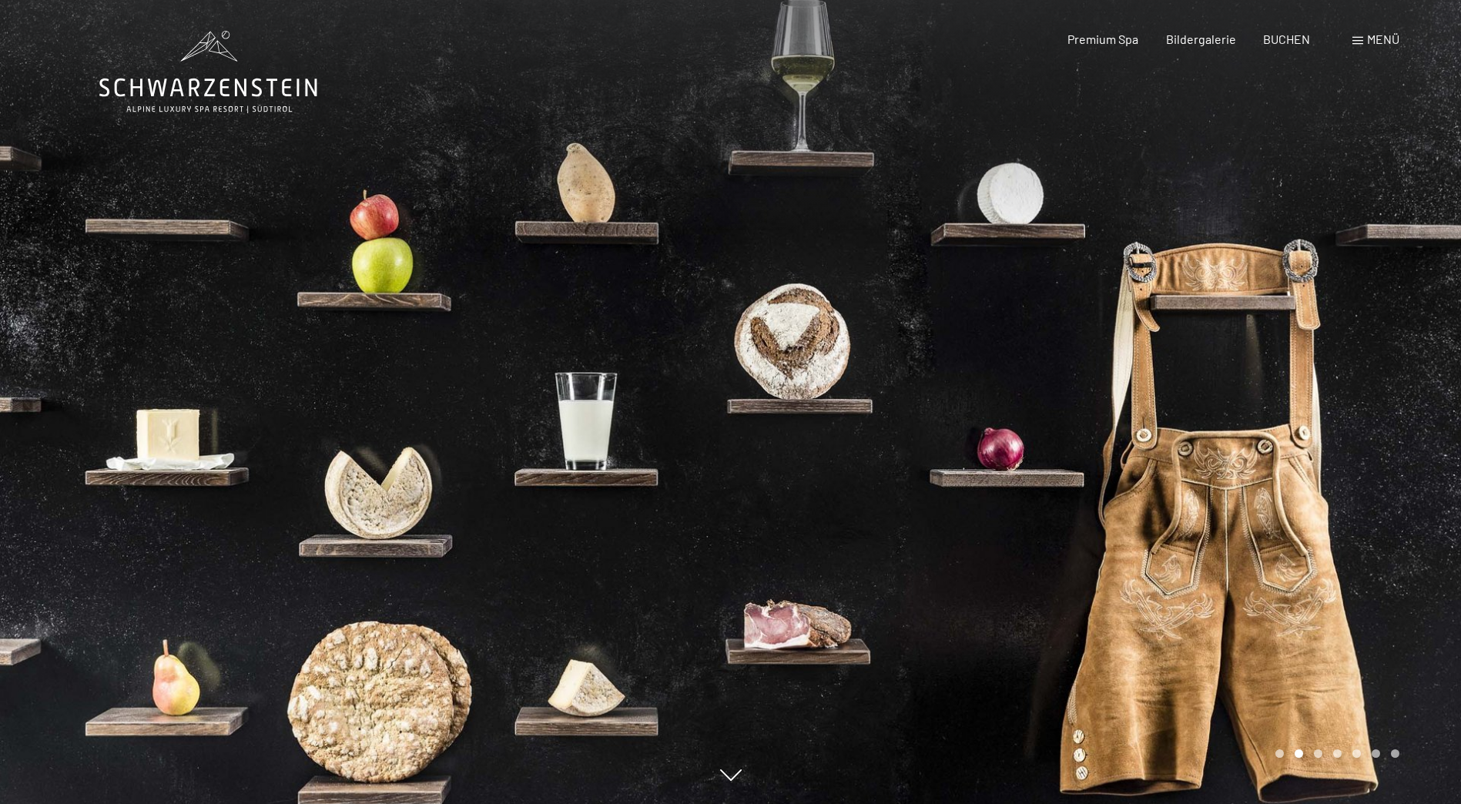
click at [1271, 337] on div at bounding box center [1096, 402] width 731 height 804
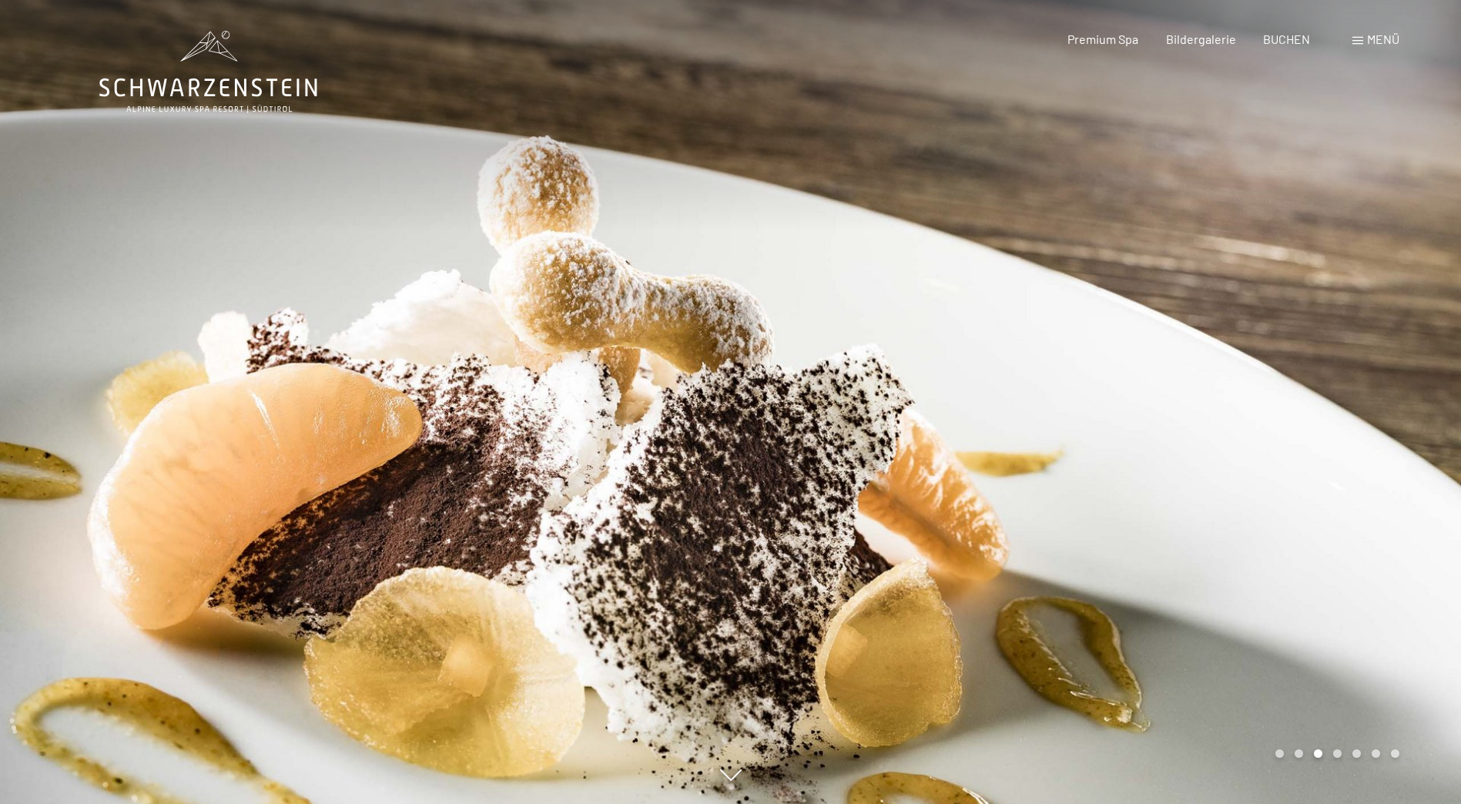
click at [1271, 337] on div at bounding box center [1096, 402] width 731 height 804
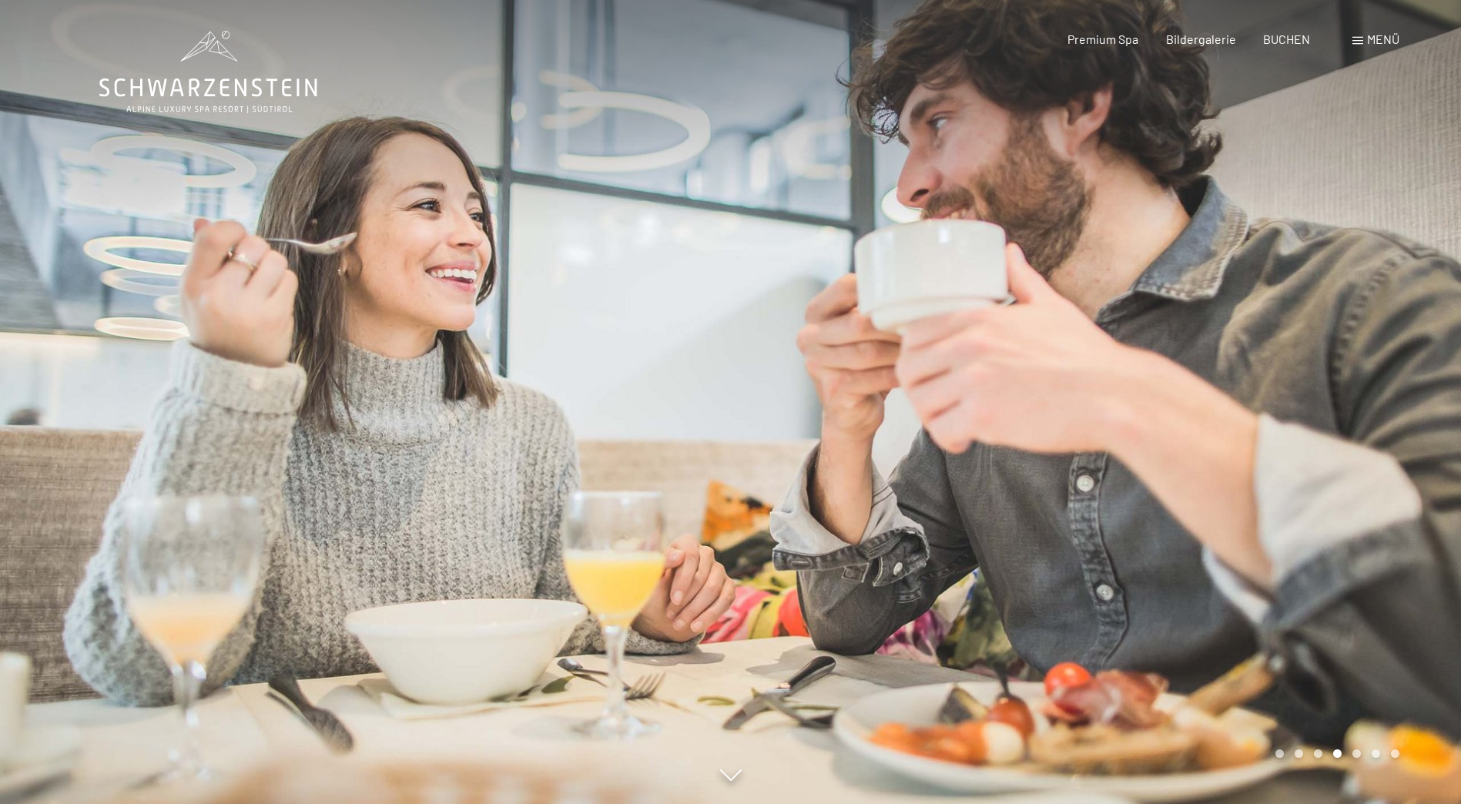
click at [1271, 337] on div at bounding box center [1096, 402] width 731 height 804
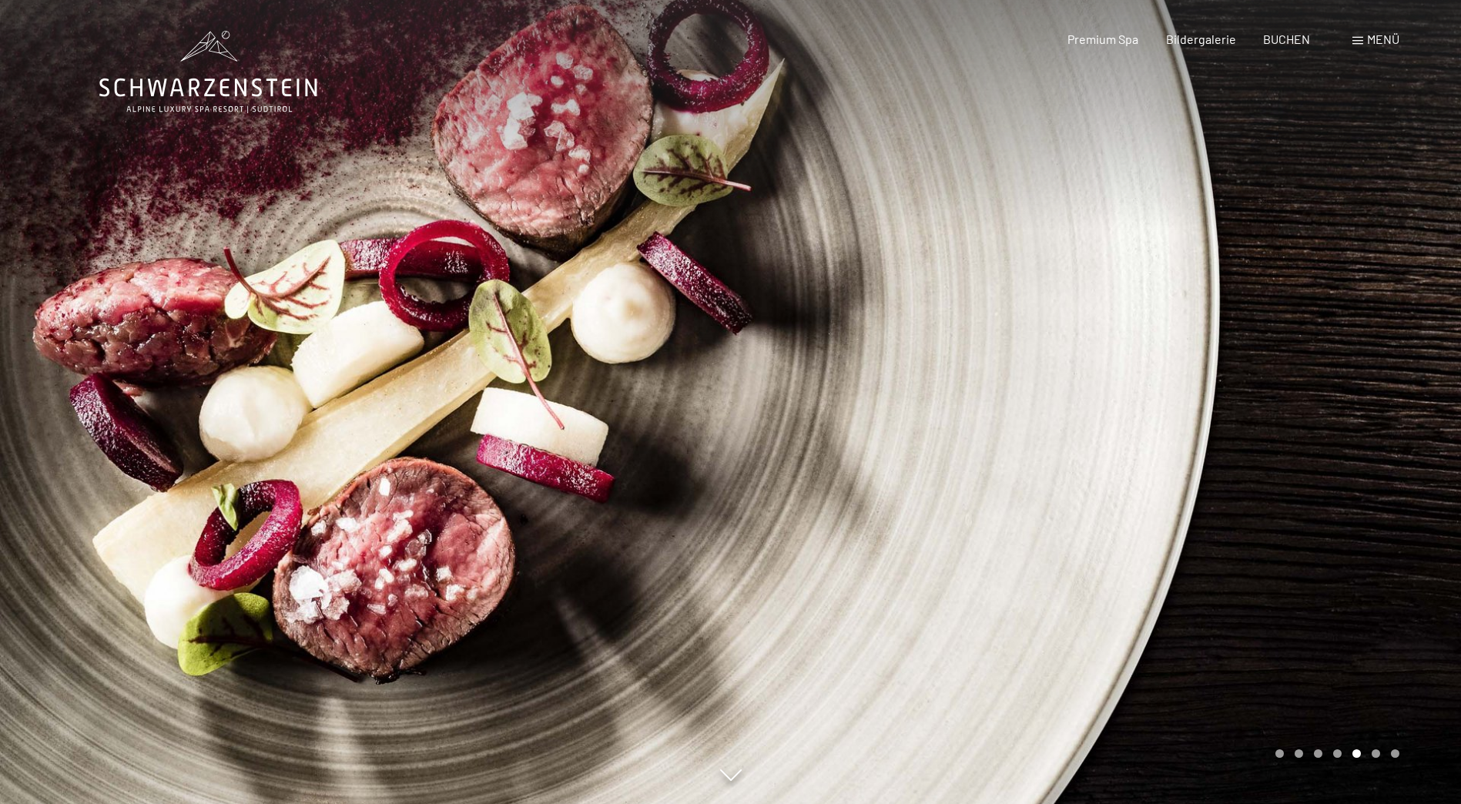
click at [1272, 424] on div at bounding box center [1096, 402] width 731 height 804
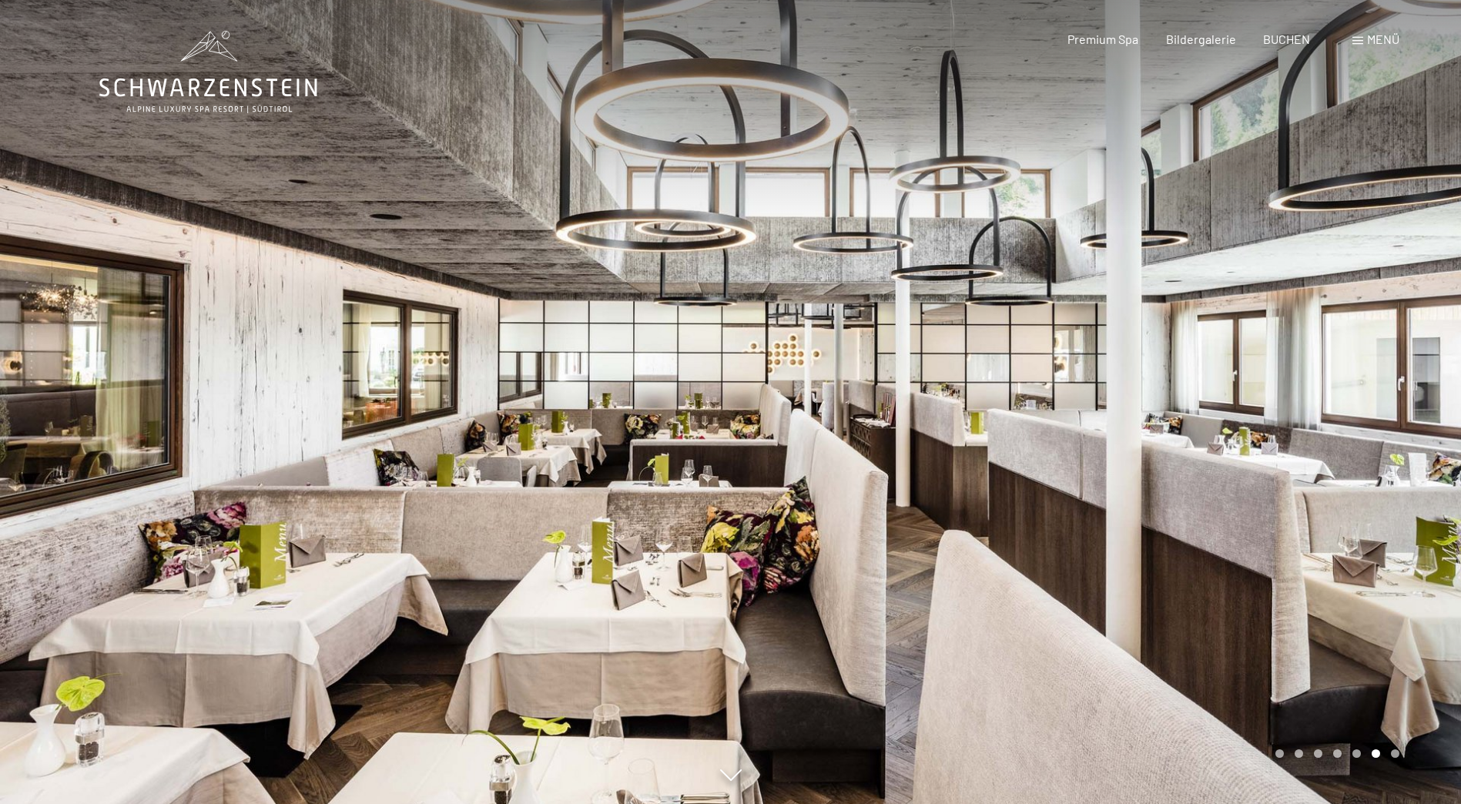
click at [1265, 387] on div at bounding box center [1096, 402] width 731 height 804
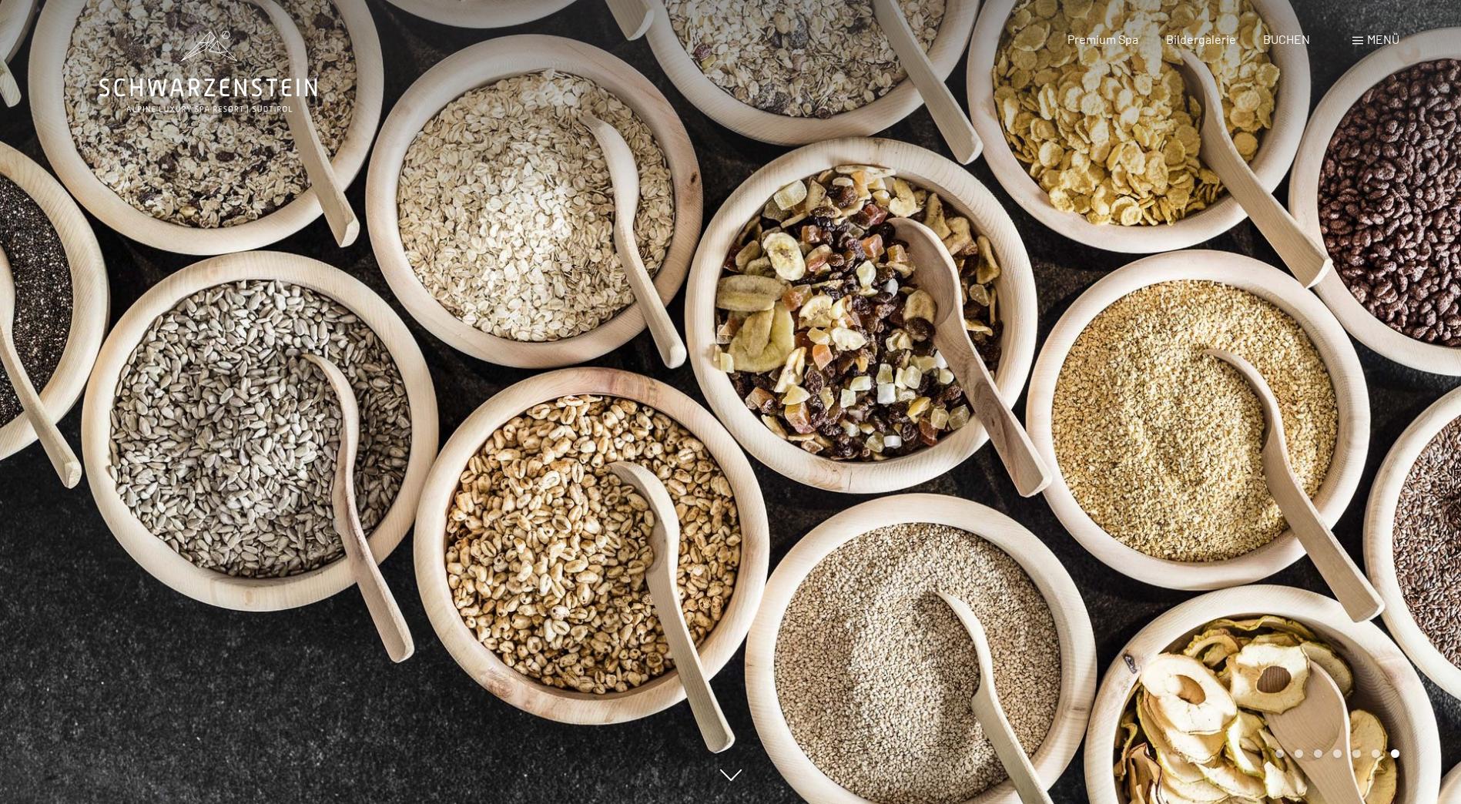
click at [1254, 380] on div at bounding box center [1096, 402] width 731 height 804
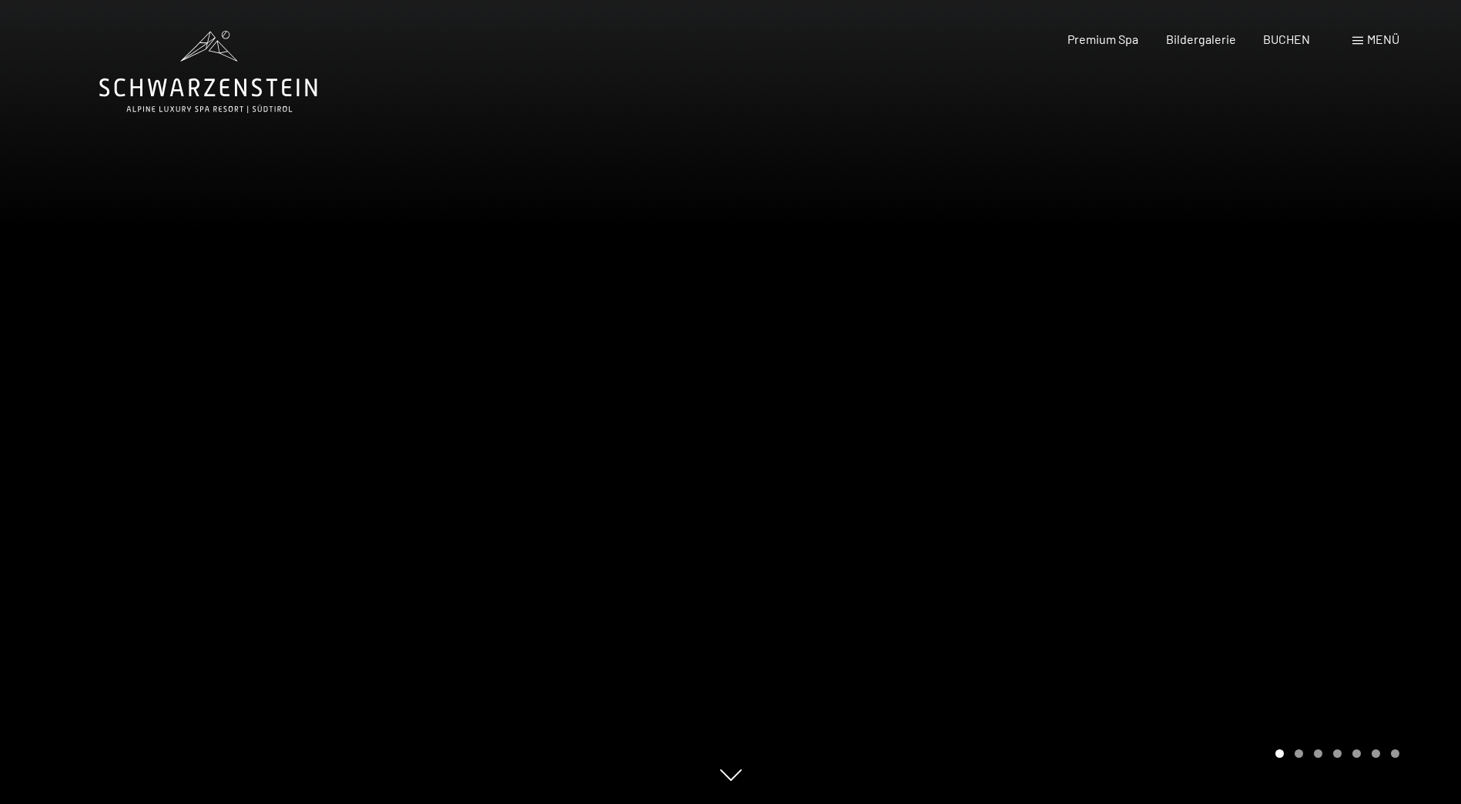
click at [98, 402] on div at bounding box center [365, 402] width 731 height 804
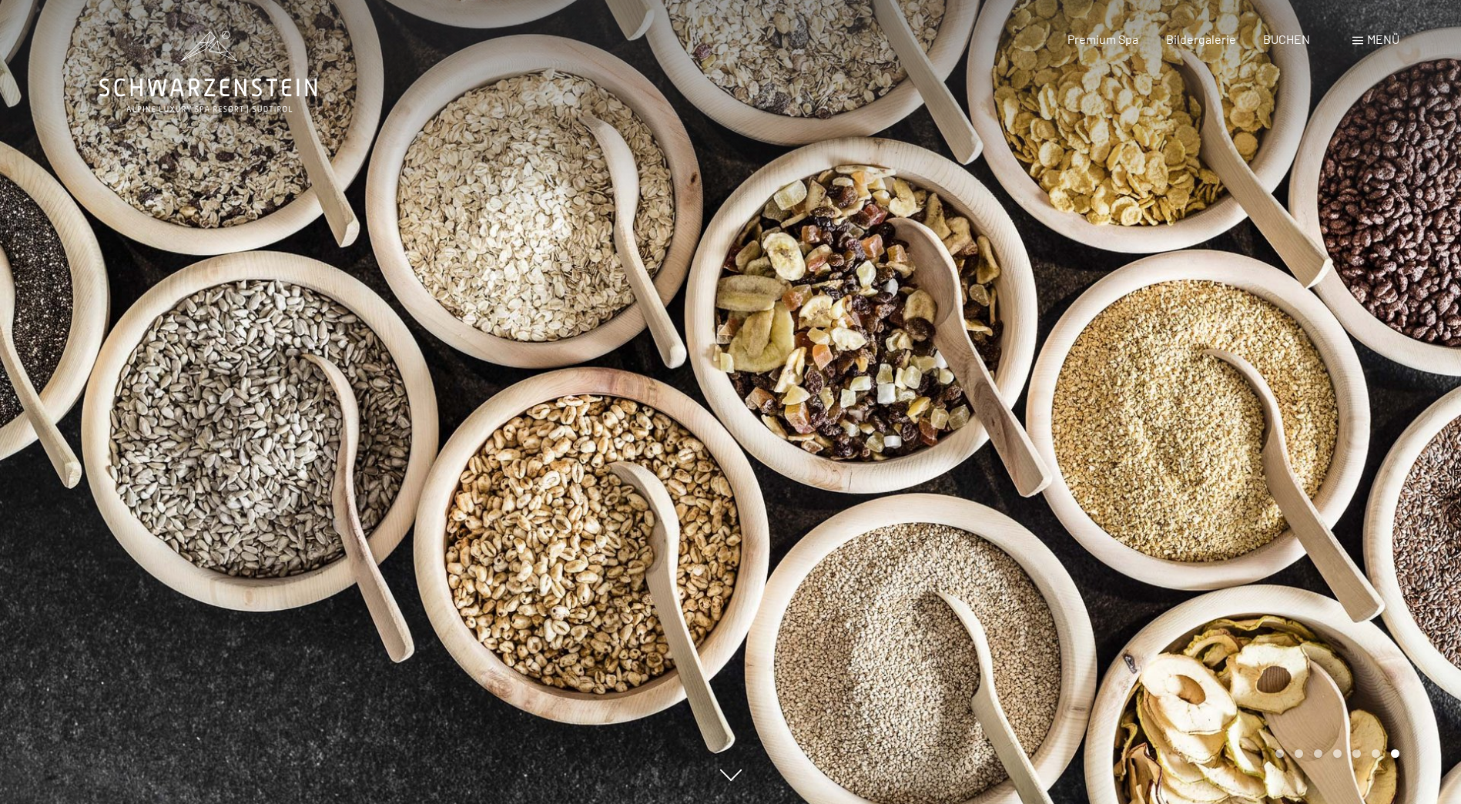
click at [98, 402] on div at bounding box center [365, 402] width 731 height 804
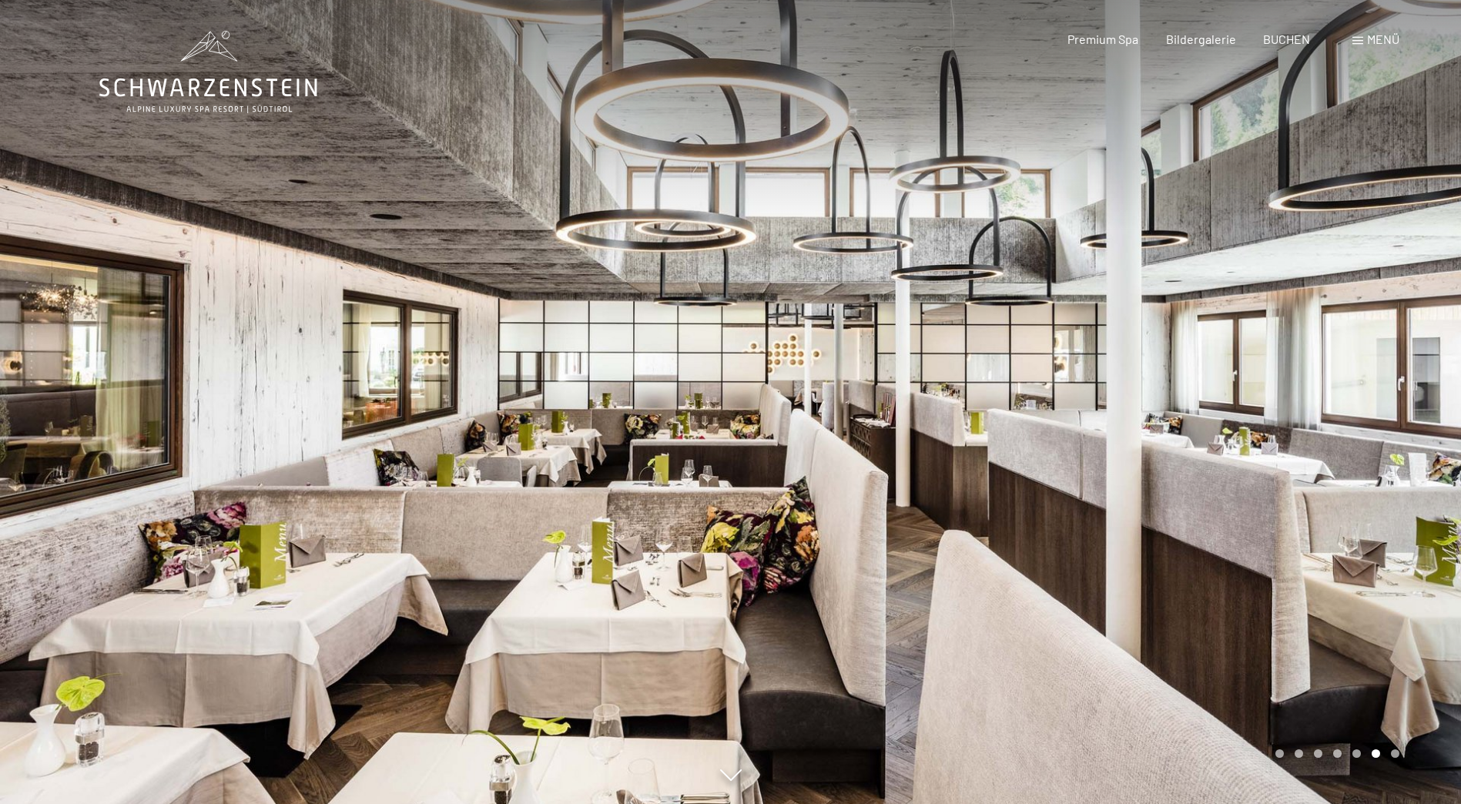
click at [1237, 399] on div at bounding box center [1096, 402] width 731 height 804
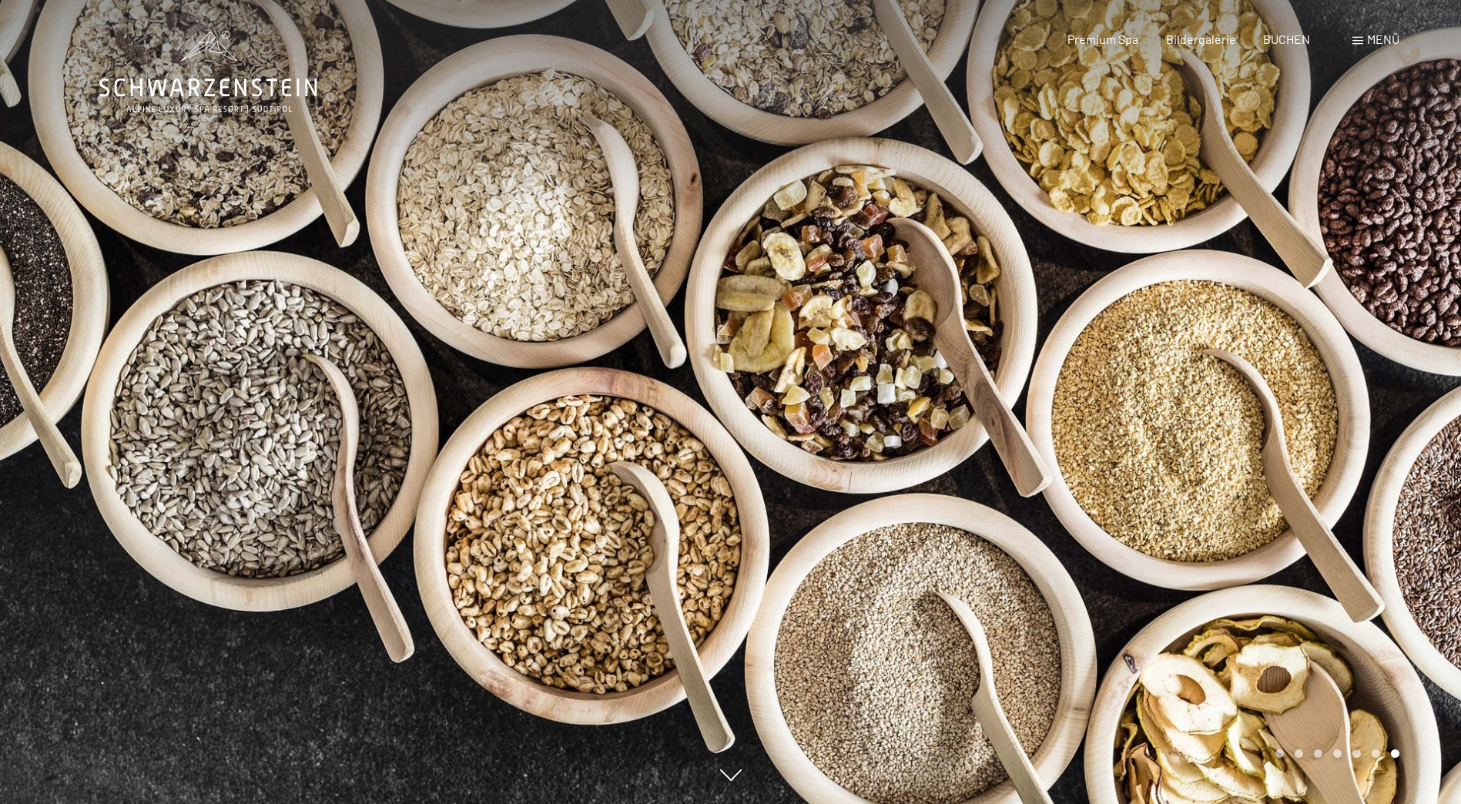
click at [1235, 400] on div at bounding box center [1096, 402] width 731 height 804
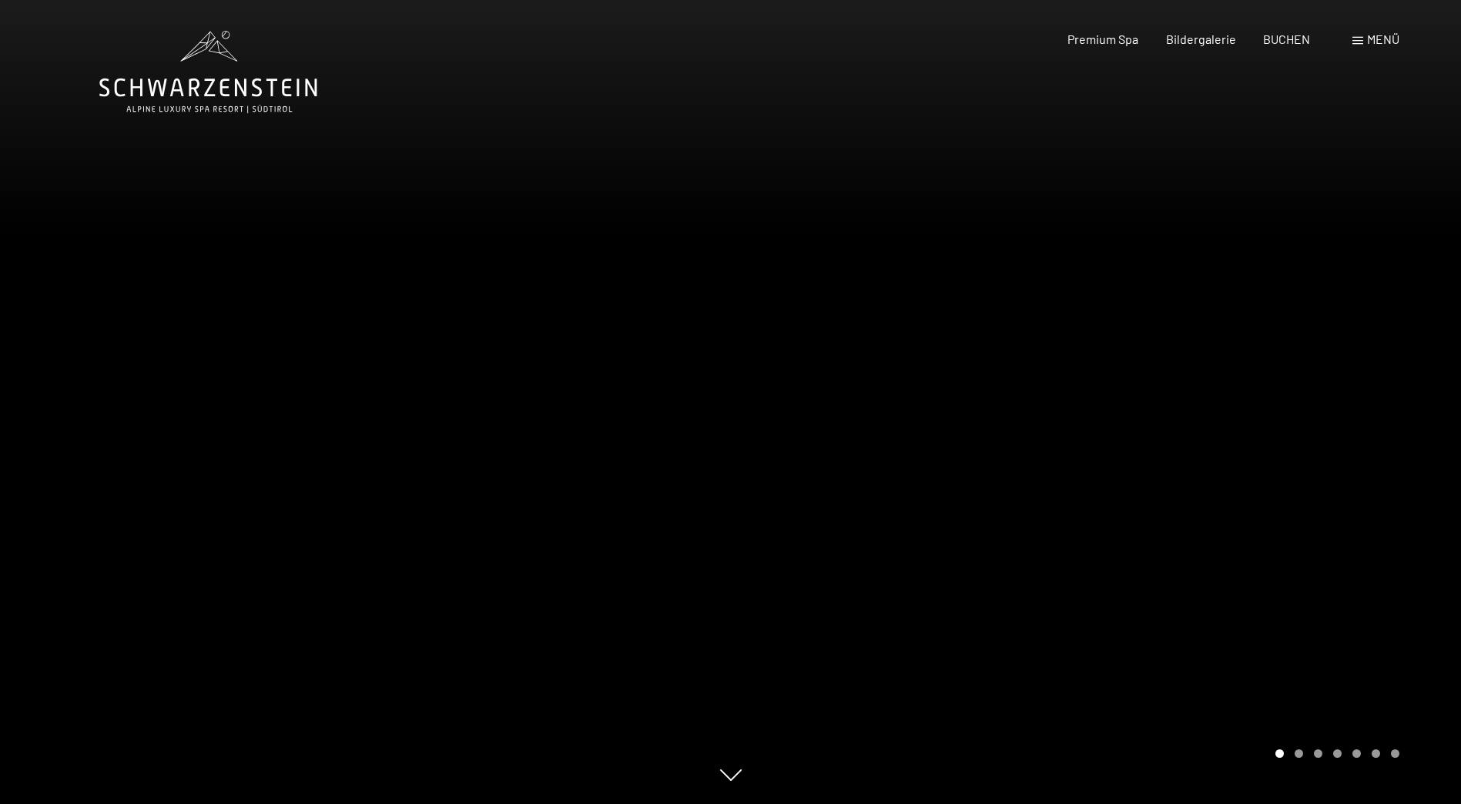
click at [239, 83] on icon at bounding box center [208, 88] width 218 height 18
